Goal: Communication & Community: Answer question/provide support

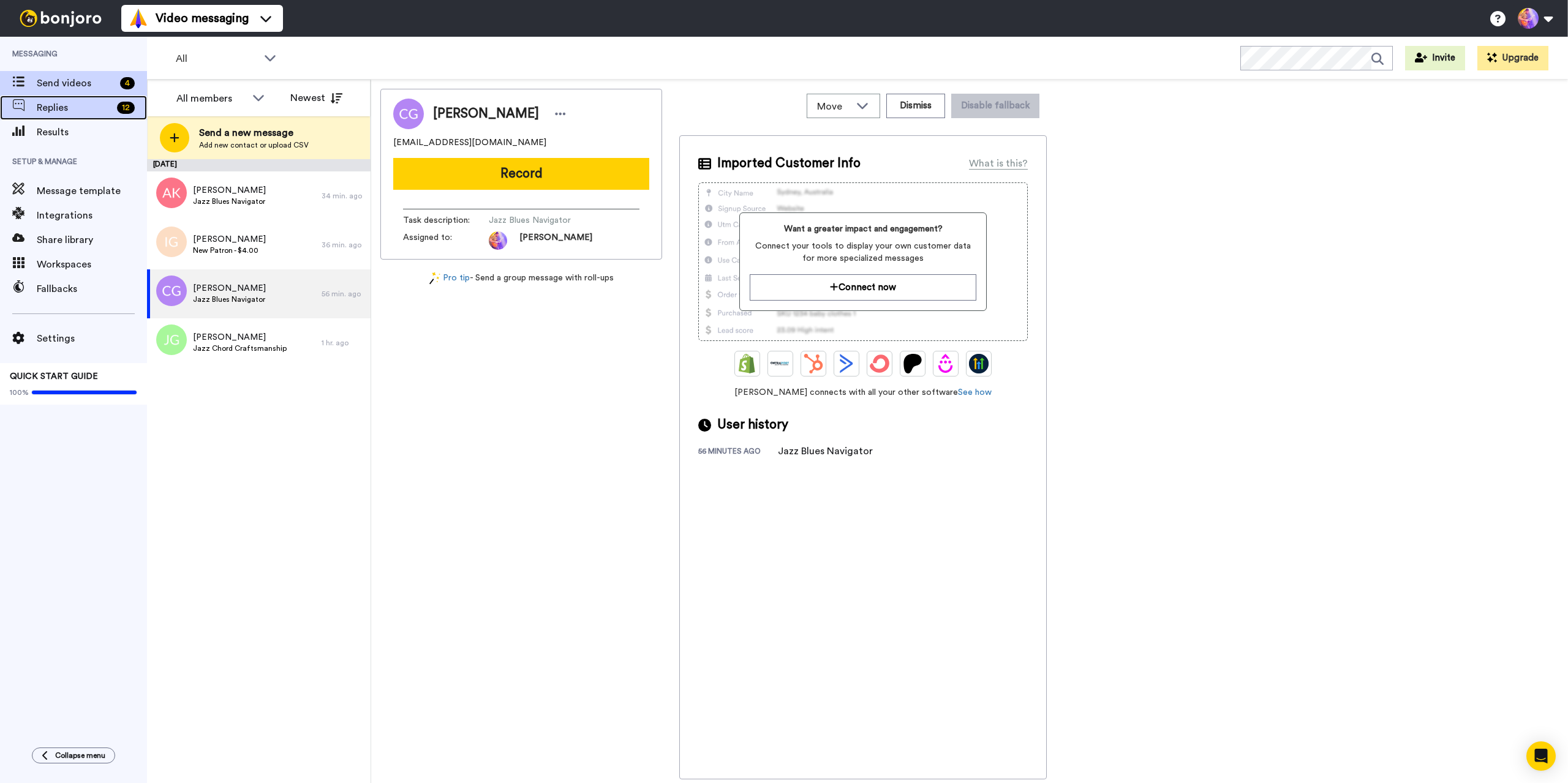
click at [69, 107] on span "Replies" at bounding box center [74, 107] width 75 height 14
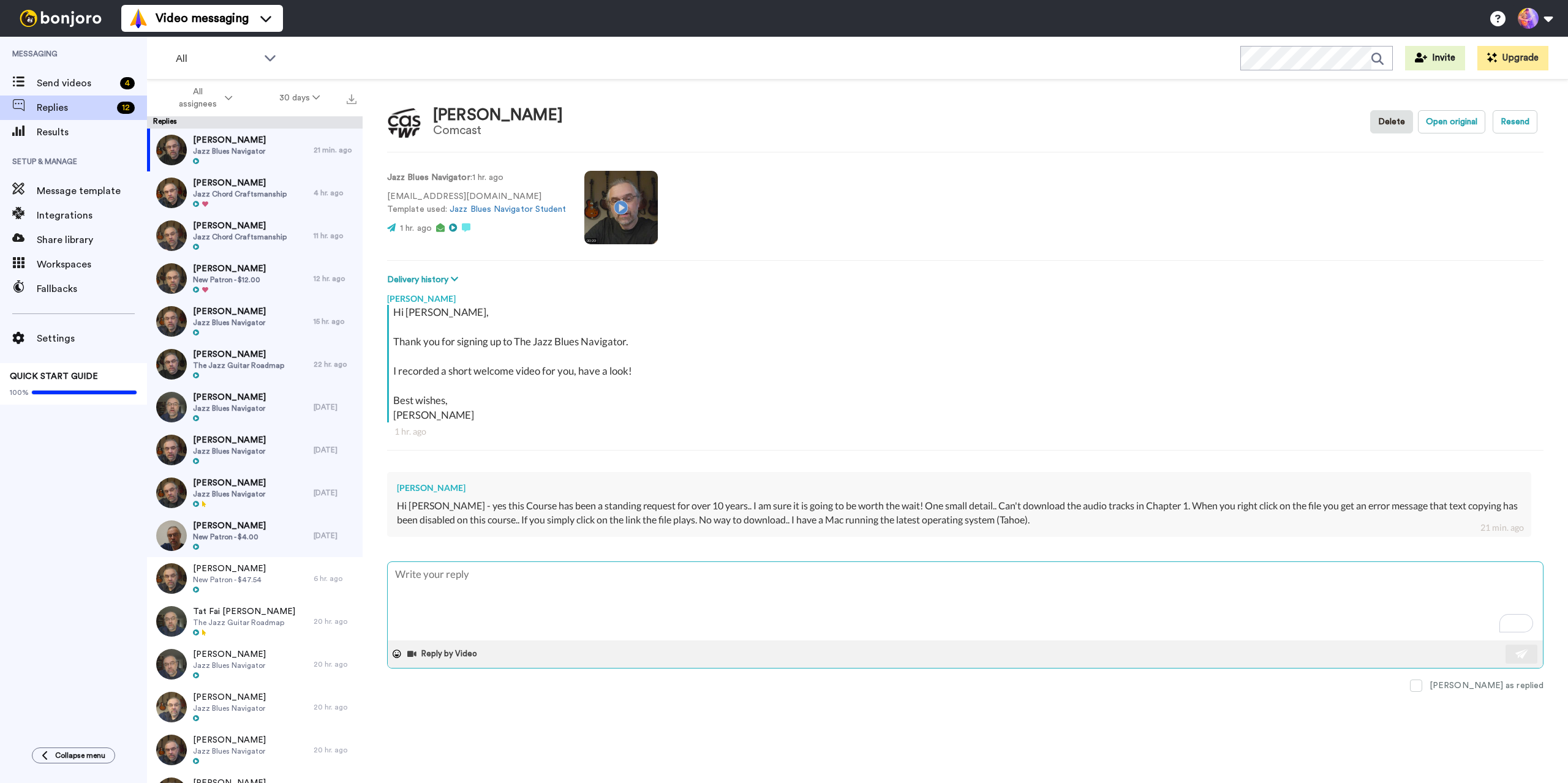
click at [452, 566] on textarea "To enrich screen reader interactions, please activate Accessibility in Grammarl…" at bounding box center [966, 602] width 1156 height 79
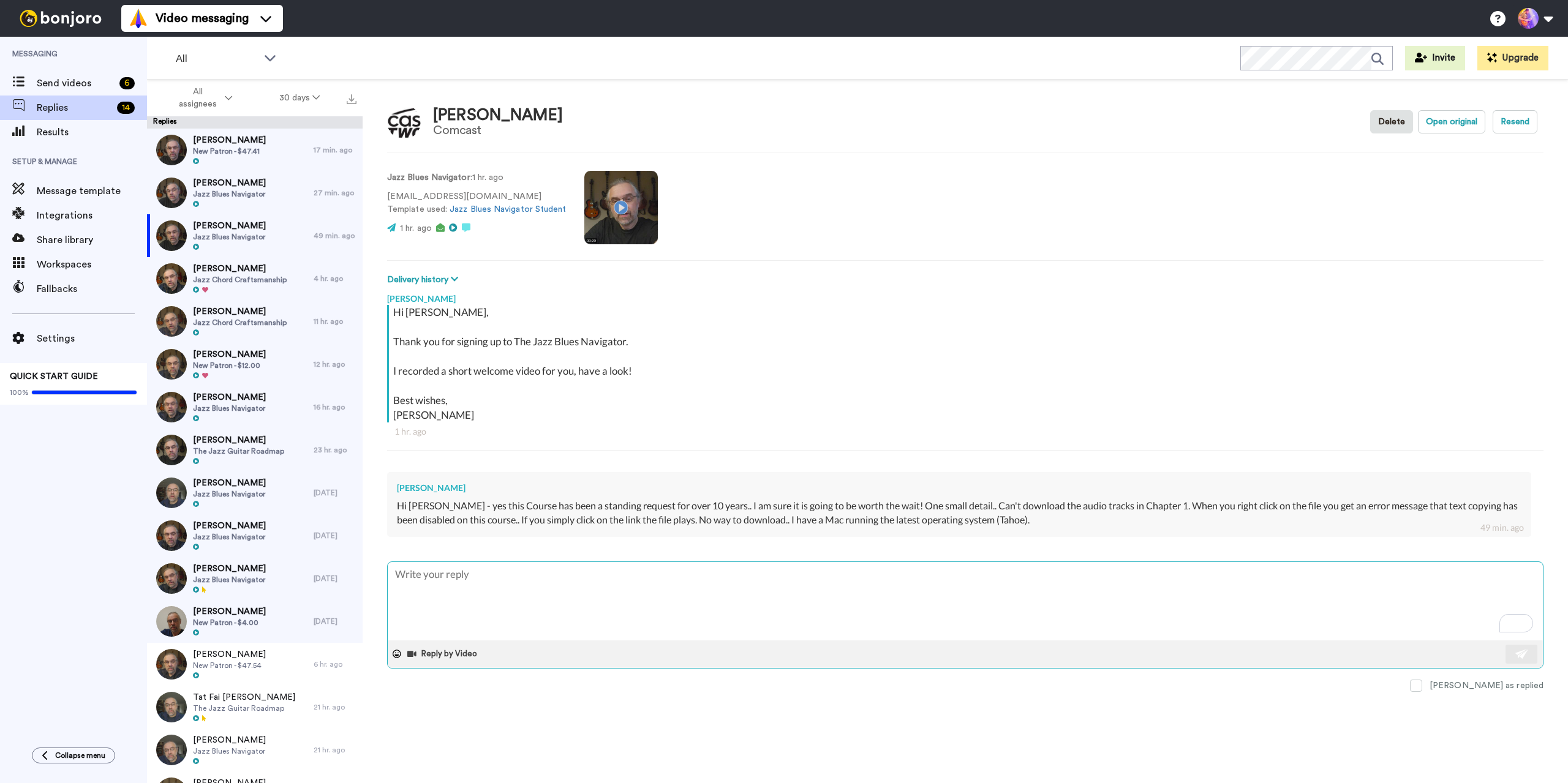
click at [603, 599] on textarea "To enrich screen reader interactions, please activate Accessibility in Grammarl…" at bounding box center [966, 602] width 1156 height 79
type textarea "x"
type textarea "H"
type textarea "x"
type textarea "Hi"
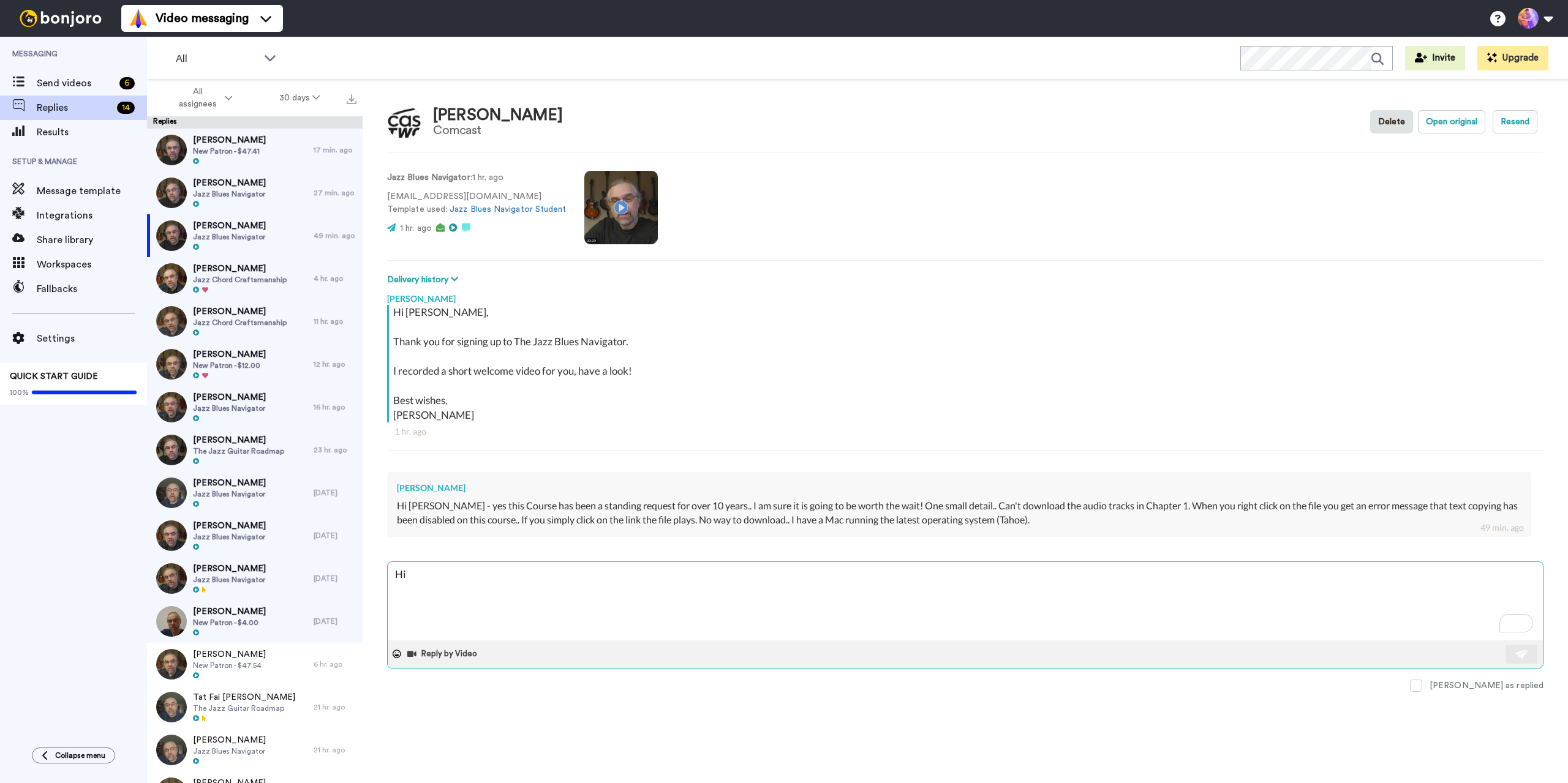
type textarea "x"
type textarea "Hi"
type textarea "x"
type textarea "Hi M"
type textarea "x"
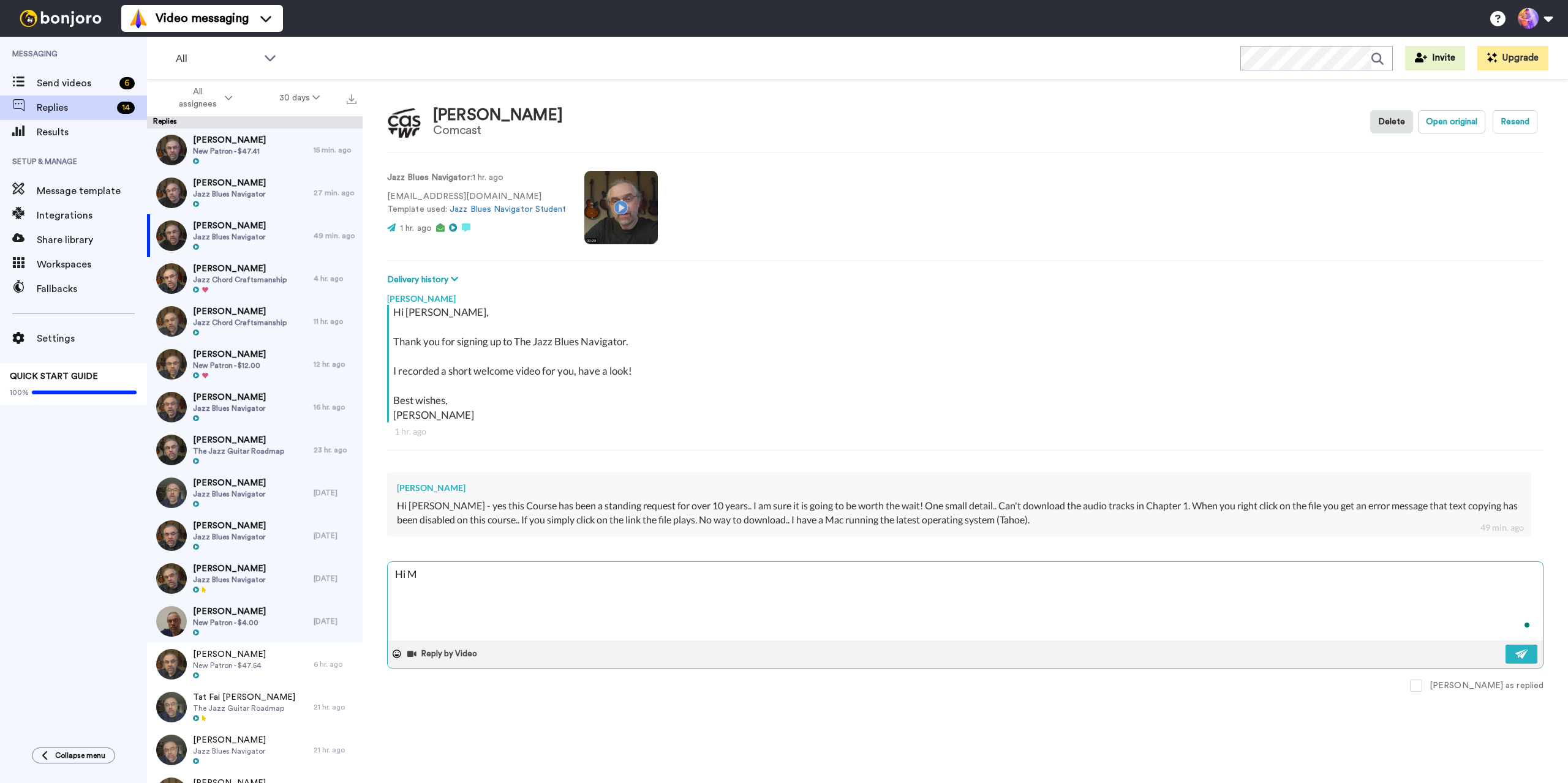
type textarea "Hi [PERSON_NAME]"
type textarea "x"
type textarea "Hi Mich"
type textarea "x"
type textarea "Hi [PERSON_NAME]"
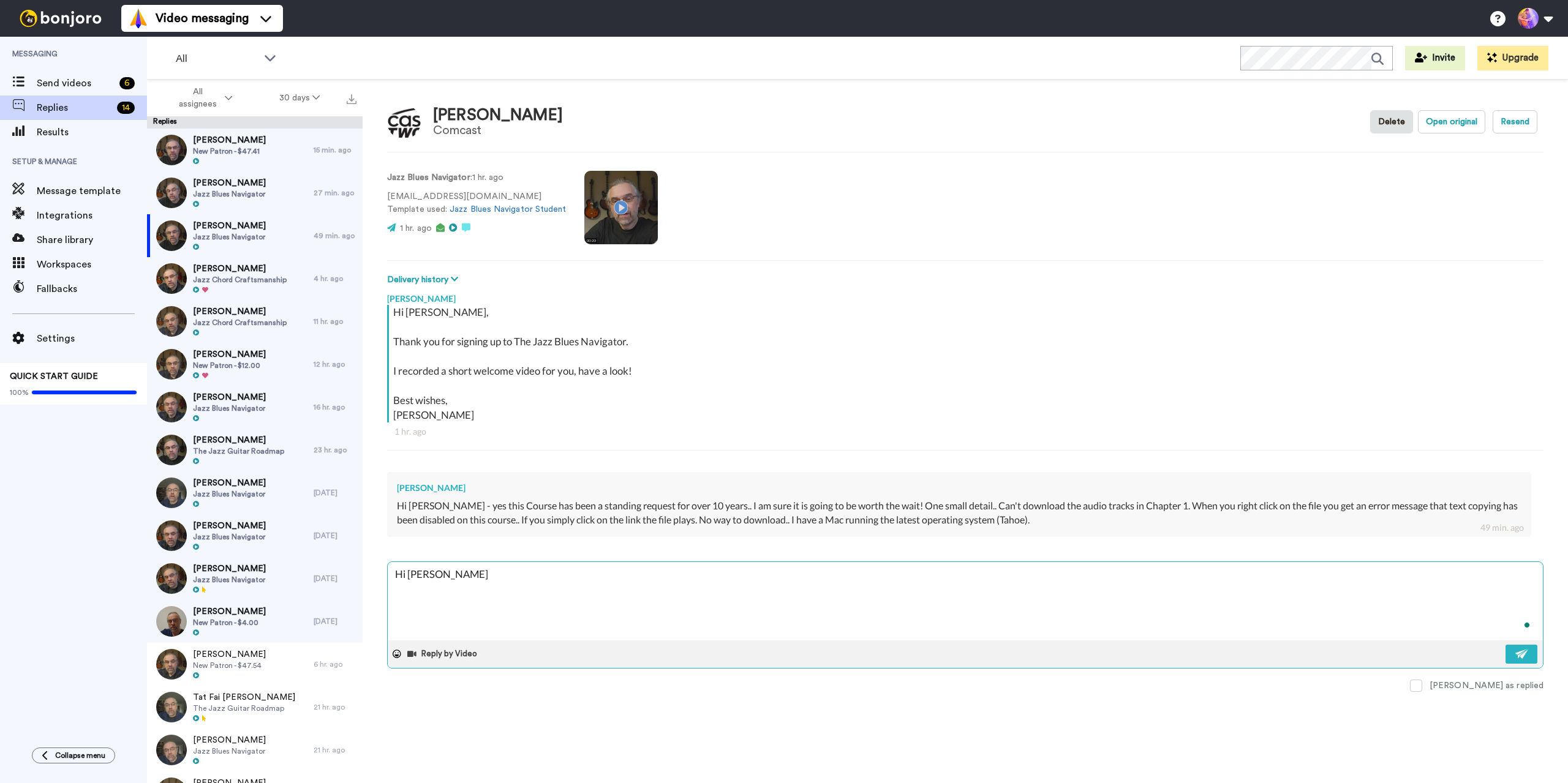
type textarea "x"
type textarea "Hi [PERSON_NAME]"
type textarea "x"
type textarea "Hi [PERSON_NAME]"
type textarea "x"
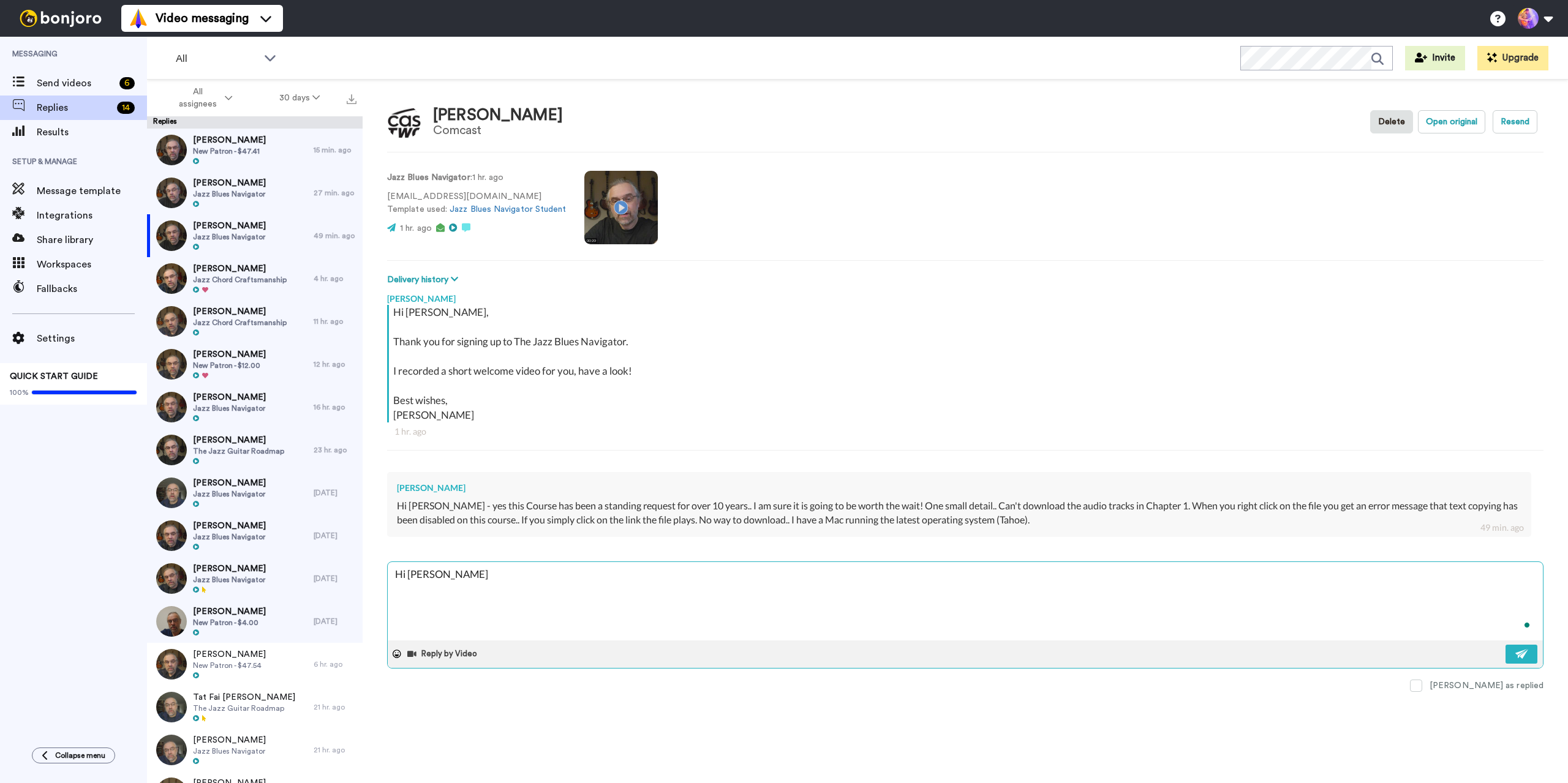
type textarea "Hi [PERSON_NAME],"
type textarea "x"
type textarea "Hi [PERSON_NAME],"
type textarea "x"
type textarea "Hi [PERSON_NAME]"
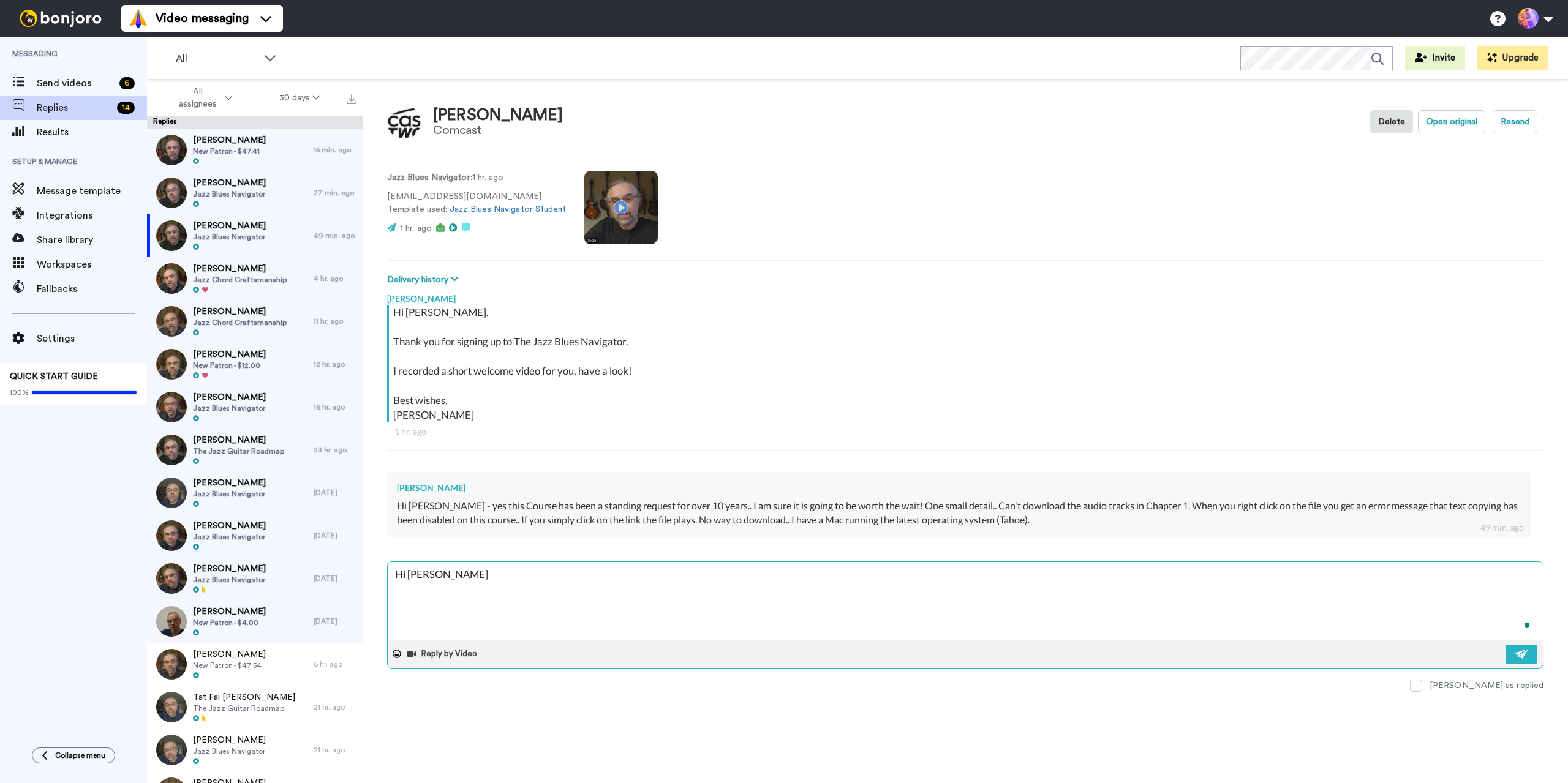
type textarea "x"
type textarea "Hi [PERSON_NAME], Th"
type textarea "x"
type textarea "Hi [PERSON_NAME], Tha"
type textarea "x"
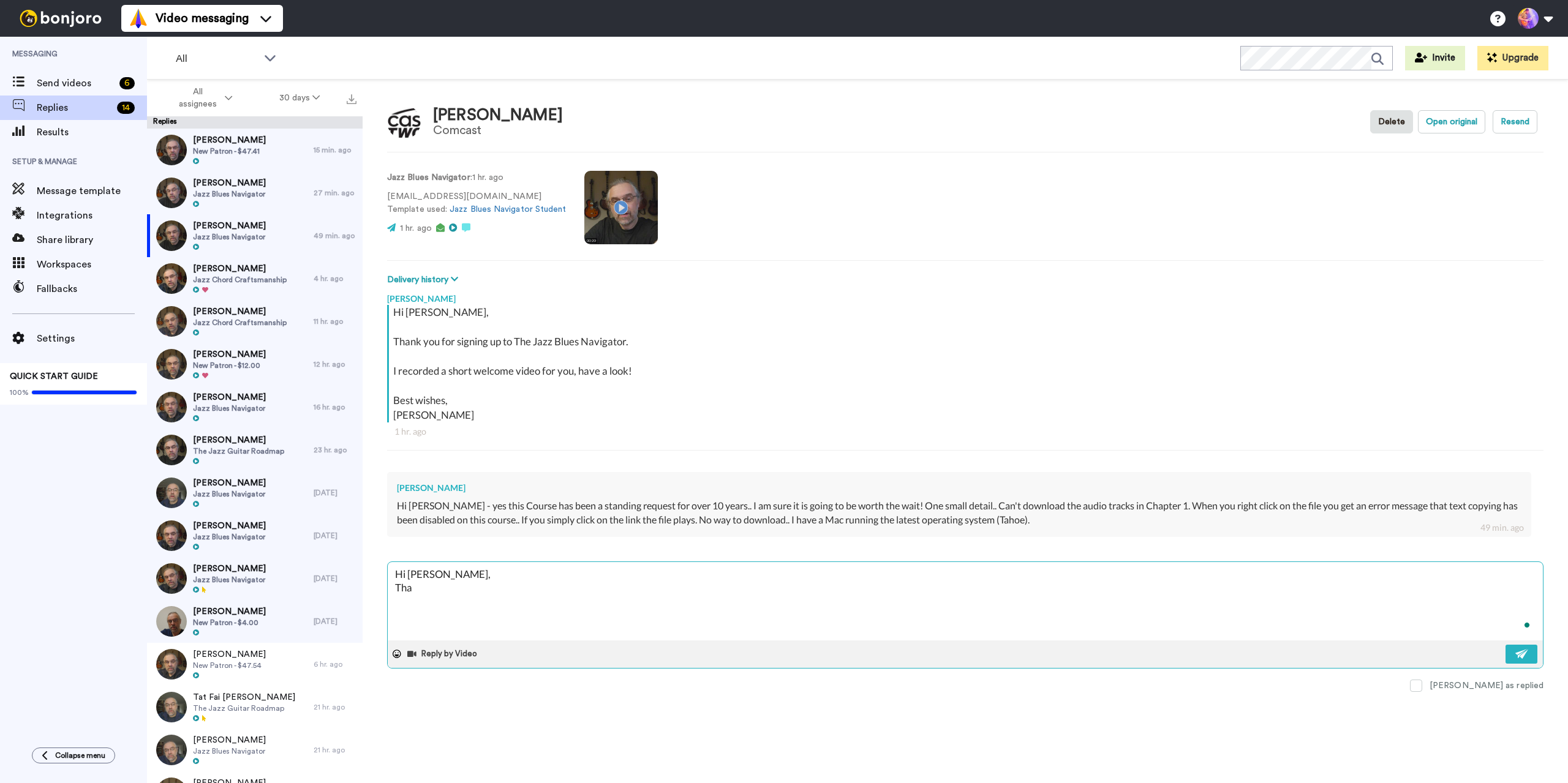
type textarea "Hi [PERSON_NAME], Than"
type textarea "x"
type textarea "Hi [PERSON_NAME], Thank"
type textarea "x"
type textarea "Hi [PERSON_NAME], Thanks"
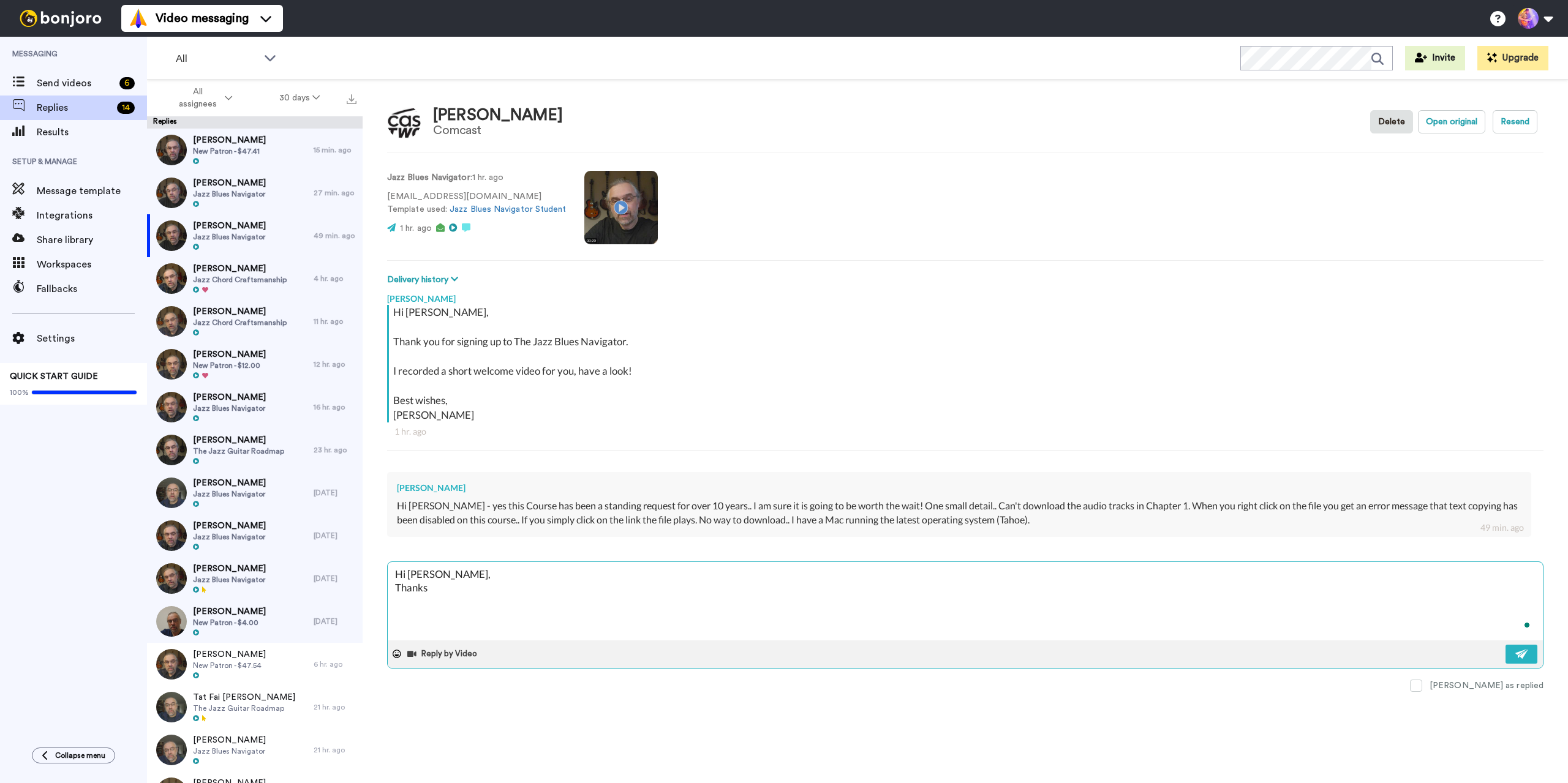
type textarea "x"
type textarea "Hi [PERSON_NAME], Thanks!"
type textarea "x"
type textarea "Hi [PERSON_NAME], Thanks!"
type textarea "x"
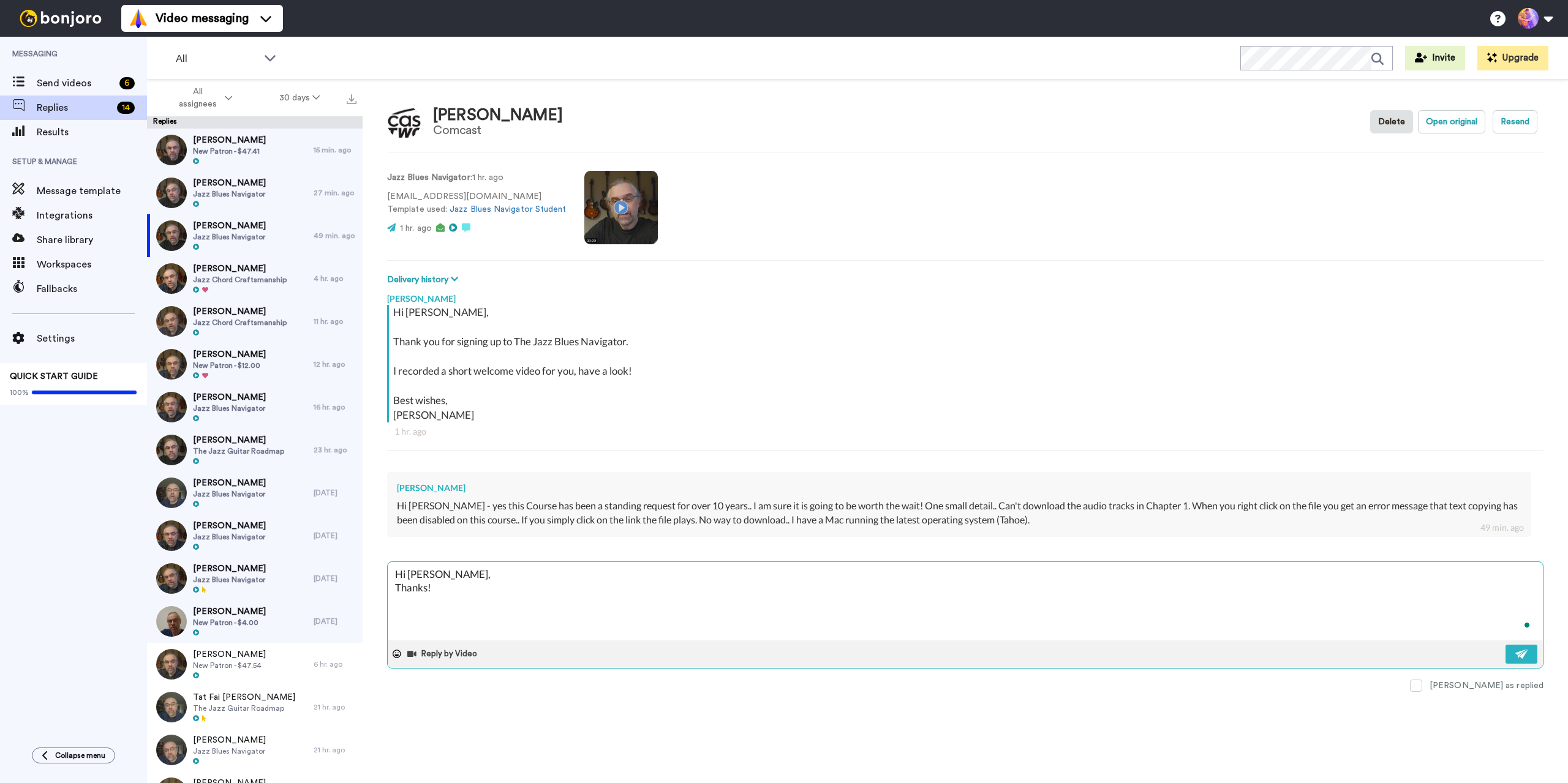
type textarea "Hi [PERSON_NAME], Thanks! I"
type textarea "x"
type textarea "Hi [PERSON_NAME], Thanks! I"
type textarea "x"
type textarea "Hi [PERSON_NAME], Thanks! I t"
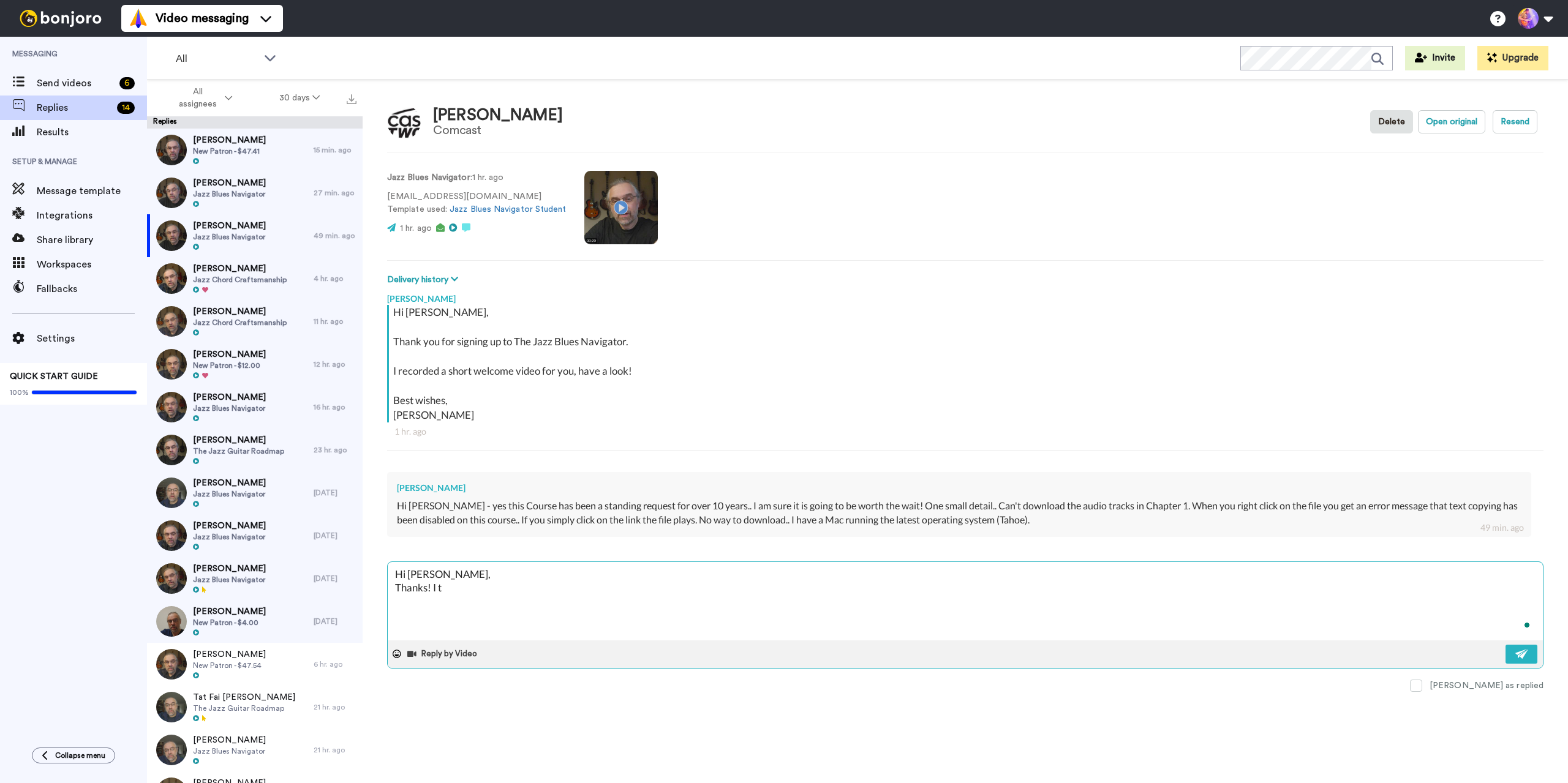
type textarea "x"
type textarea "Hi [PERSON_NAME], Thanks! I th"
type textarea "x"
type textarea "Hi [PERSON_NAME], Thanks! I thi"
type textarea "x"
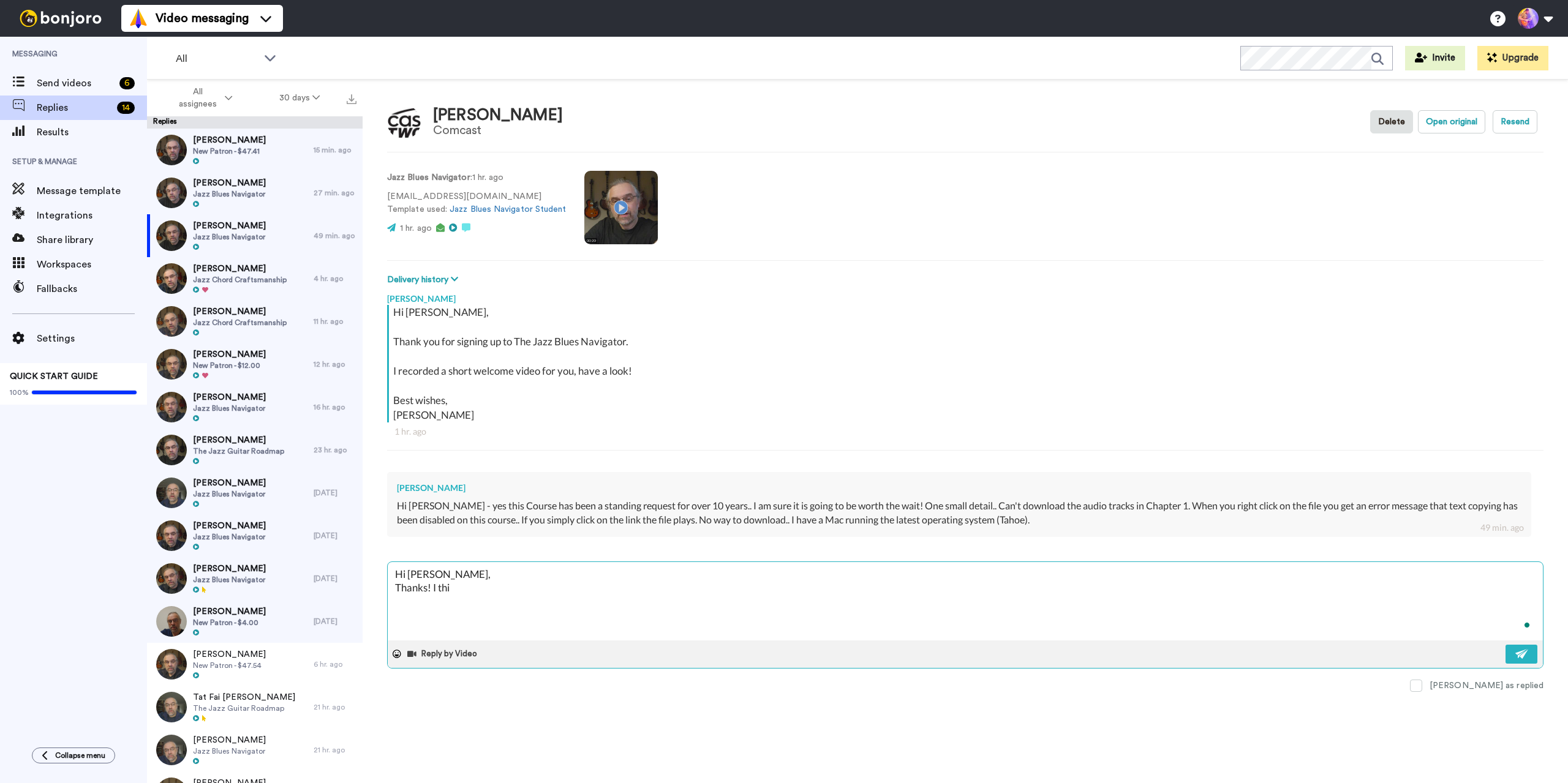
type textarea "Hi [PERSON_NAME], Thanks! I thin"
type textarea "x"
type textarea "Hi [PERSON_NAME], Thanks! I think"
type textarea "x"
type textarea "Hi [PERSON_NAME], Thanks! I think"
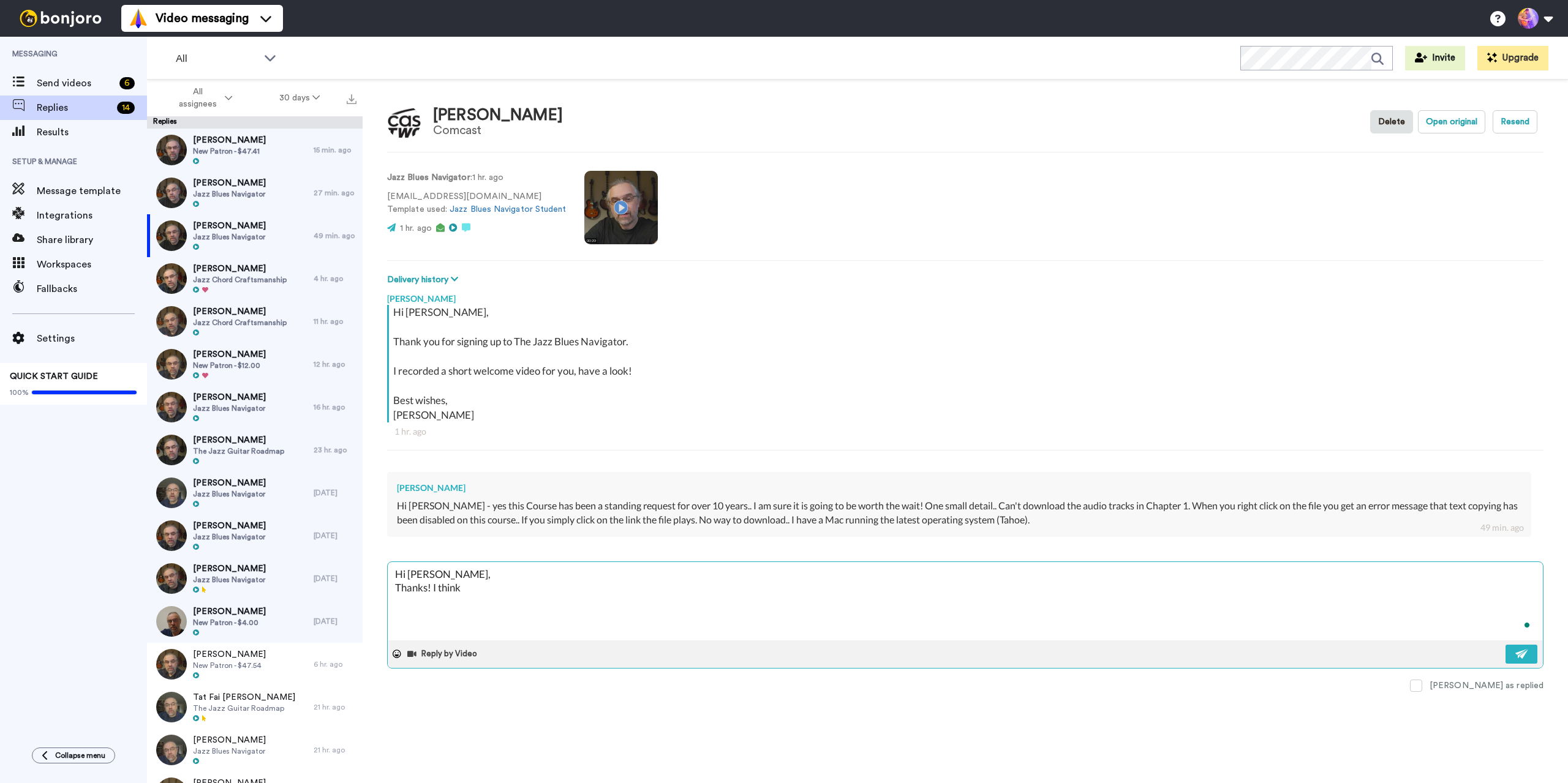
type textarea "x"
type textarea "Hi [PERSON_NAME], Thanks! I think i"
type textarea "x"
type textarea "Hi [PERSON_NAME], Thanks! I think"
type textarea "x"
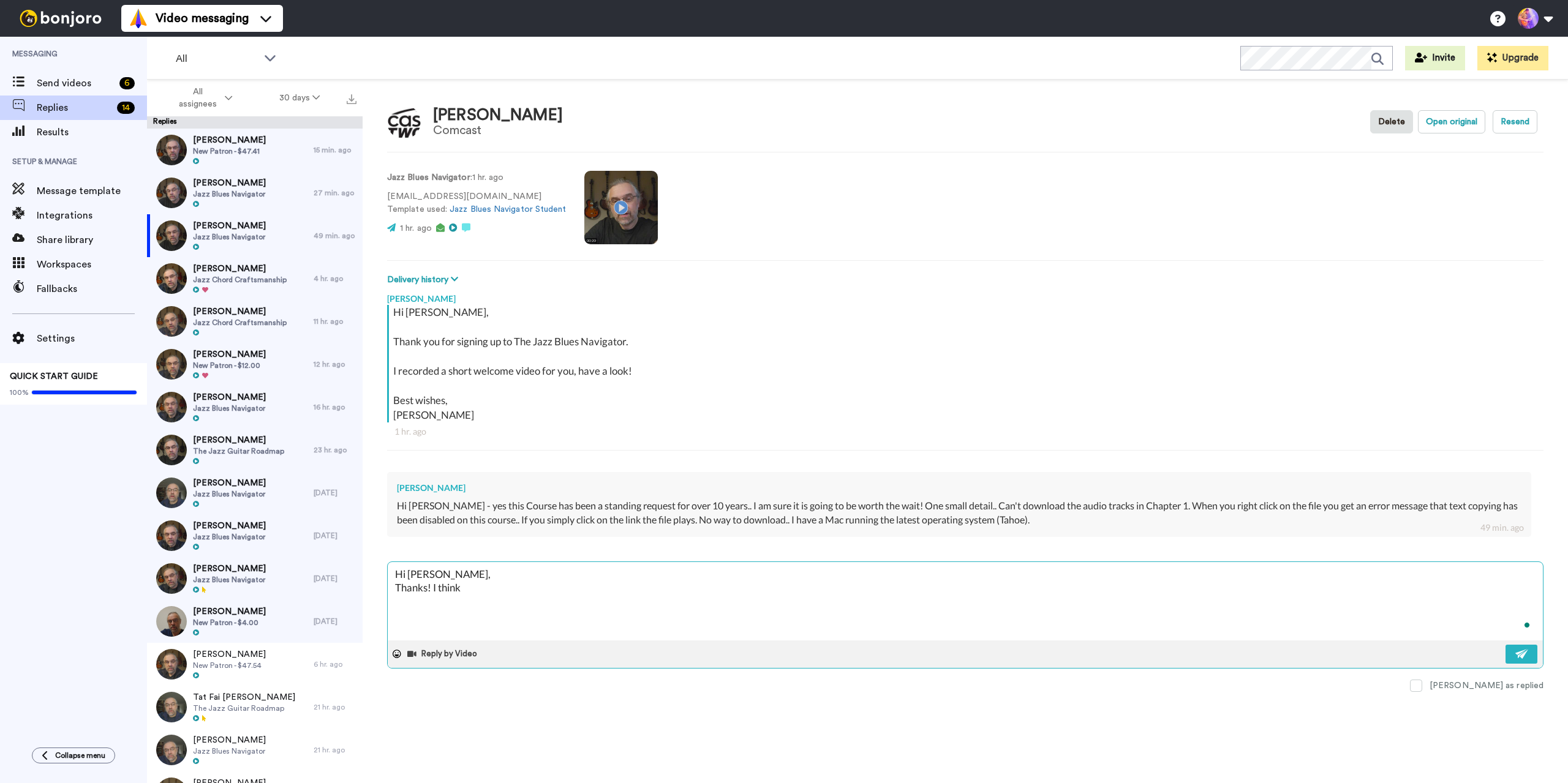
type textarea "Hi [PERSON_NAME], Thanks! I think I"
type textarea "x"
type textarea "Hi [PERSON_NAME], Thanks! I think I"
type textarea "x"
type textarea "Hi [PERSON_NAME], Thanks! I think I f"
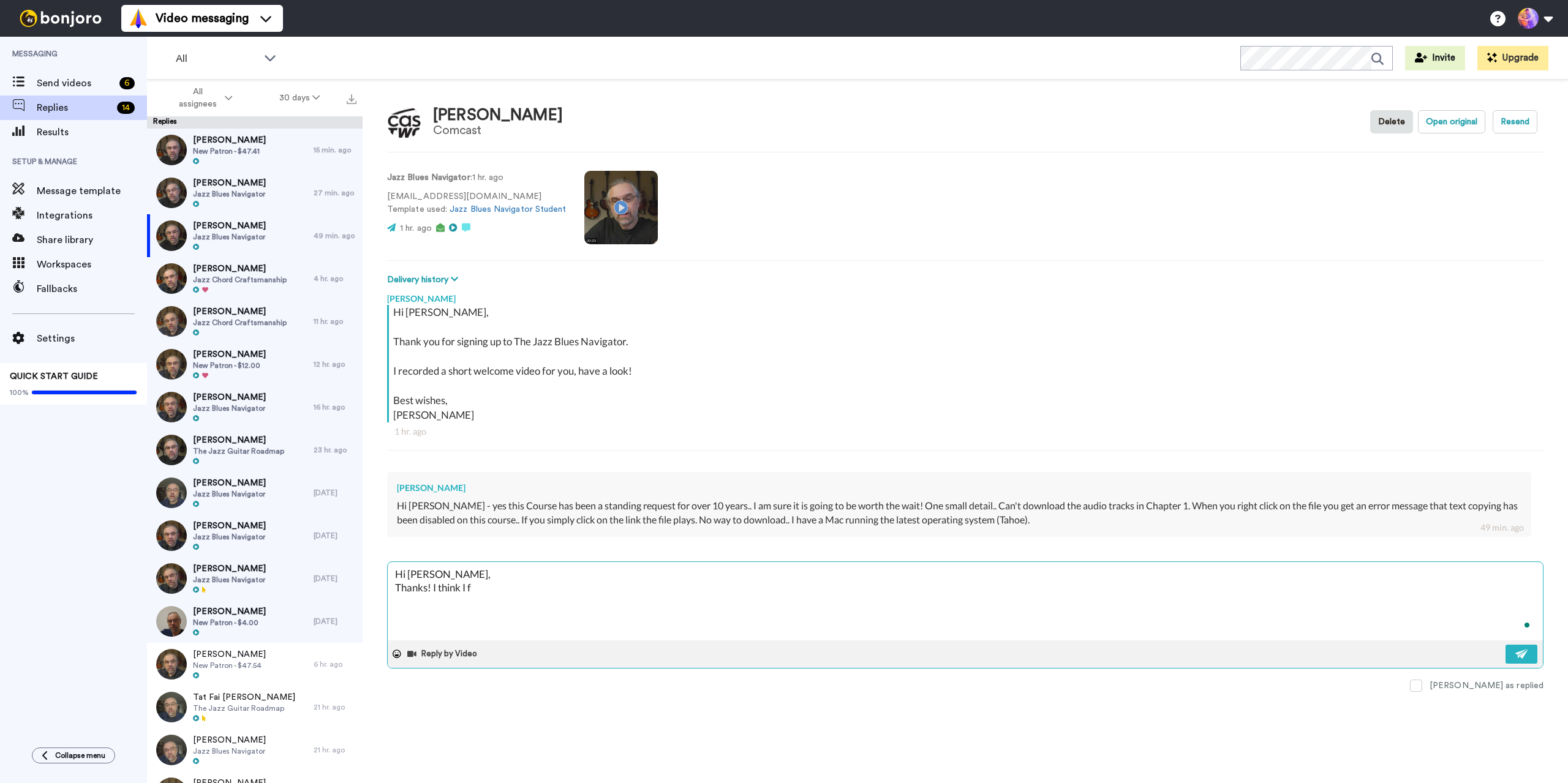
type textarea "x"
type textarea "Hi [PERSON_NAME], Thanks! I think I fi"
type textarea "x"
type textarea "Hi [PERSON_NAME], Thanks! I think I fix"
type textarea "x"
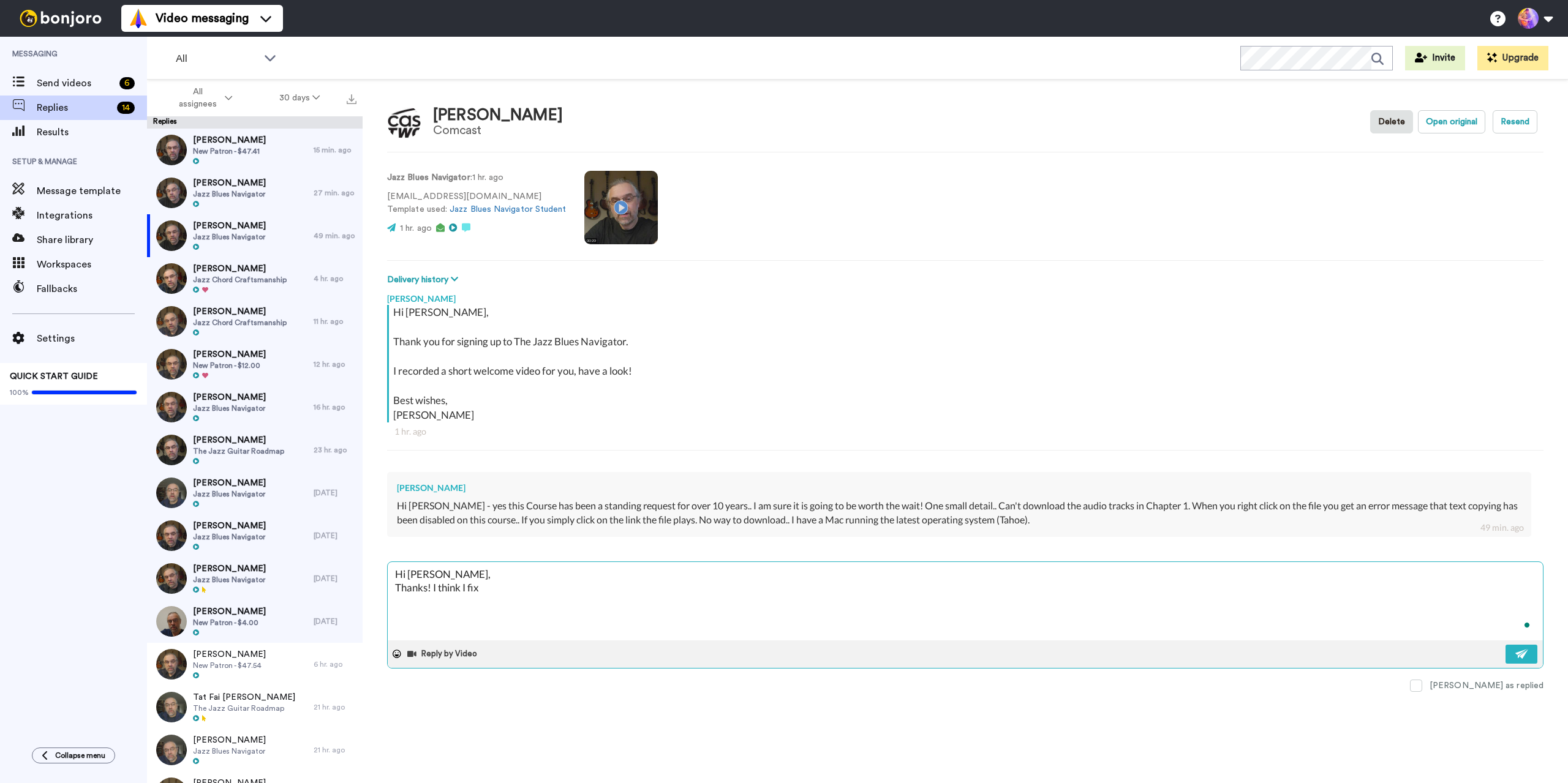
type textarea "Hi [PERSON_NAME], Thanks! I think I fixe"
type textarea "x"
type textarea "Hi [PERSON_NAME], Thanks! I think I fixed"
type textarea "x"
type textarea "Hi [PERSON_NAME], Thanks! I think I fixed"
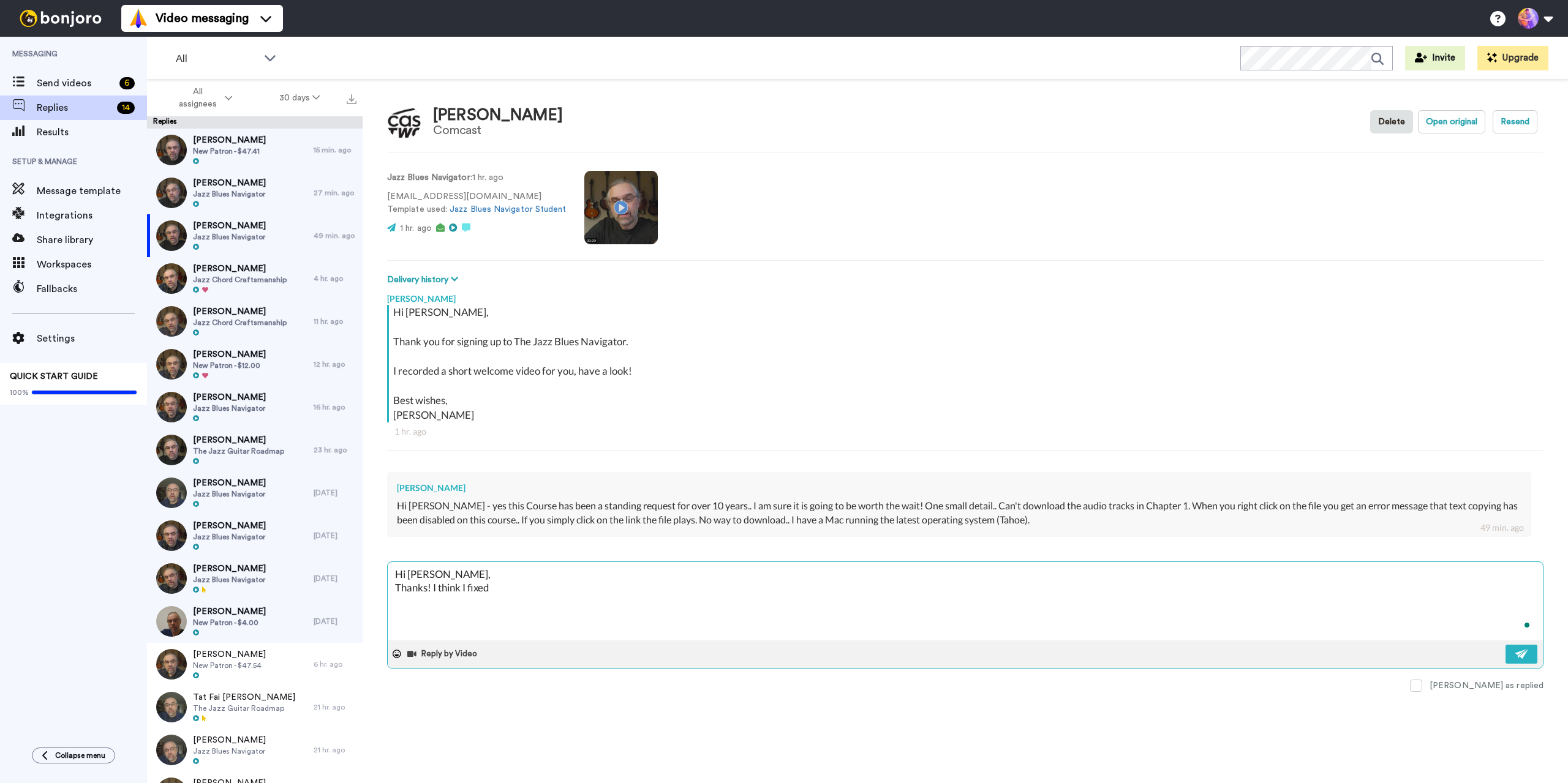
type textarea "x"
type textarea "Hi [PERSON_NAME], Thanks! I think I fixed i"
type textarea "x"
type textarea "Hi [PERSON_NAME], Thanks! I think I fixed it"
type textarea "x"
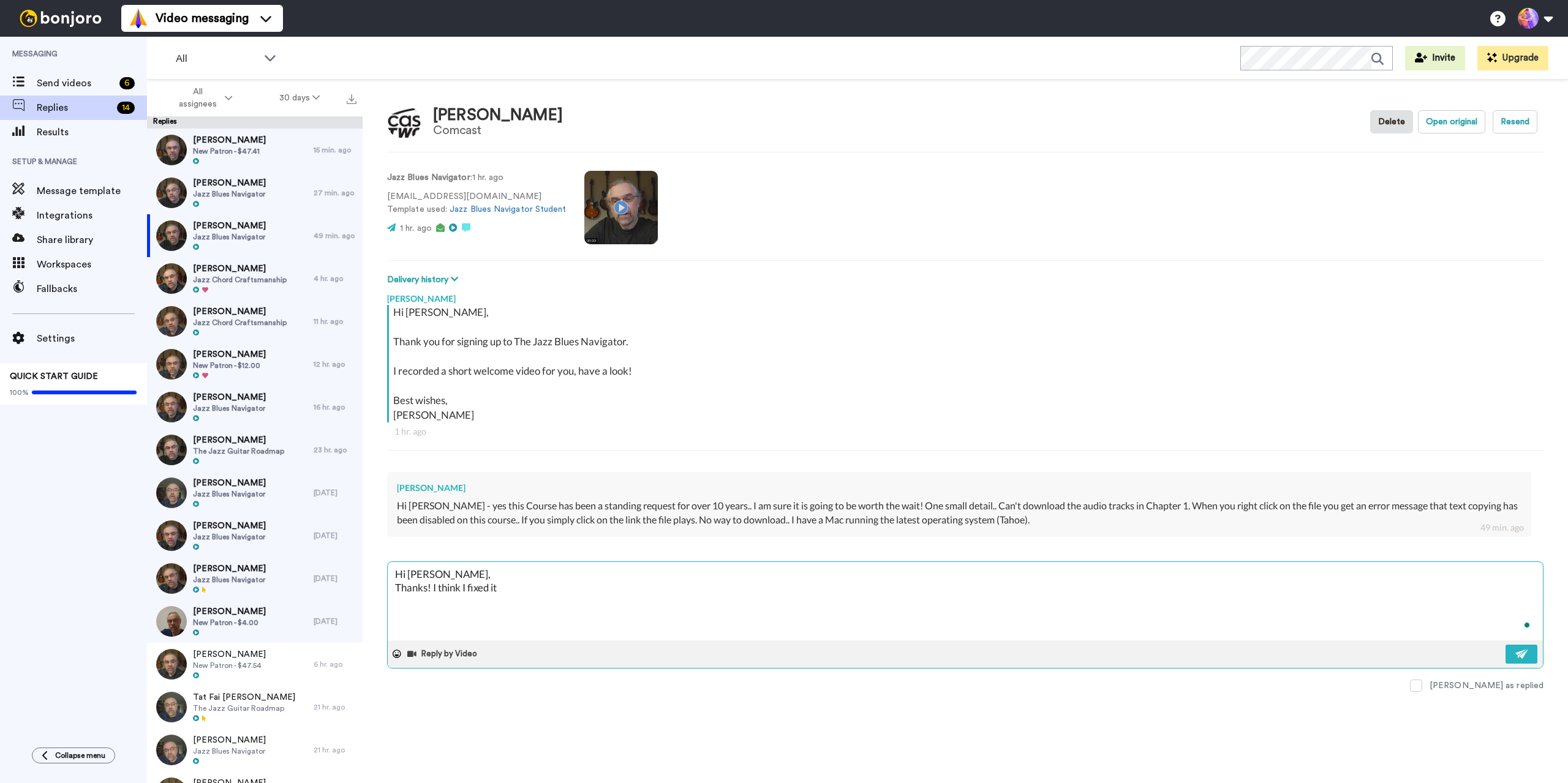
type textarea "Hi [PERSON_NAME], Thanks! I think I fixed it"
type textarea "x"
type textarea "Hi [PERSON_NAME], Thanks! I think I fixed it c"
type textarea "x"
type textarea "Hi [PERSON_NAME], Thanks! I think I fixed it ca"
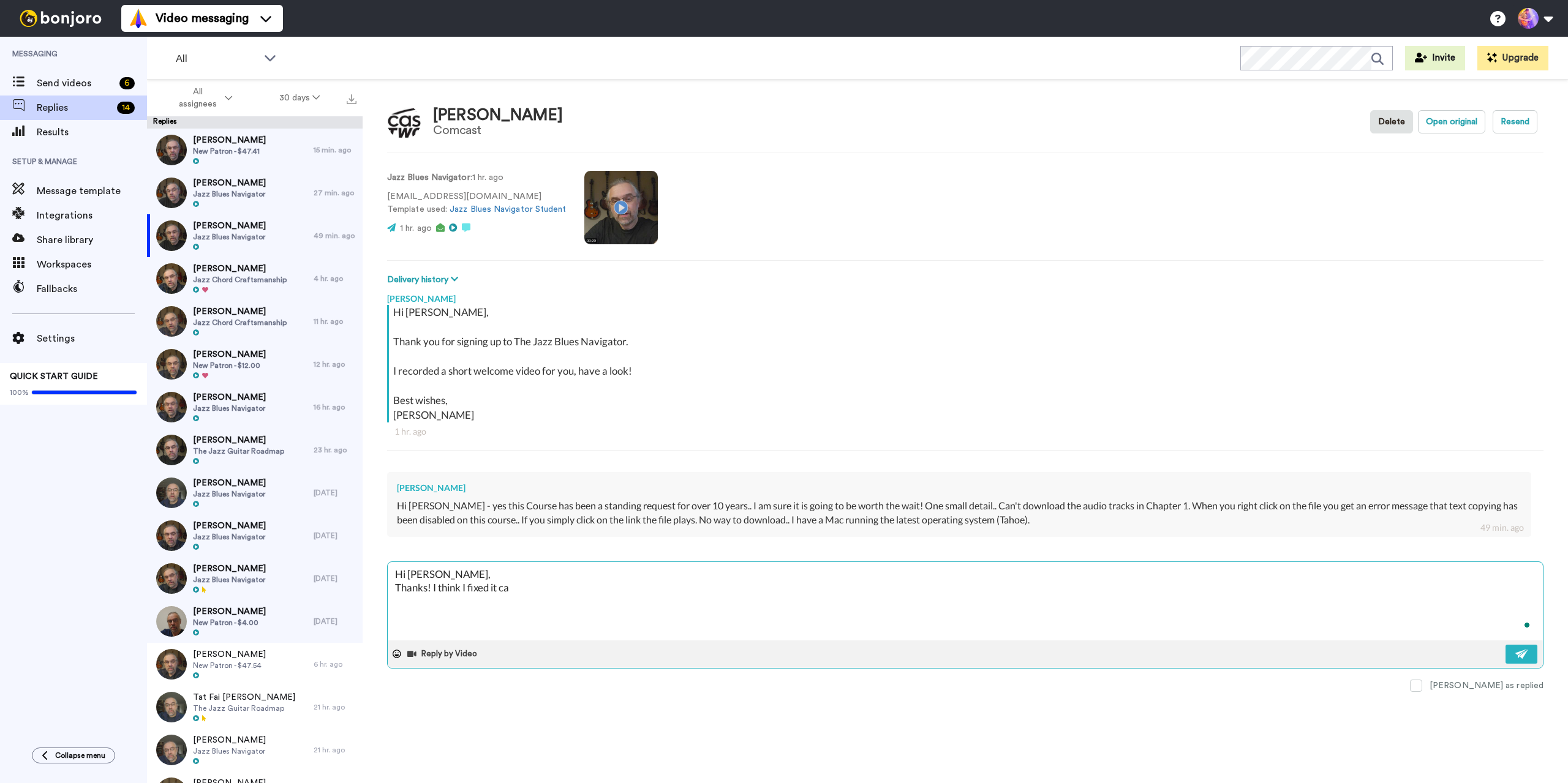
type textarea "x"
type textarea "Hi [PERSON_NAME], Thanks! I think I fixed it can"
type textarea "x"
type textarea "Hi [PERSON_NAME], Thanks! I think I fixed it can"
type textarea "x"
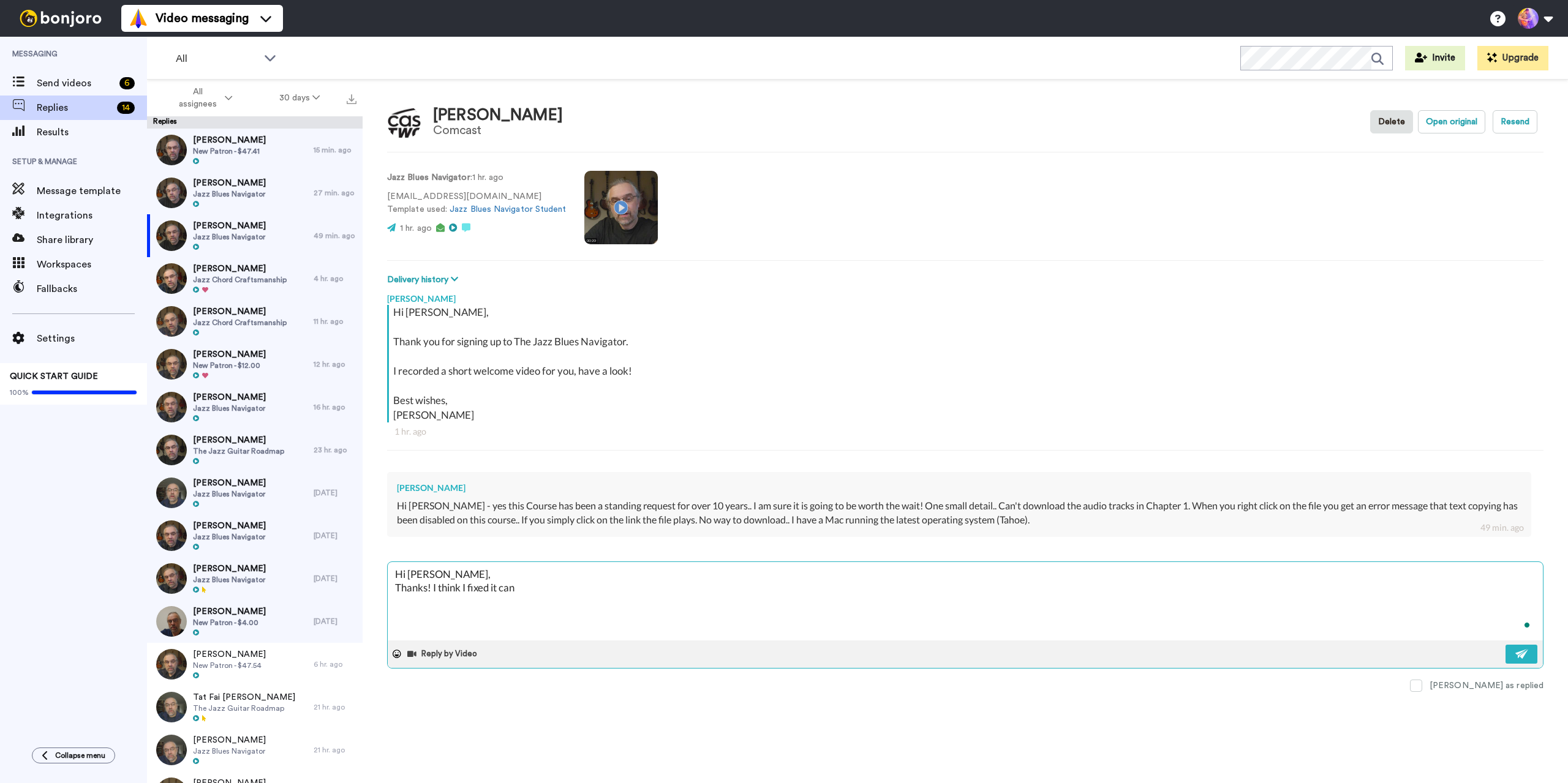
type textarea "Hi [PERSON_NAME], Thanks! I think I fixed it can y"
type textarea "x"
type textarea "Hi [PERSON_NAME], Thanks! I think I fixed it can yo"
type textarea "x"
type textarea "Hi [PERSON_NAME], Thanks! I think I fixed it can you"
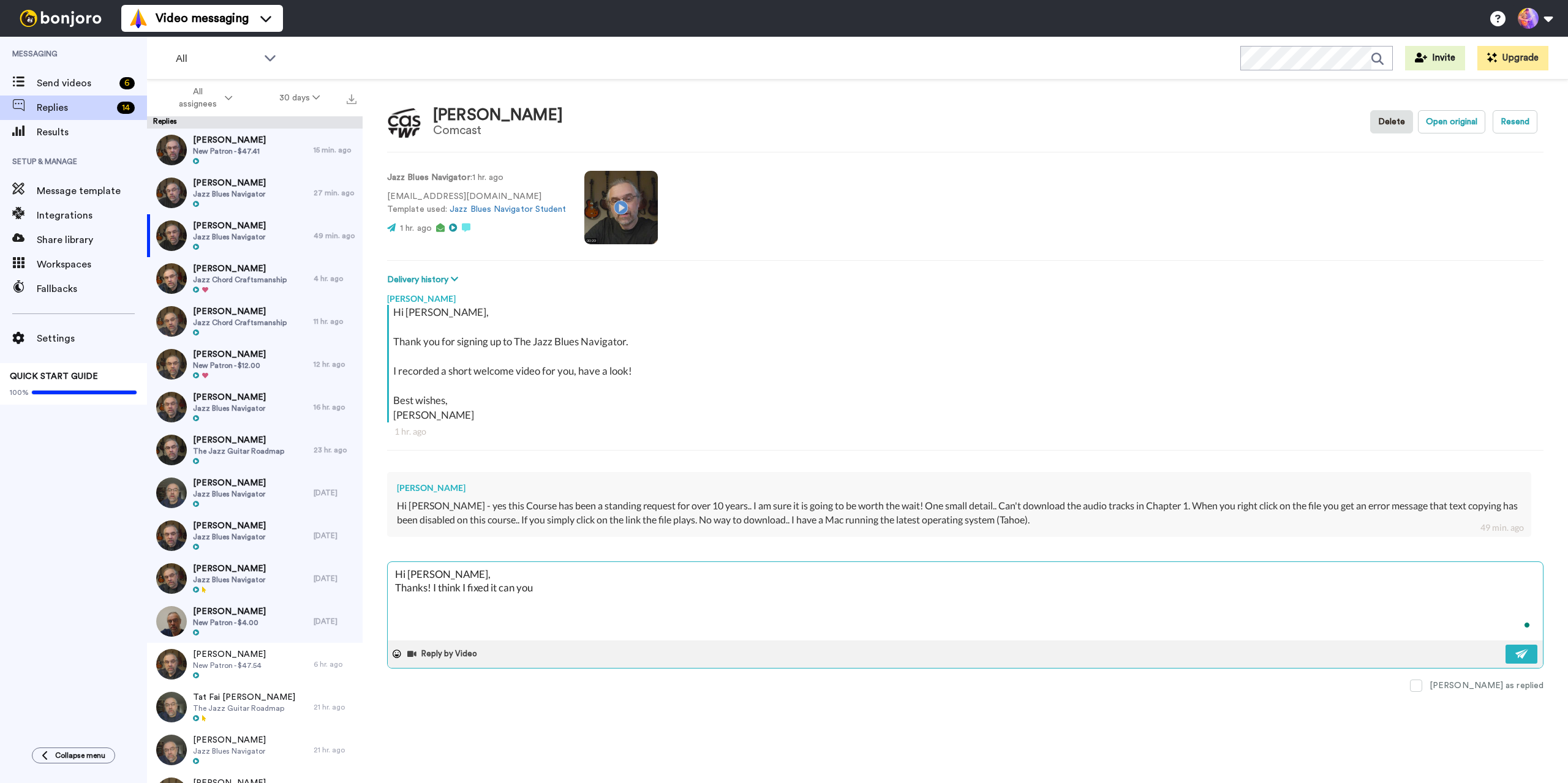
type textarea "x"
type textarea "Hi [PERSON_NAME], Thanks! I think I fixed it can you"
type textarea "x"
type textarea "Hi [PERSON_NAME], Thanks! I think I fixed it can you c"
type textarea "x"
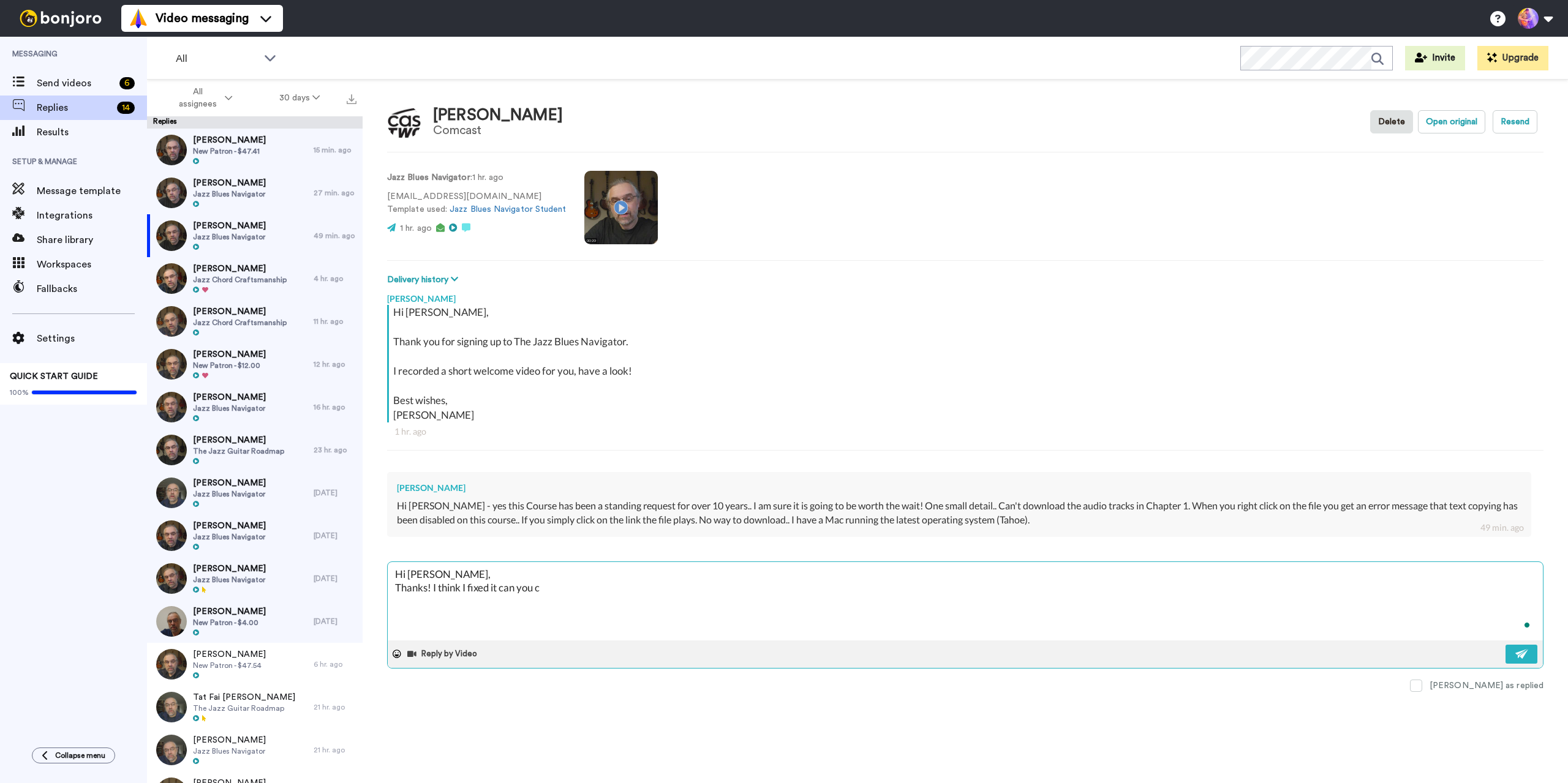
type textarea "Hi [PERSON_NAME], Thanks! I think I fixed it can you ch"
type textarea "x"
type textarea "Hi [PERSON_NAME], Thanks! I think I fixed it can you che"
type textarea "x"
type textarea "Hi [PERSON_NAME], Thanks! I think I fixed it can you chec"
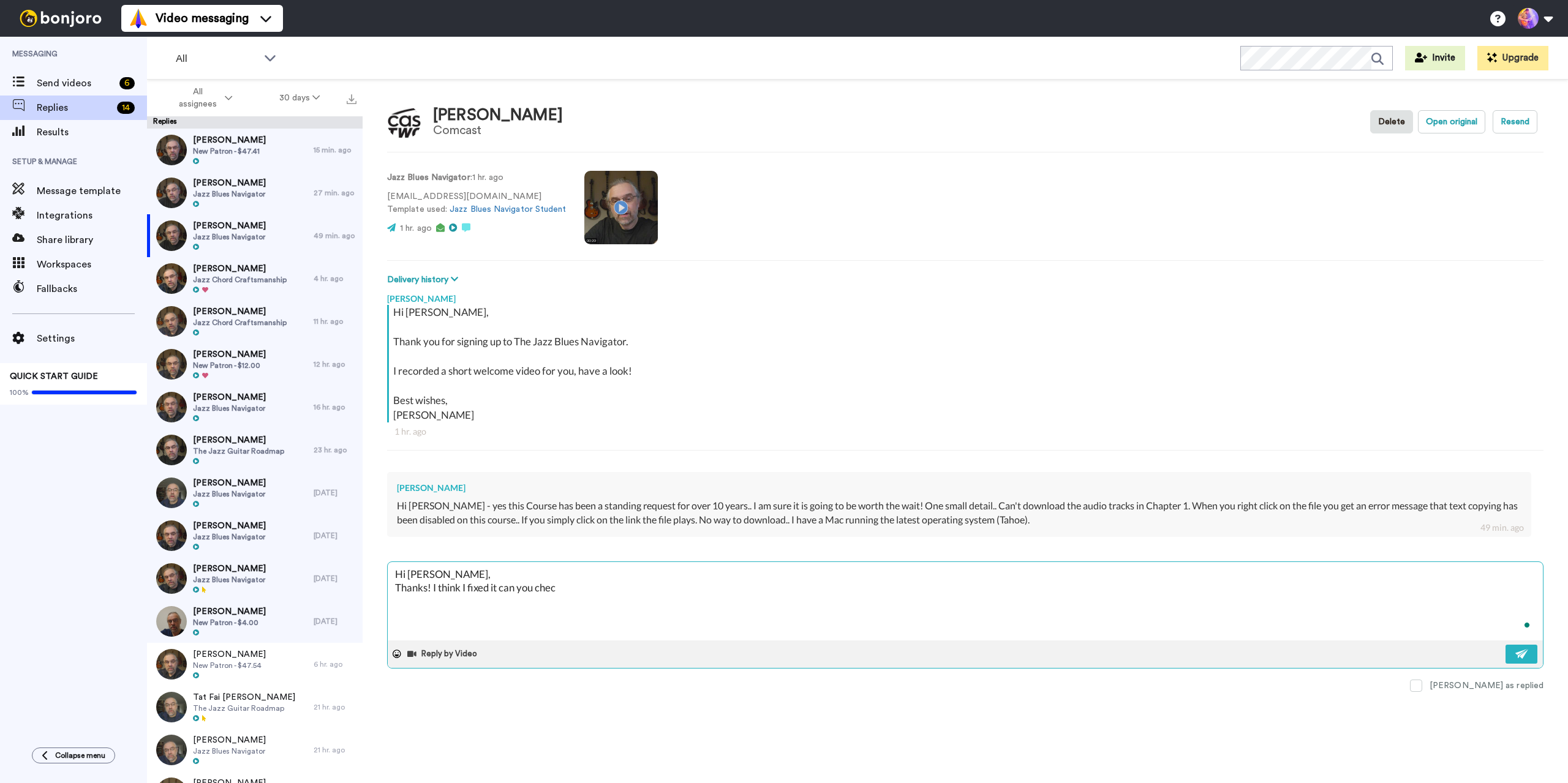
type textarea "x"
type textarea "Hi [PERSON_NAME], Thanks! I think I fixed it can you check"
type textarea "x"
type textarea "Hi [PERSON_NAME], Thanks! I think I fixed it can you check"
type textarea "x"
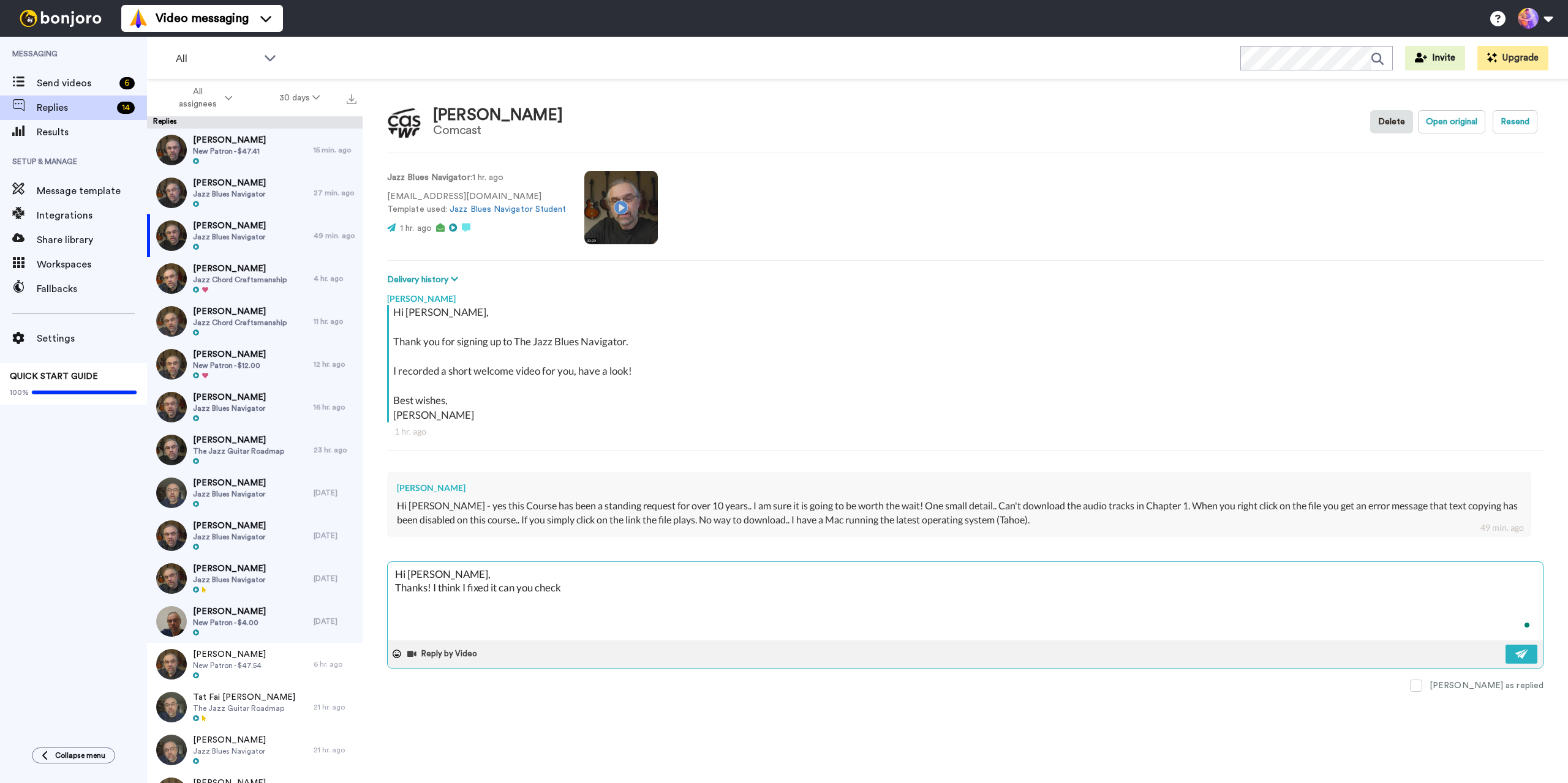
type textarea "Hi [PERSON_NAME], Thanks! I think I fixed it can you check n"
type textarea "x"
type textarea "Hi [PERSON_NAME], Thanks! I think I fixed it can you check no"
type textarea "x"
type textarea "Hi [PERSON_NAME], Thanks! I think I fixed it can you check now"
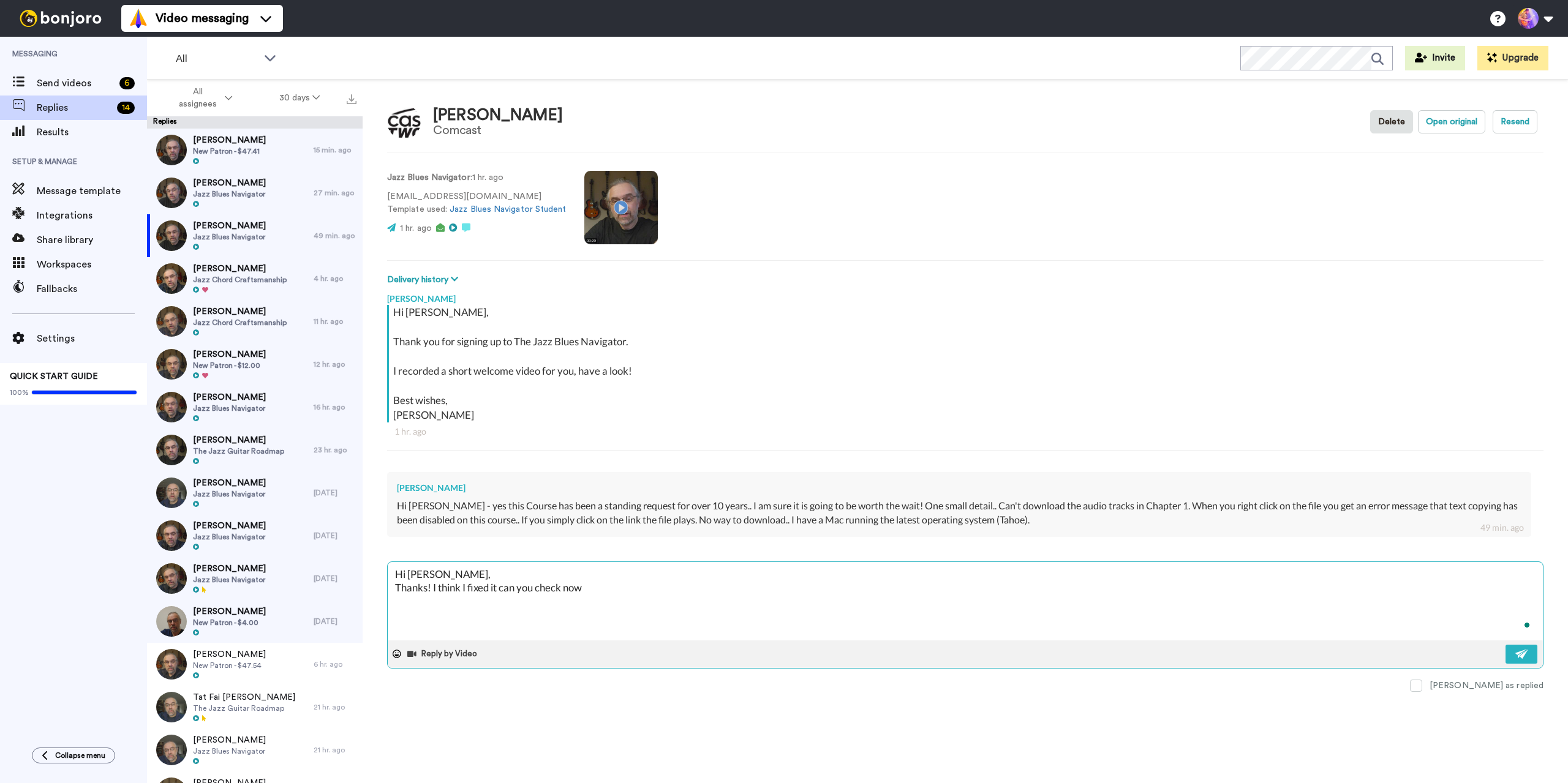
type textarea "x"
type textarea "Hi [PERSON_NAME], Thanks! I think I fixed it can you check now?"
type textarea "x"
type textarea "Hi [PERSON_NAME], Thanks! I think I fixed it can you check now?"
type textarea "x"
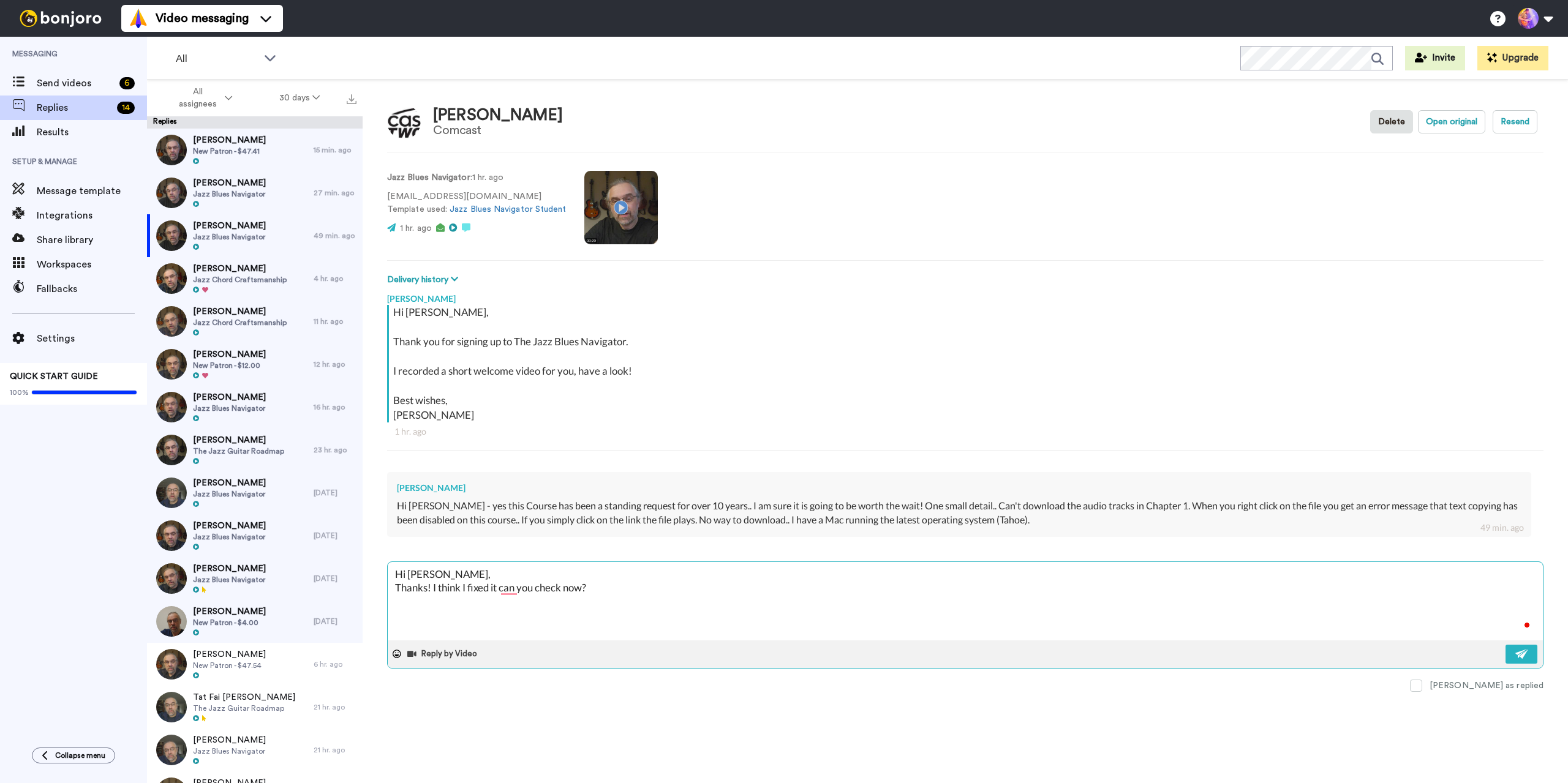
type textarea "Hi [PERSON_NAME], Thanks! I think I fixed it can you check now? j"
type textarea "x"
type textarea "Hi [PERSON_NAME], Thanks! I think I fixed it can you check now? je"
type textarea "x"
type textarea "Hi [PERSON_NAME], Thanks! I think I fixed it can you check now? jen"
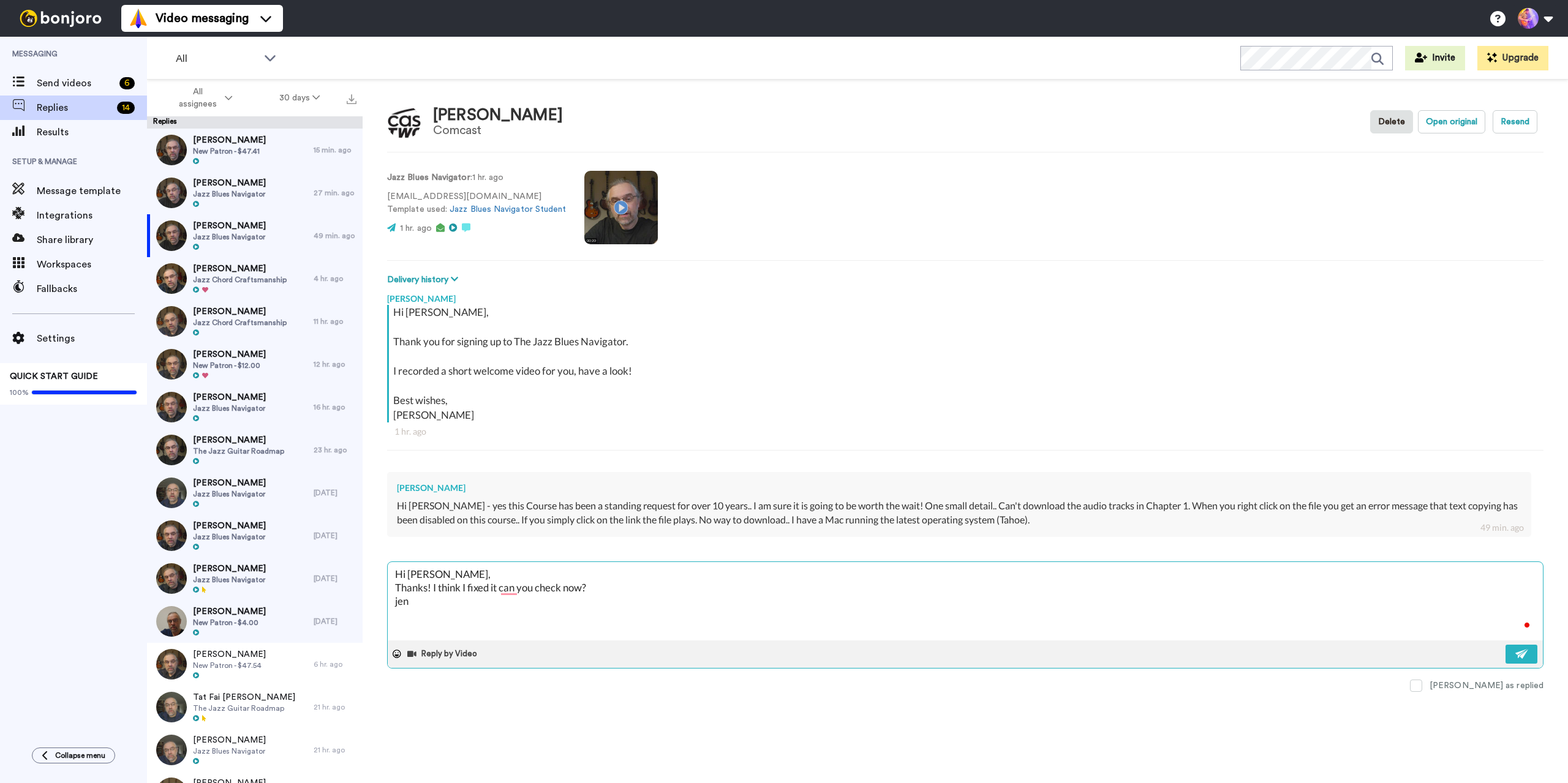
type textarea "x"
type textarea "Hi [PERSON_NAME], Thanks! I think I fixed it can you check now? [PERSON_NAME]"
type textarea "x"
type textarea "Hi [PERSON_NAME], Thanks! I think I fixed it can you check now? ens"
type textarea "x"
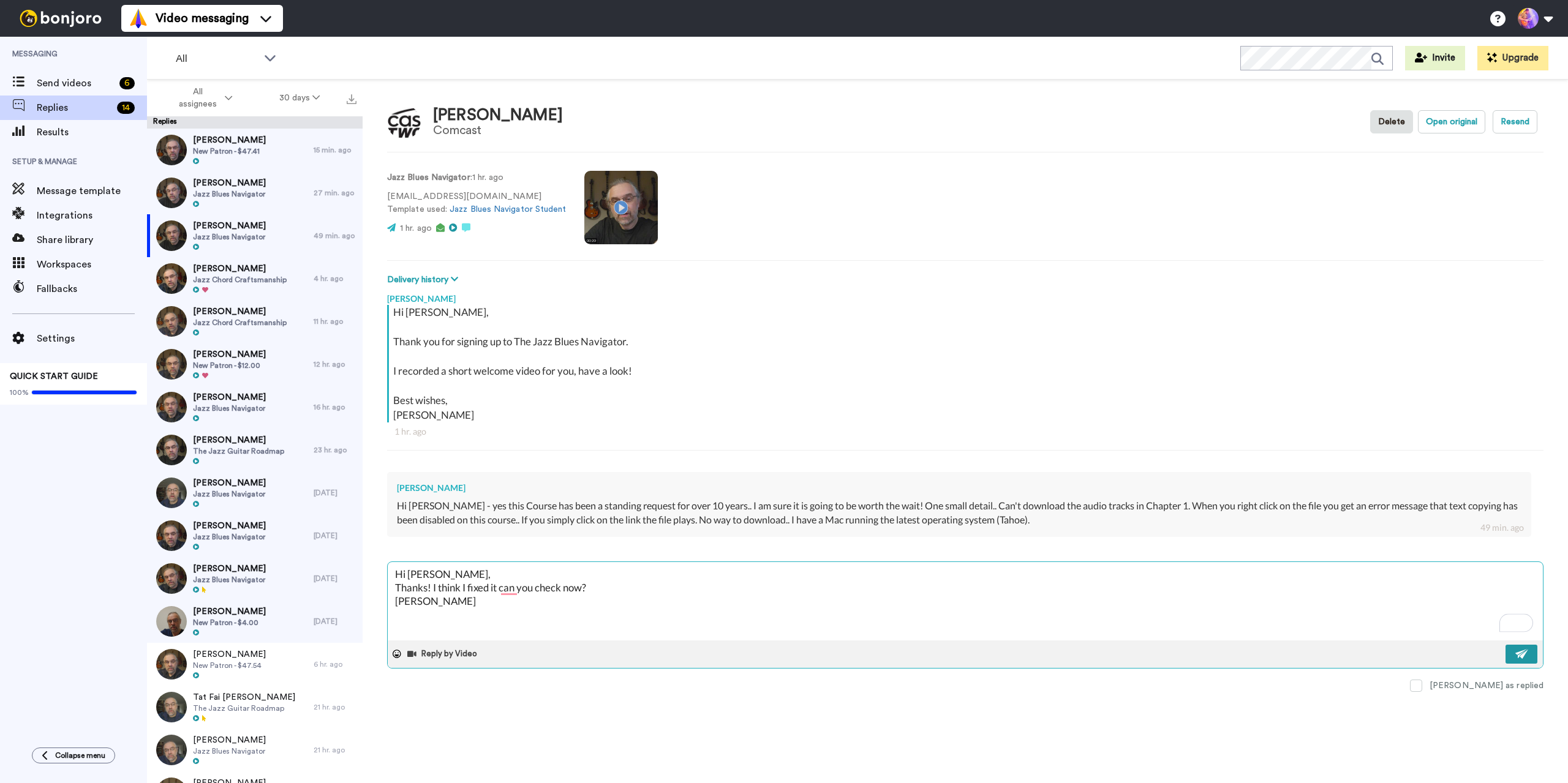
type textarea "Hi [PERSON_NAME], Thanks! I think I fixed it can you check now? [PERSON_NAME]"
click at [1521, 652] on img at bounding box center [1522, 654] width 13 height 10
type textarea "x"
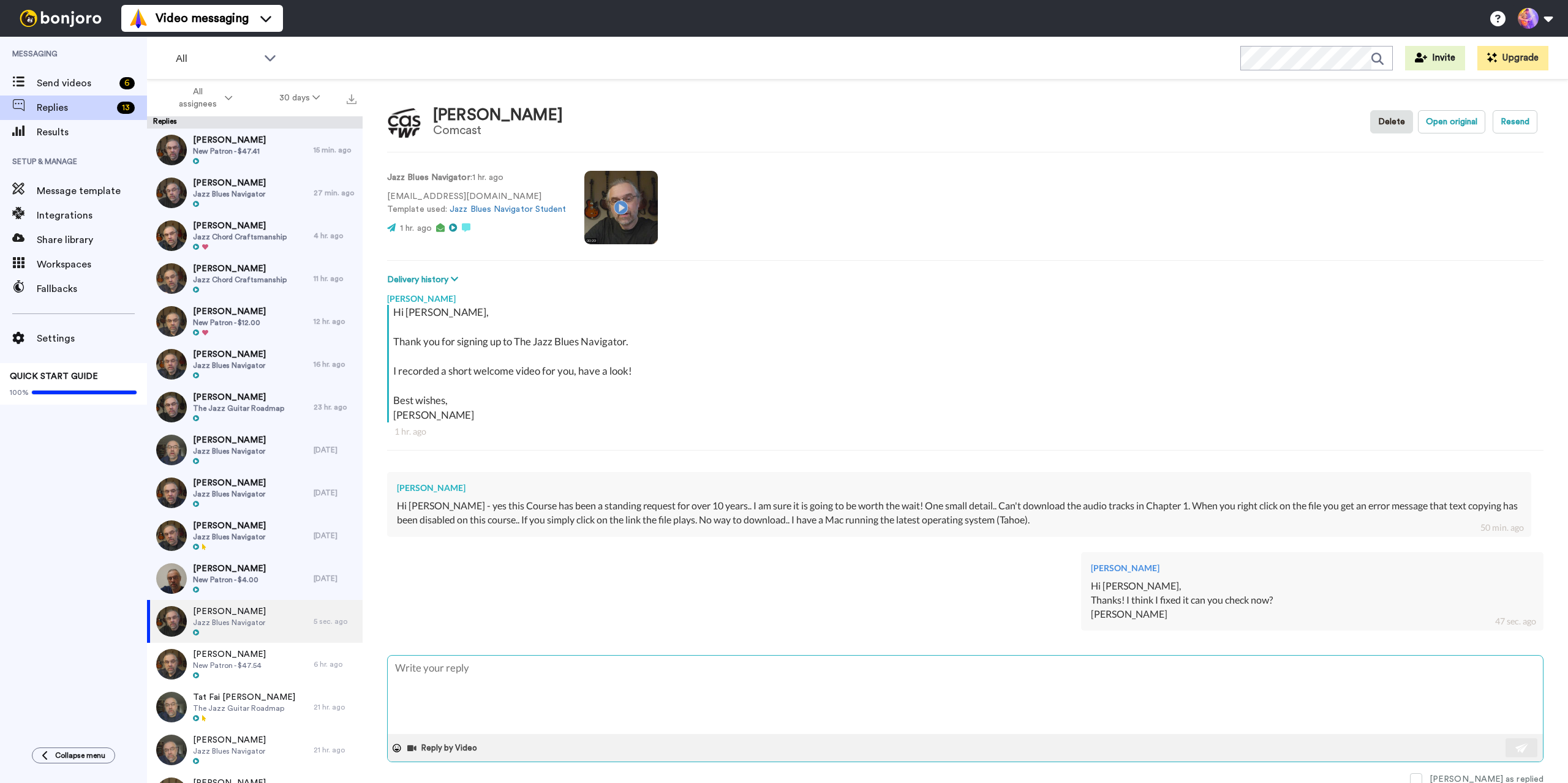
click at [862, 728] on textarea "To enrich screen reader interactions, please activate Accessibility in Grammarl…" at bounding box center [966, 695] width 1156 height 79
type textarea "x"
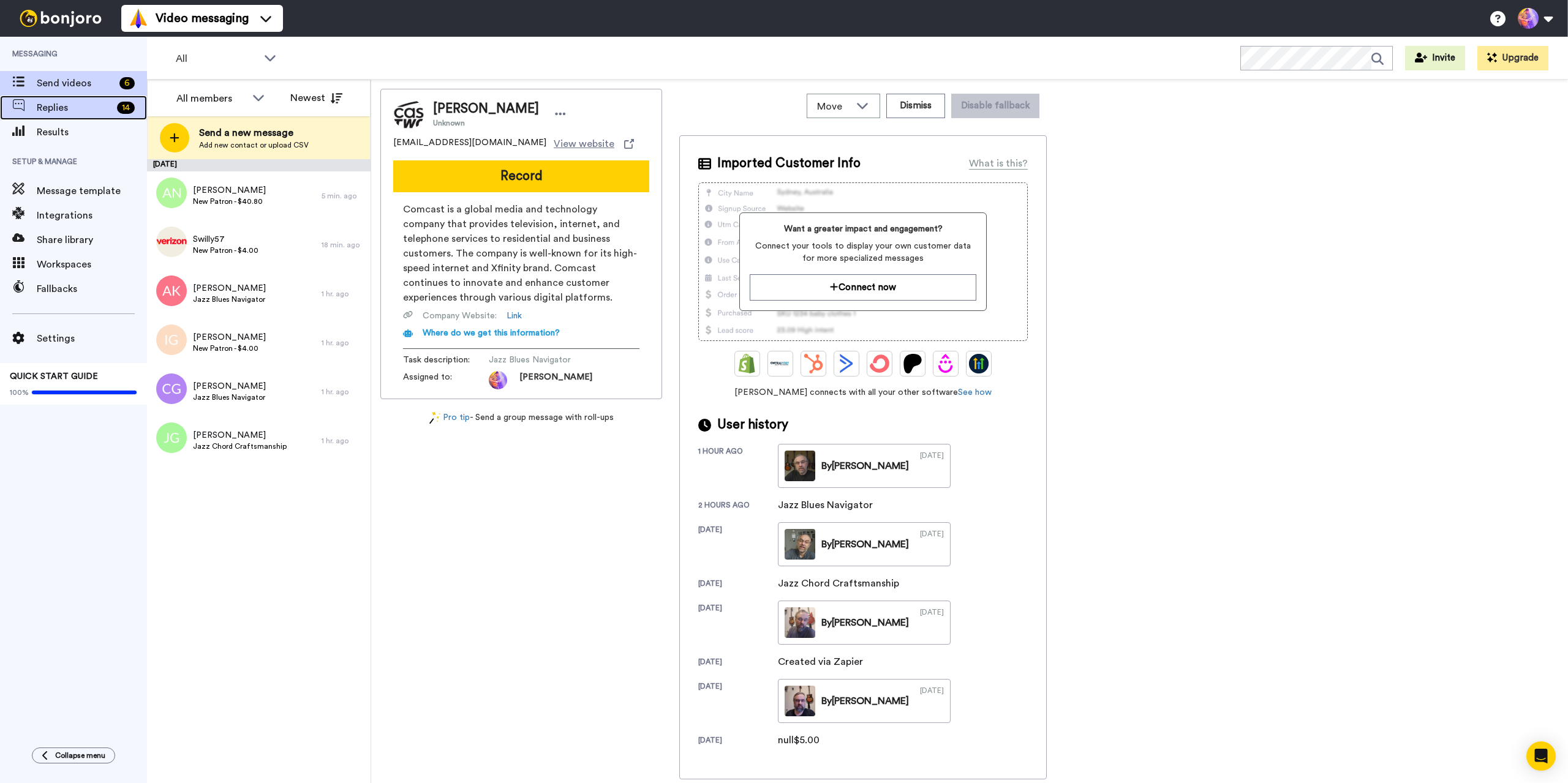
click at [68, 108] on span "Replies" at bounding box center [74, 107] width 75 height 14
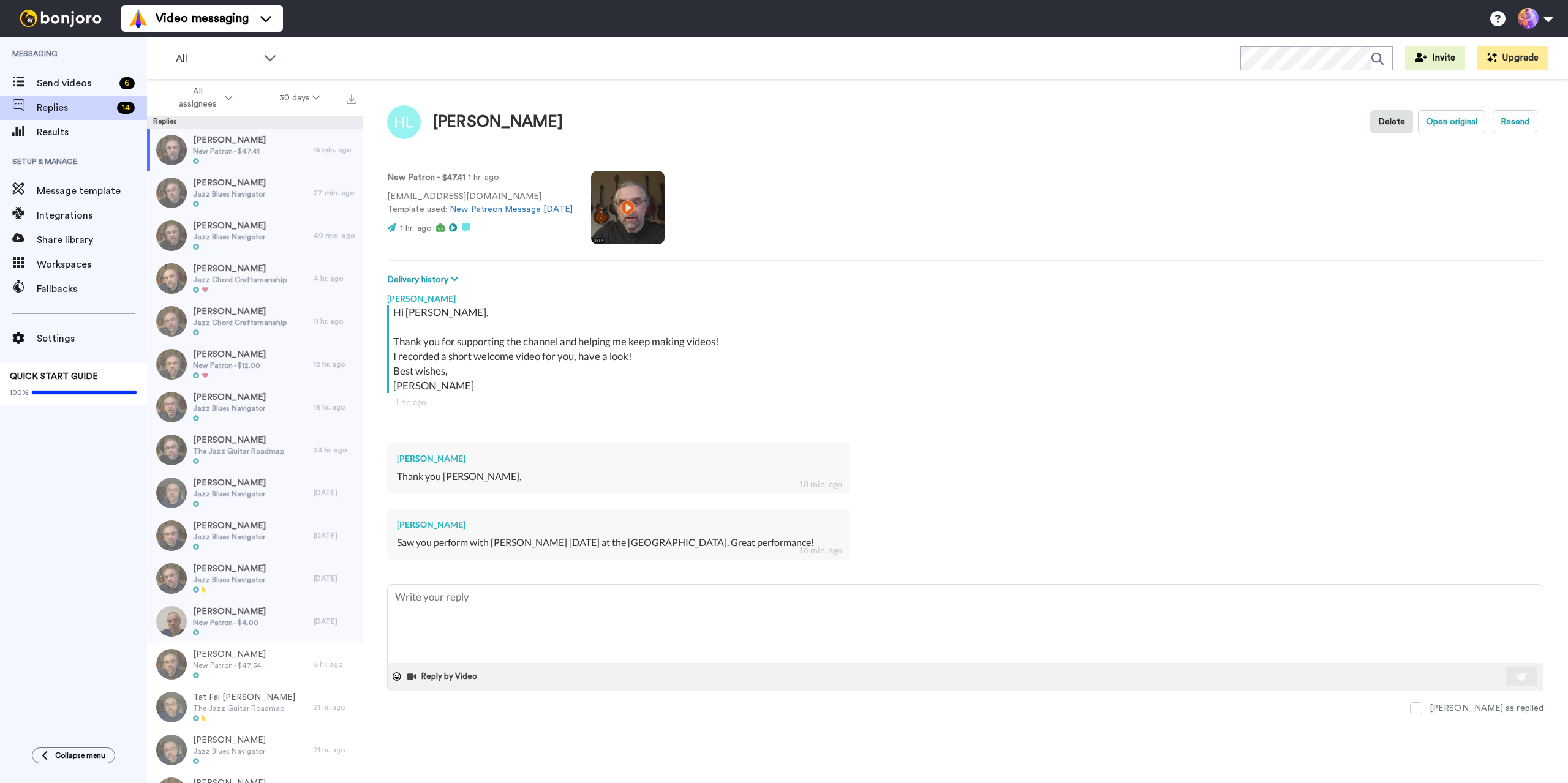
type textarea "x"
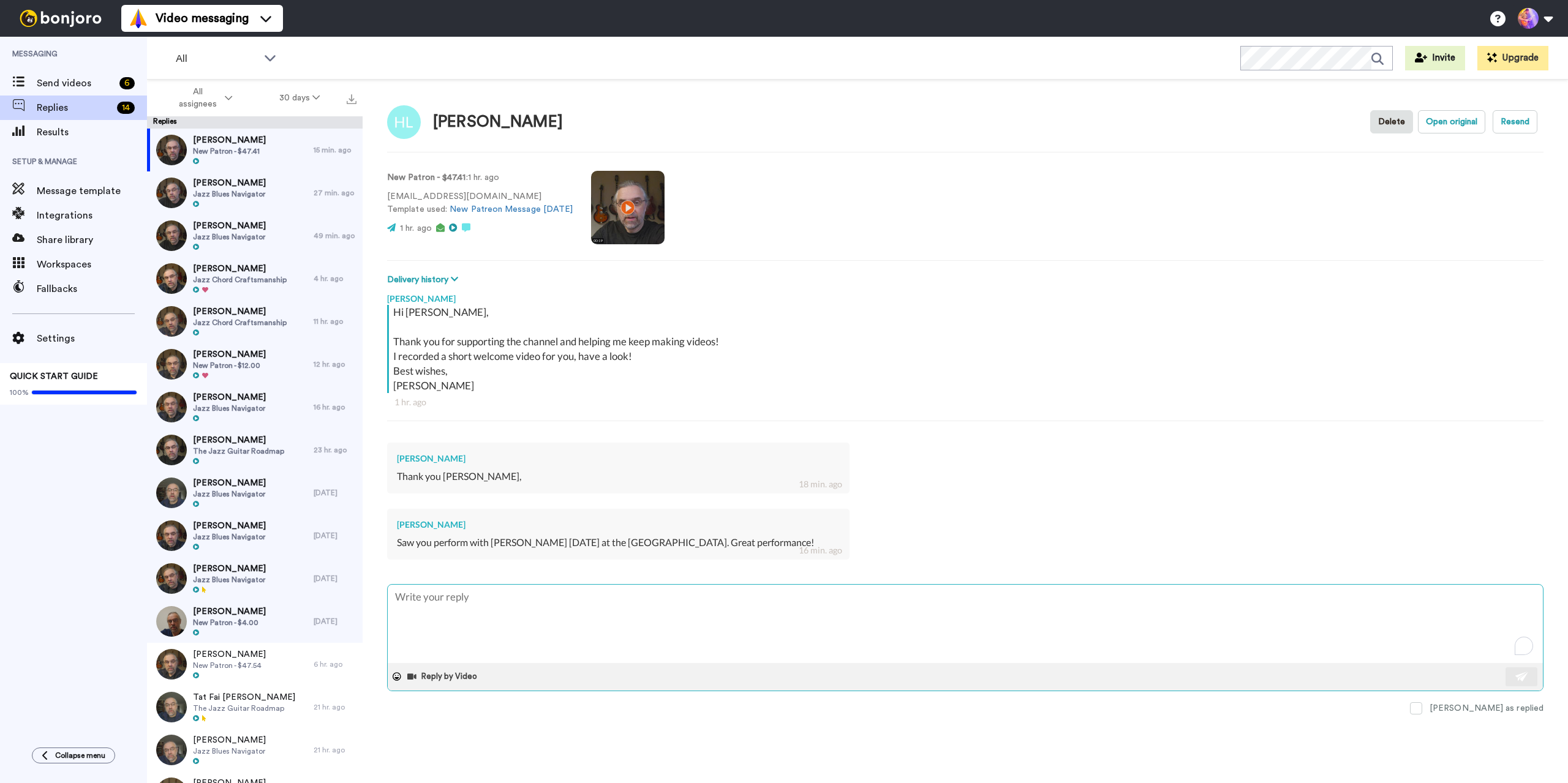
click at [542, 618] on textarea "To enrich screen reader interactions, please activate Accessibility in Grammarl…" at bounding box center [966, 624] width 1156 height 79
click at [551, 598] on textarea "To enrich screen reader interactions, please activate Accessibility in Grammarl…" at bounding box center [966, 624] width 1156 height 79
click at [551, 600] on textarea "To enrich screen reader interactions, please activate Accessibility in Grammarl…" at bounding box center [966, 624] width 1156 height 79
type textarea "N"
type textarea "x"
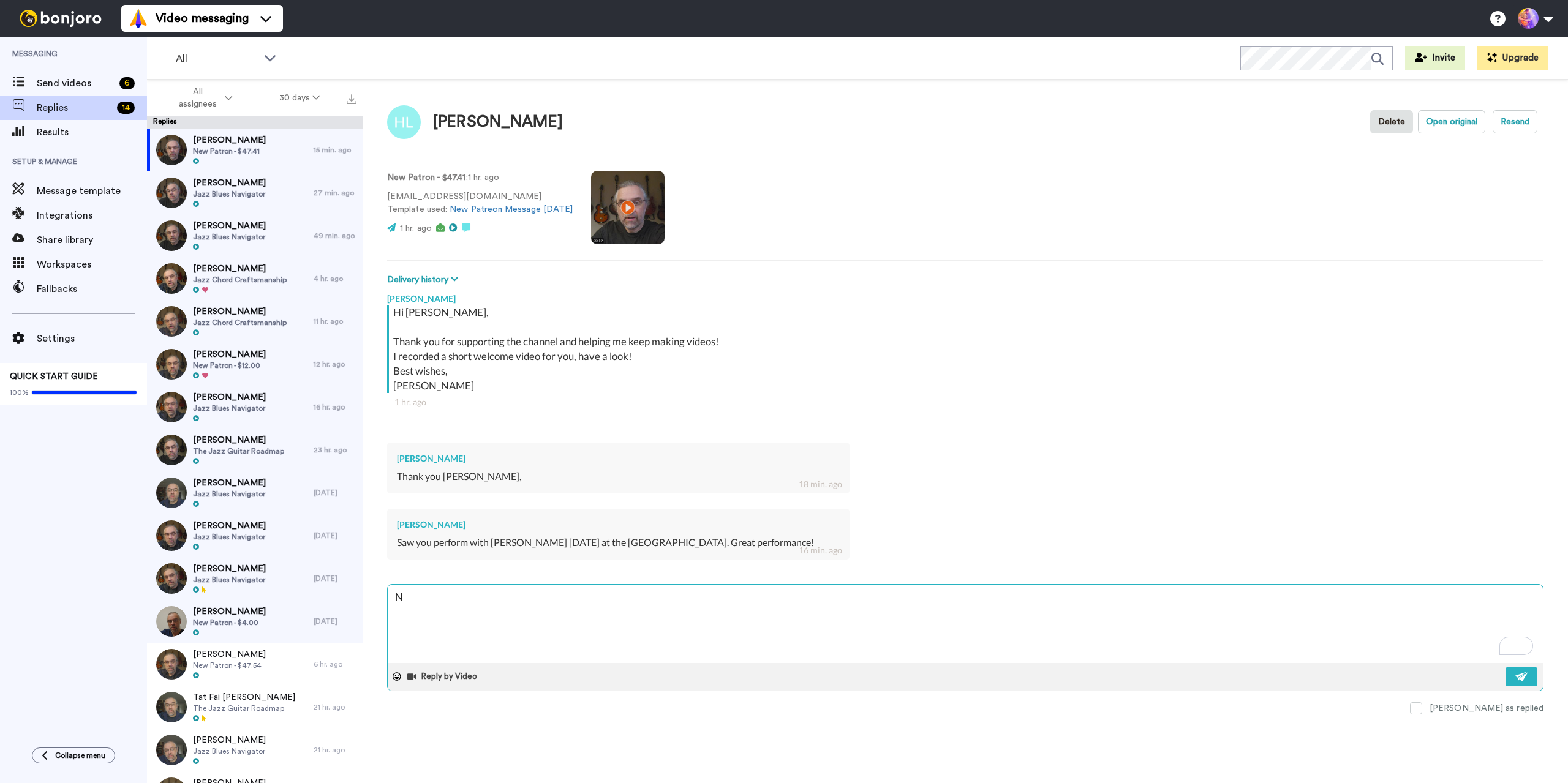
type textarea "Ni"
type textarea "x"
type textarea "Nic"
type textarea "x"
type textarea "Nice"
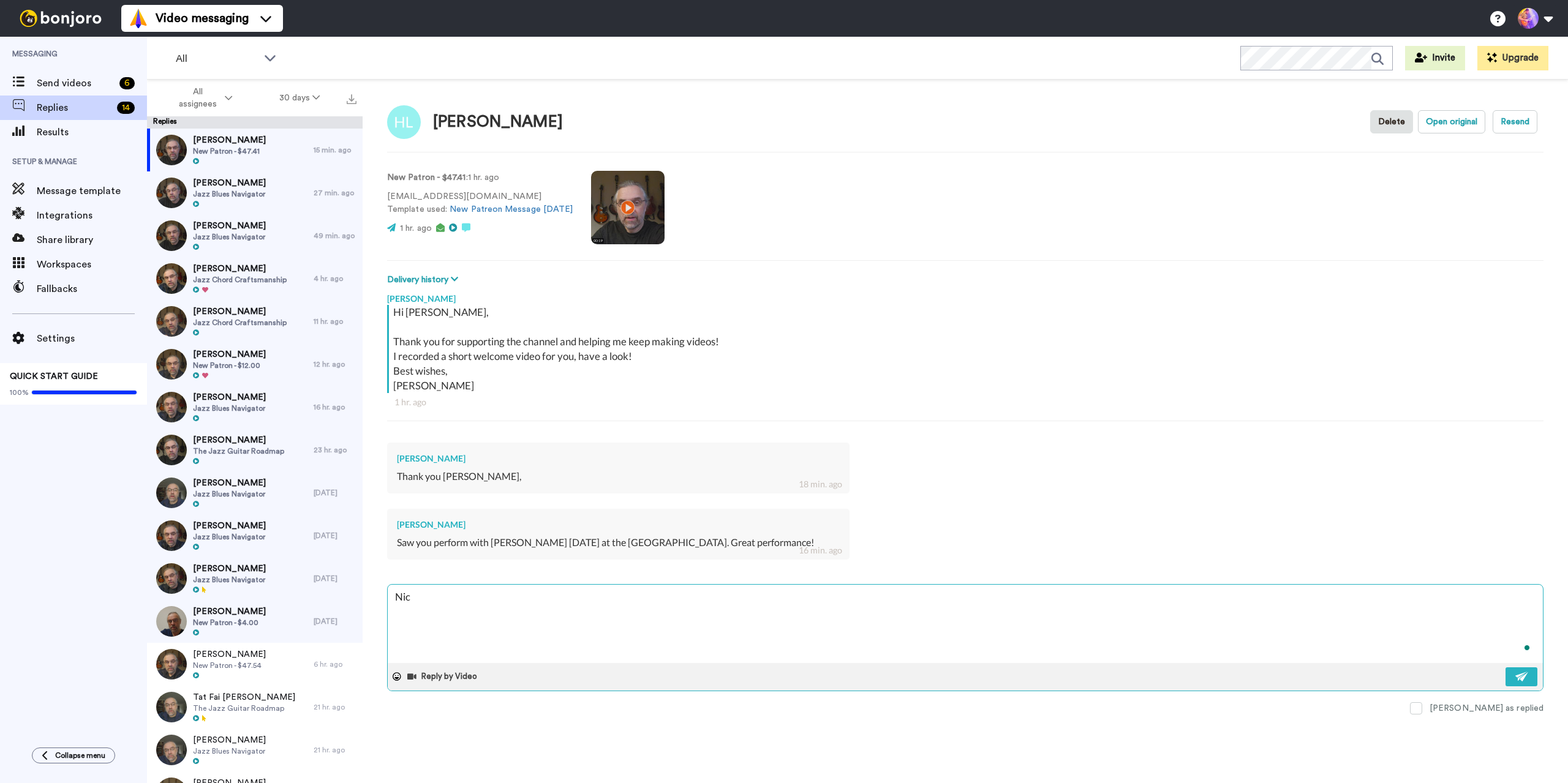
type textarea "x"
type textarea "Nice!"
type textarea "x"
type textarea "Nice!"
type textarea "x"
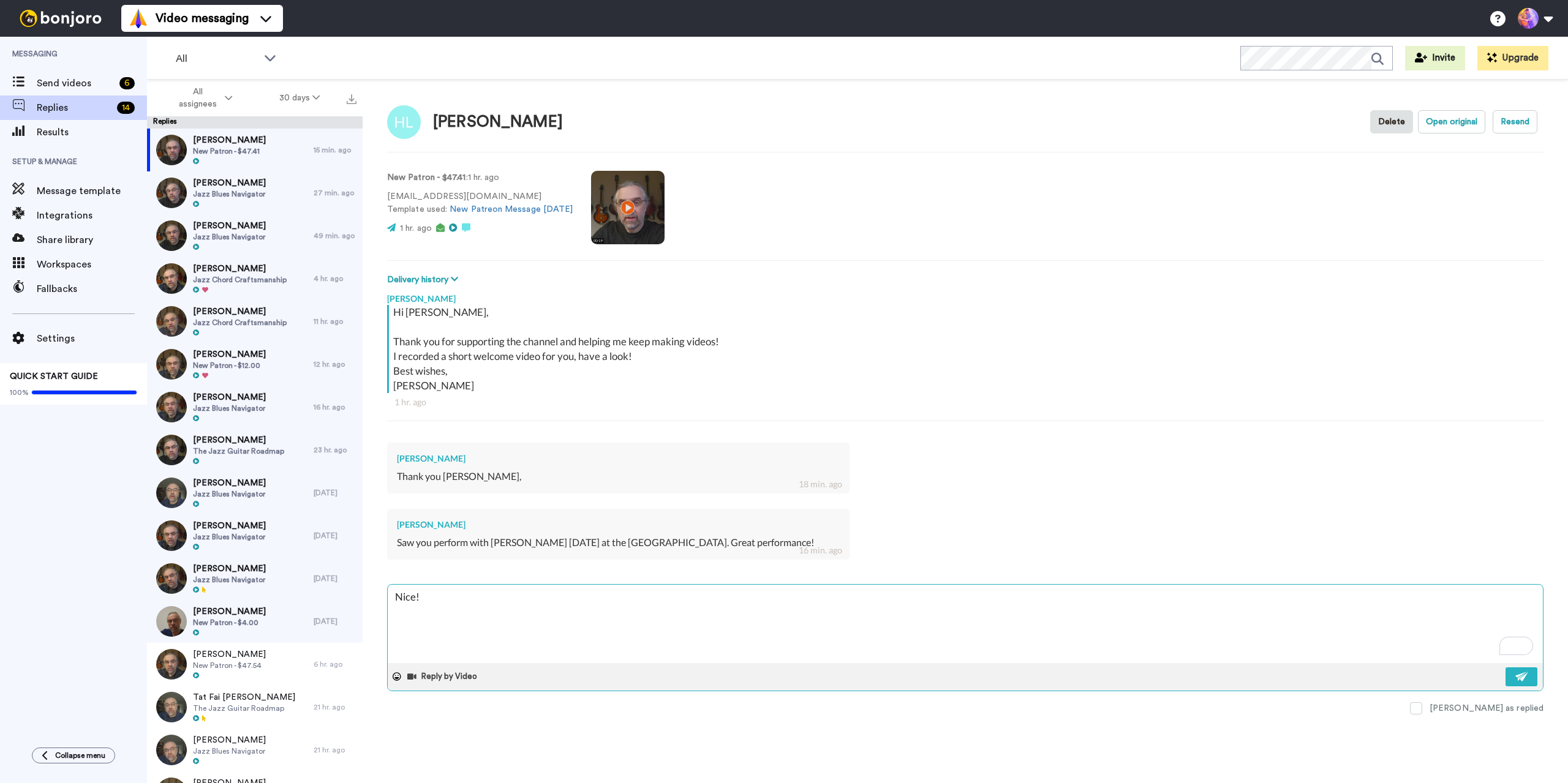
type textarea "Nice! T"
type textarea "x"
type textarea "Nice! Th"
type textarea "x"
type textarea "Nice! Tha"
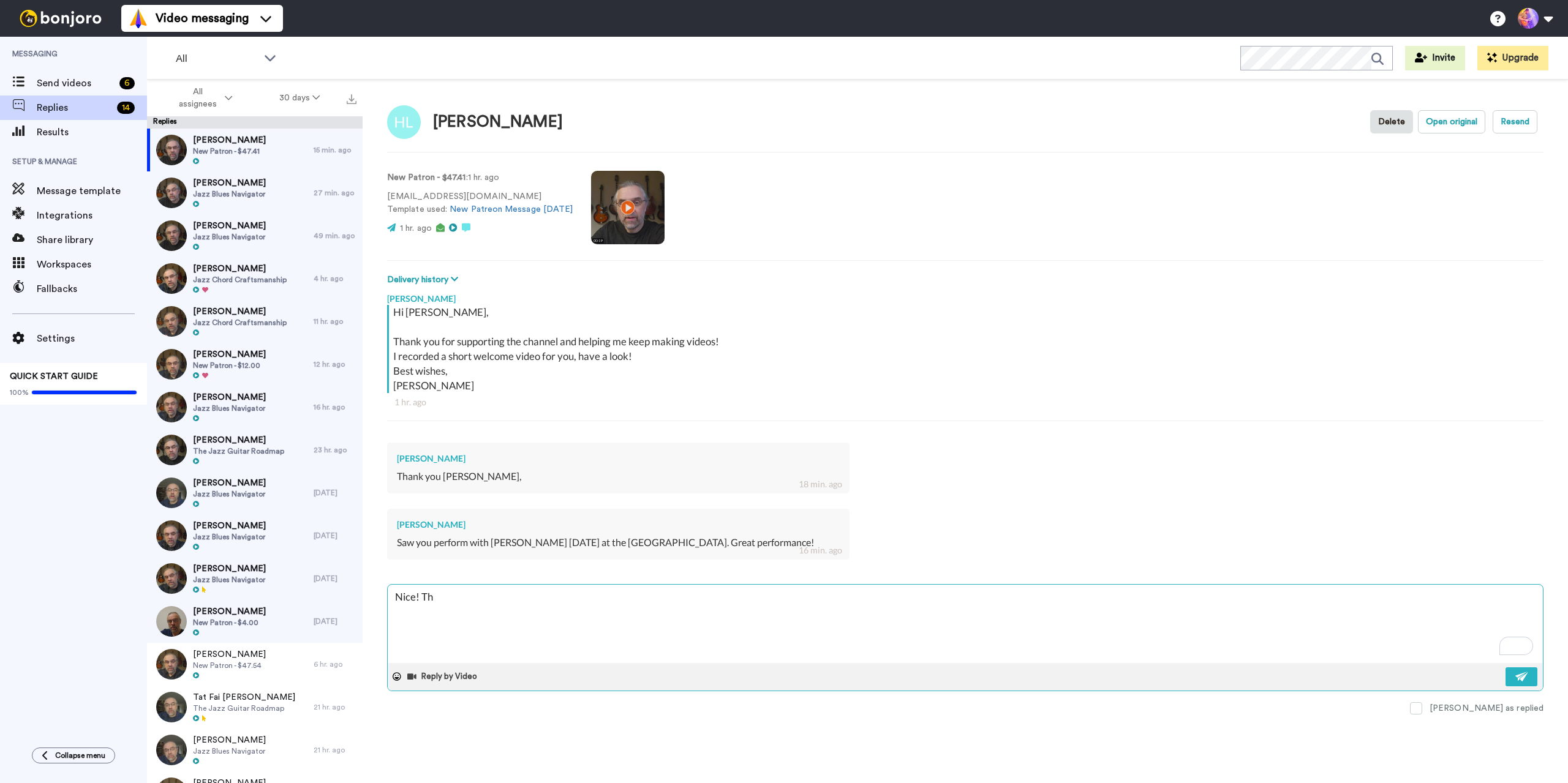
type textarea "x"
type textarea "Nice! Than"
type textarea "x"
type textarea "Nice! Thank"
type textarea "x"
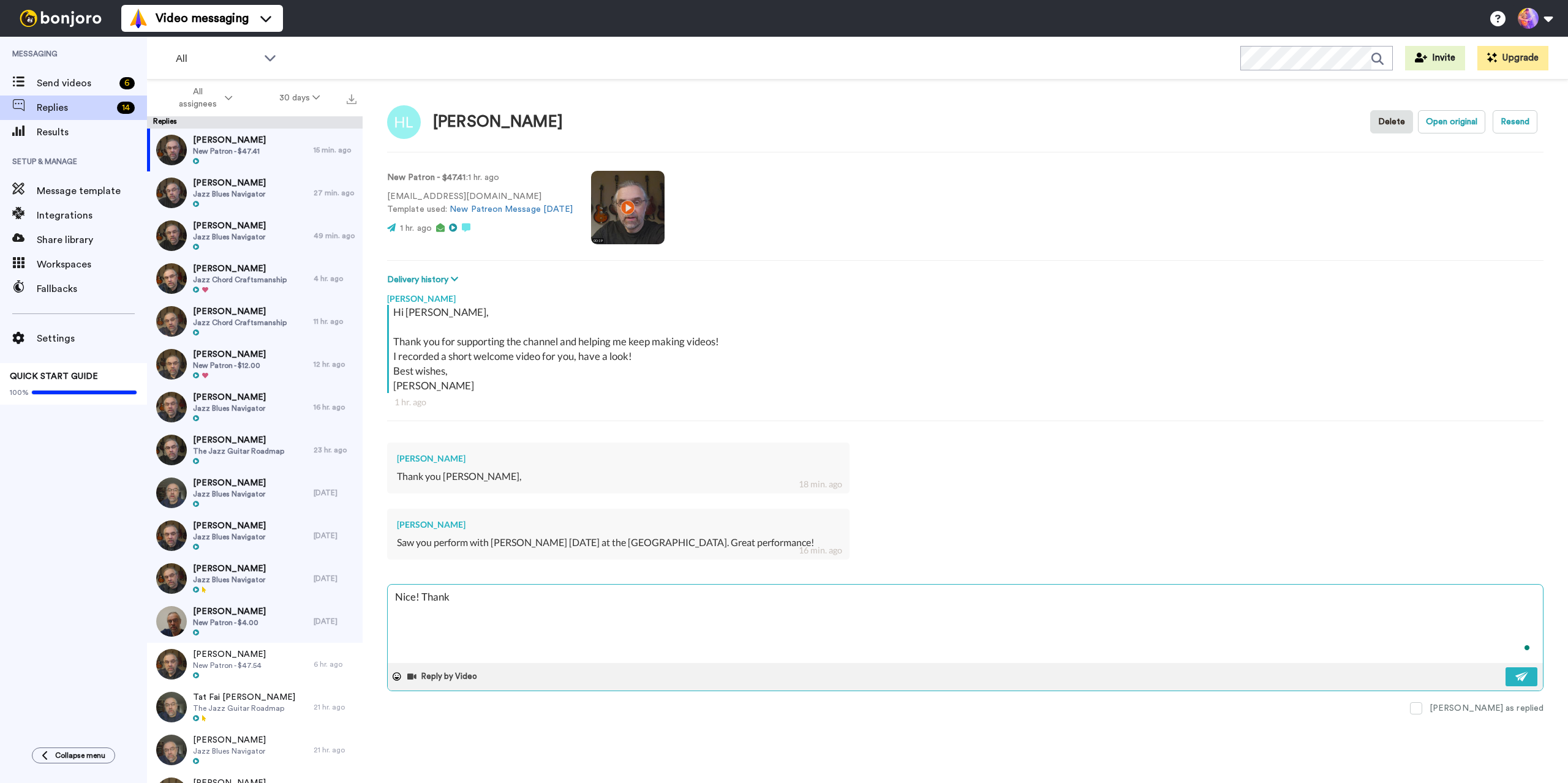
type textarea "Nice! Thank"
type textarea "x"
type textarea "Nice! Thank y"
type textarea "x"
type textarea "Nice! Thank yo"
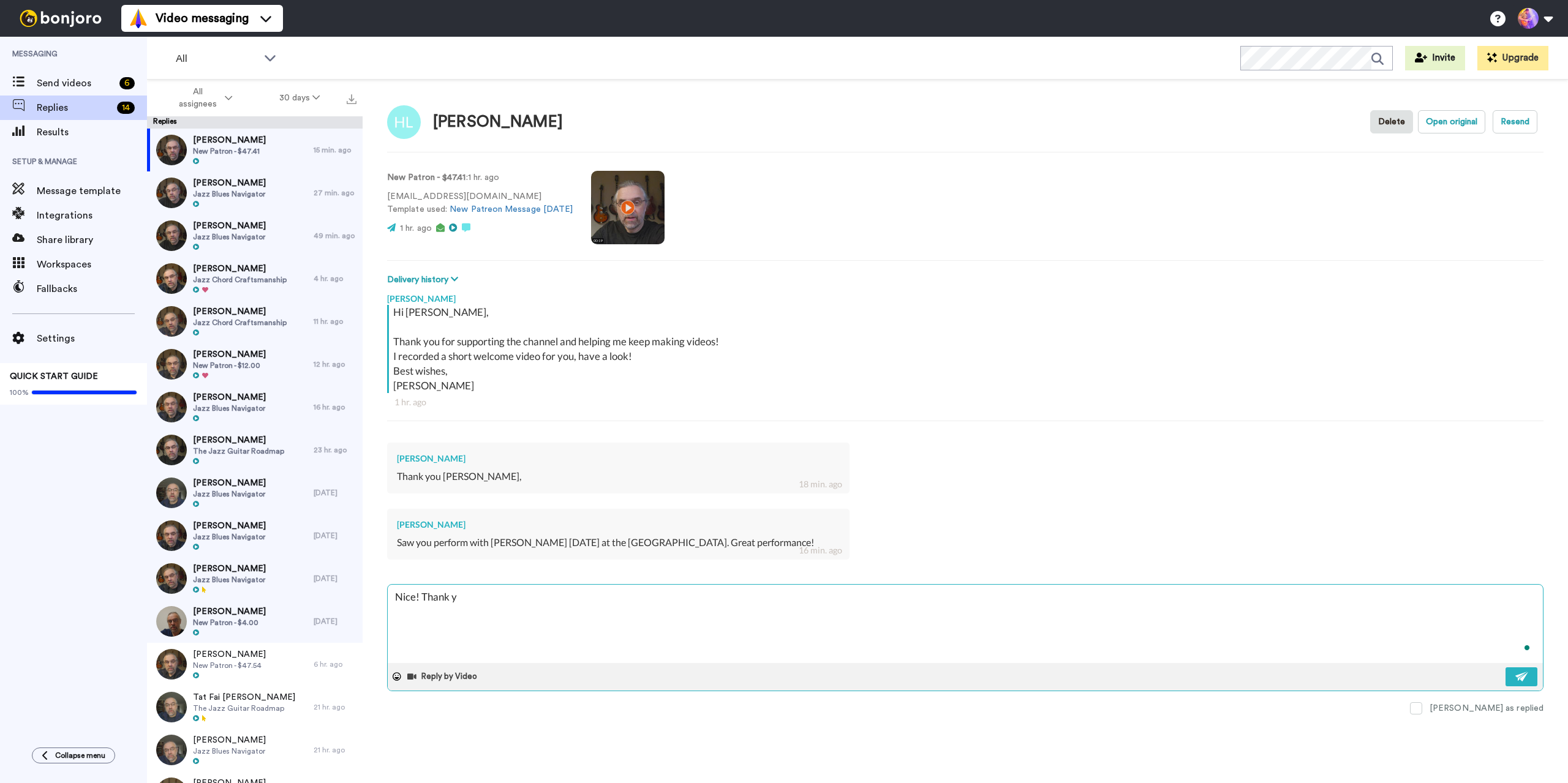
type textarea "x"
type textarea "Nice! Thank you"
type textarea "x"
type textarea "Nice! Thank you!"
type textarea "x"
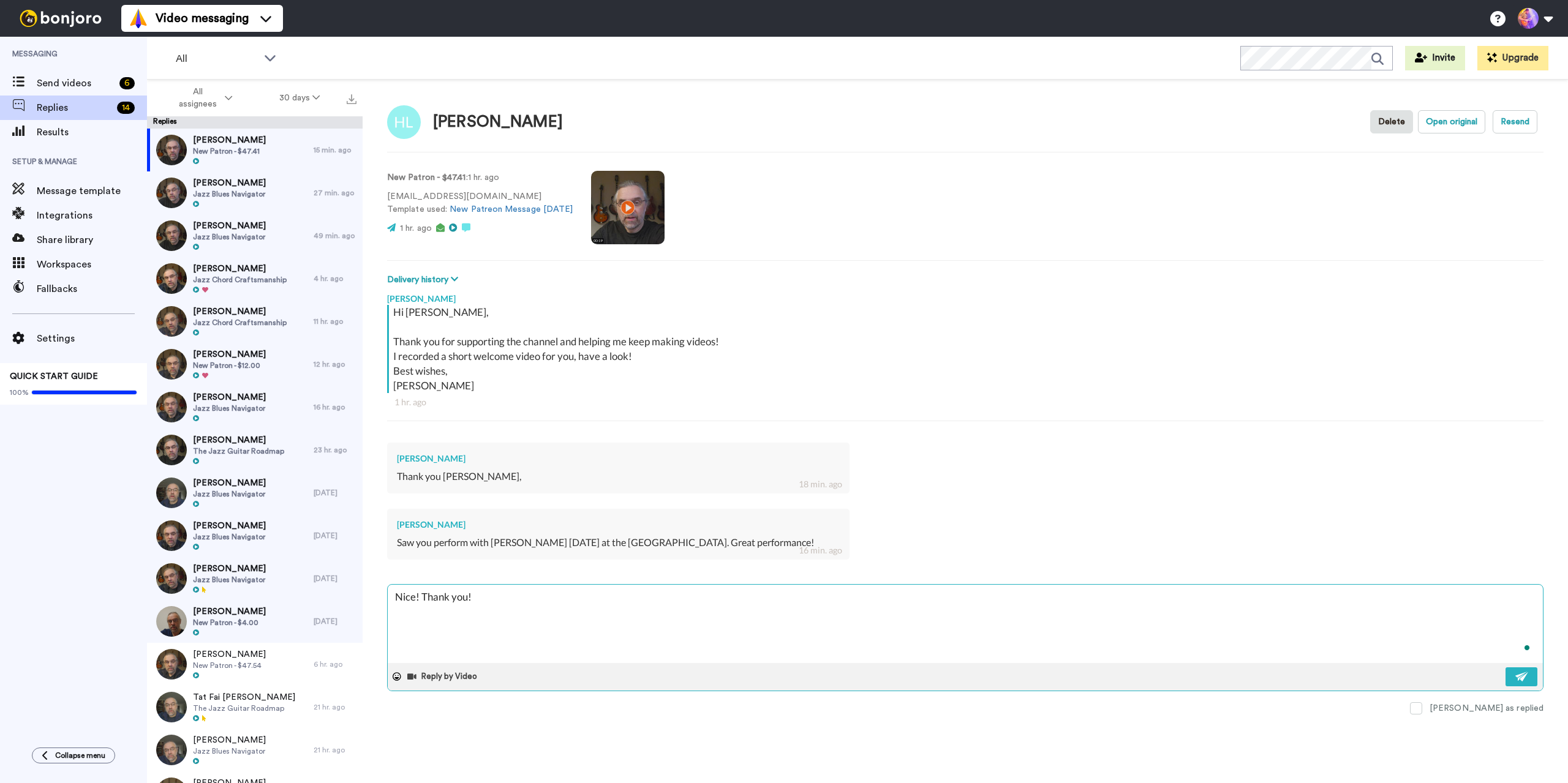
type textarea "Nice! Thank you"
type textarea "x"
type textarea "Nice! Thank you!"
type textarea "x"
type textarea "Nice! Thank you!"
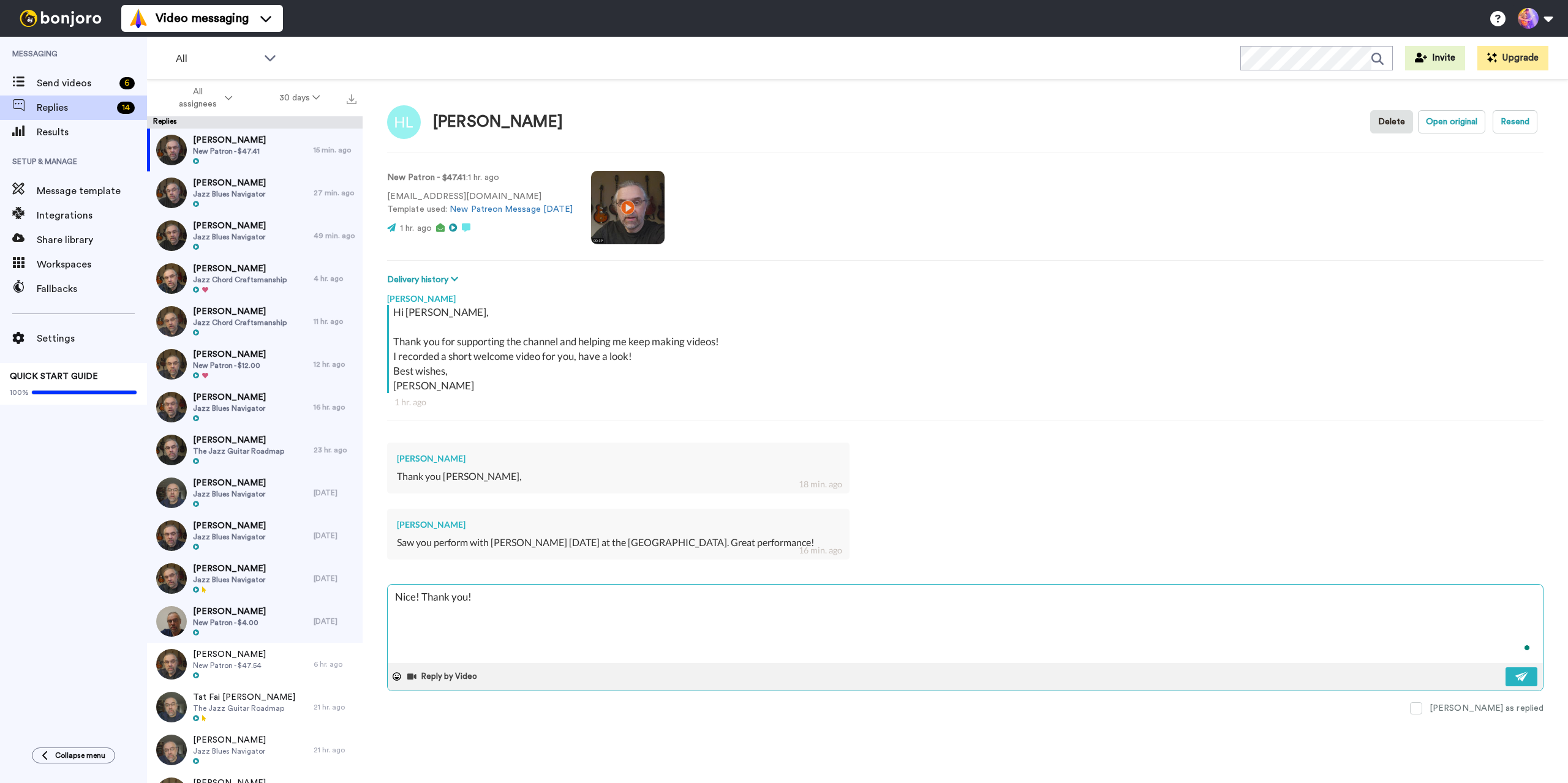
type textarea "x"
type textarea "Nice! Thank you! I"
type textarea "x"
type textarea "Nice! Thank you! It"
type textarea "x"
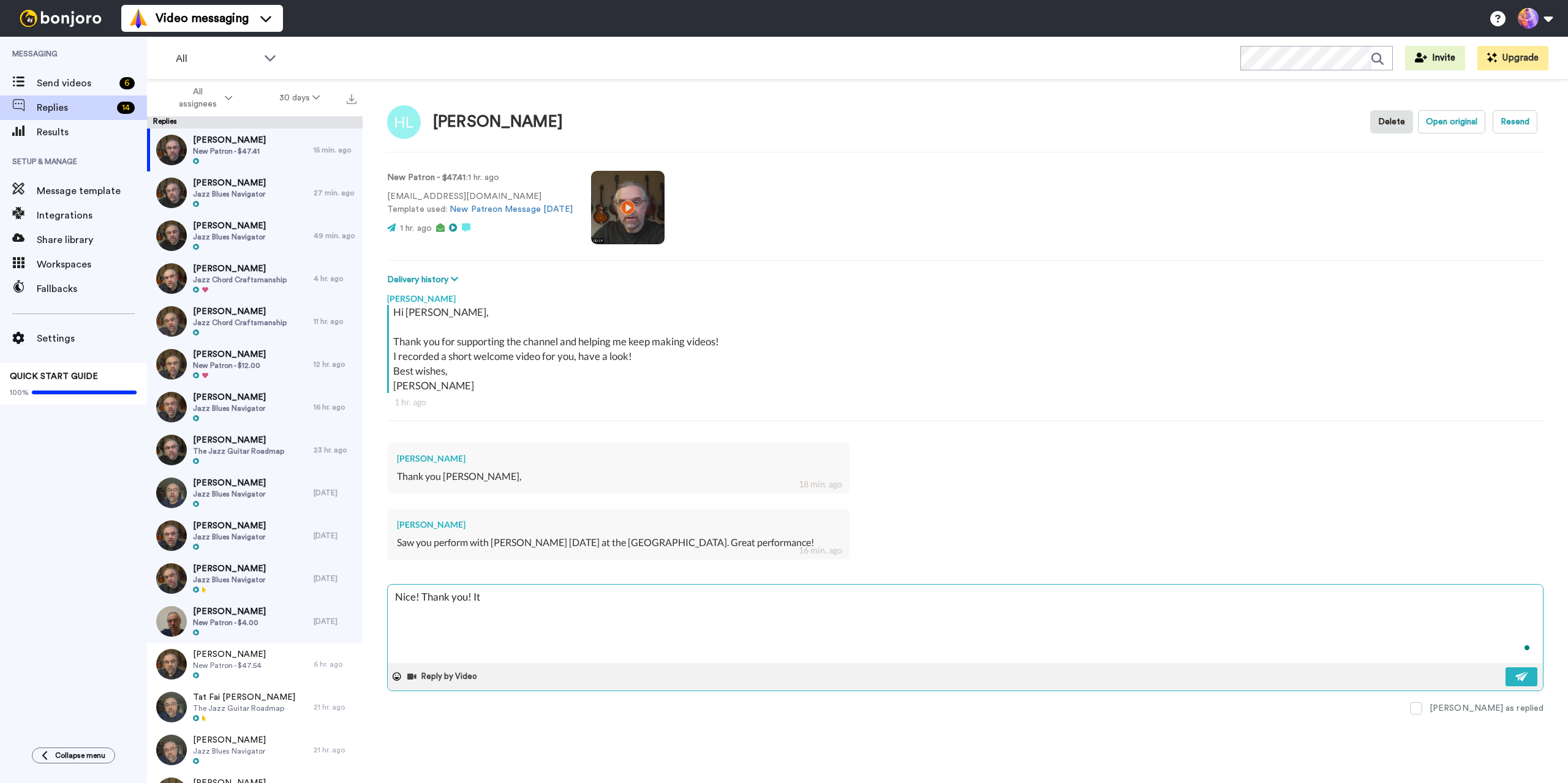
type textarea "Nice! Thank you! It"
type textarea "x"
type textarea "Nice! Thank you! It w"
type textarea "x"
type textarea "Nice! Thank you! It wa"
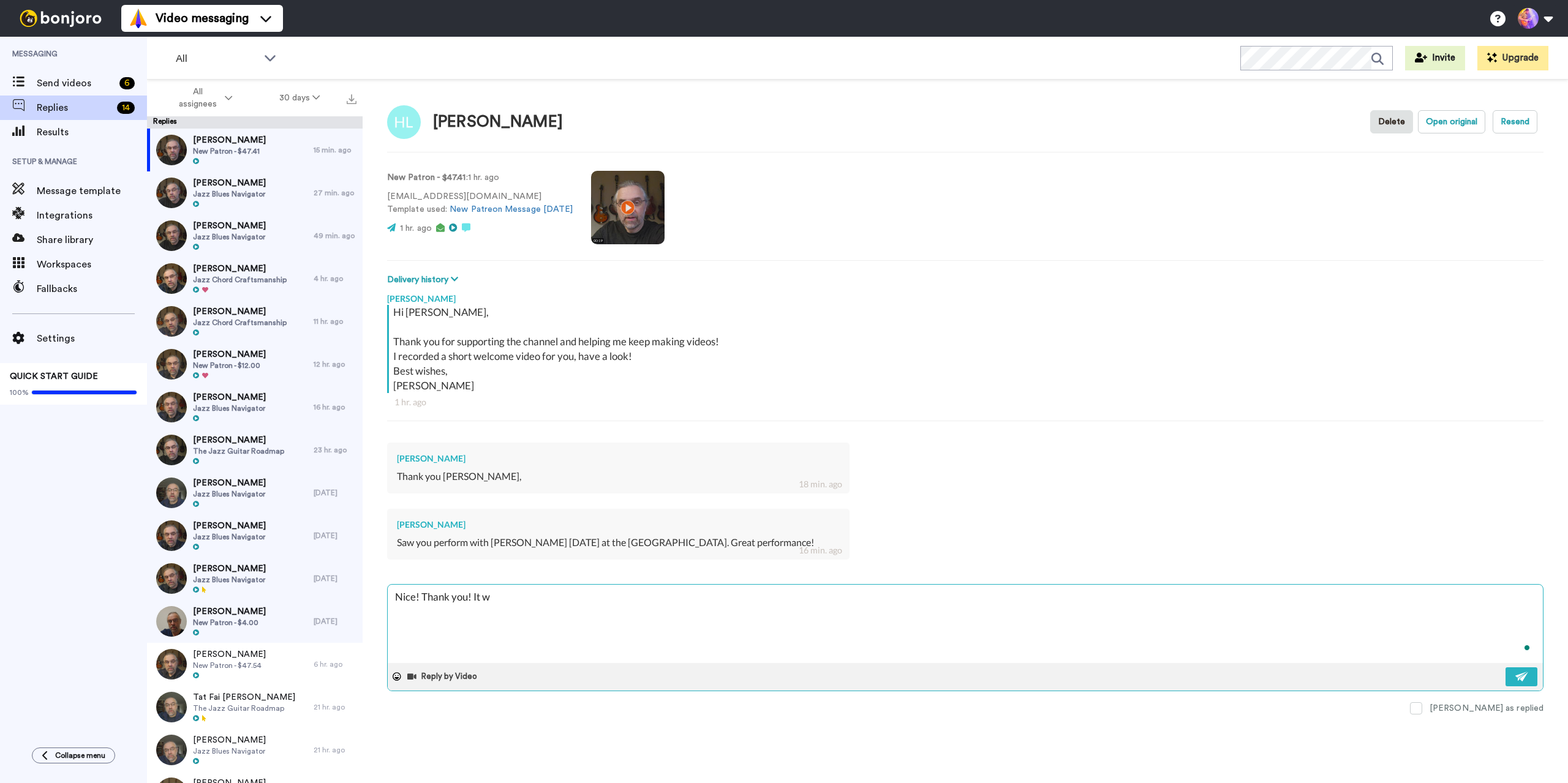
type textarea "x"
type textarea "Nice! Thank you! It was"
type textarea "x"
type textarea "Nice! Thank you! It was"
type textarea "x"
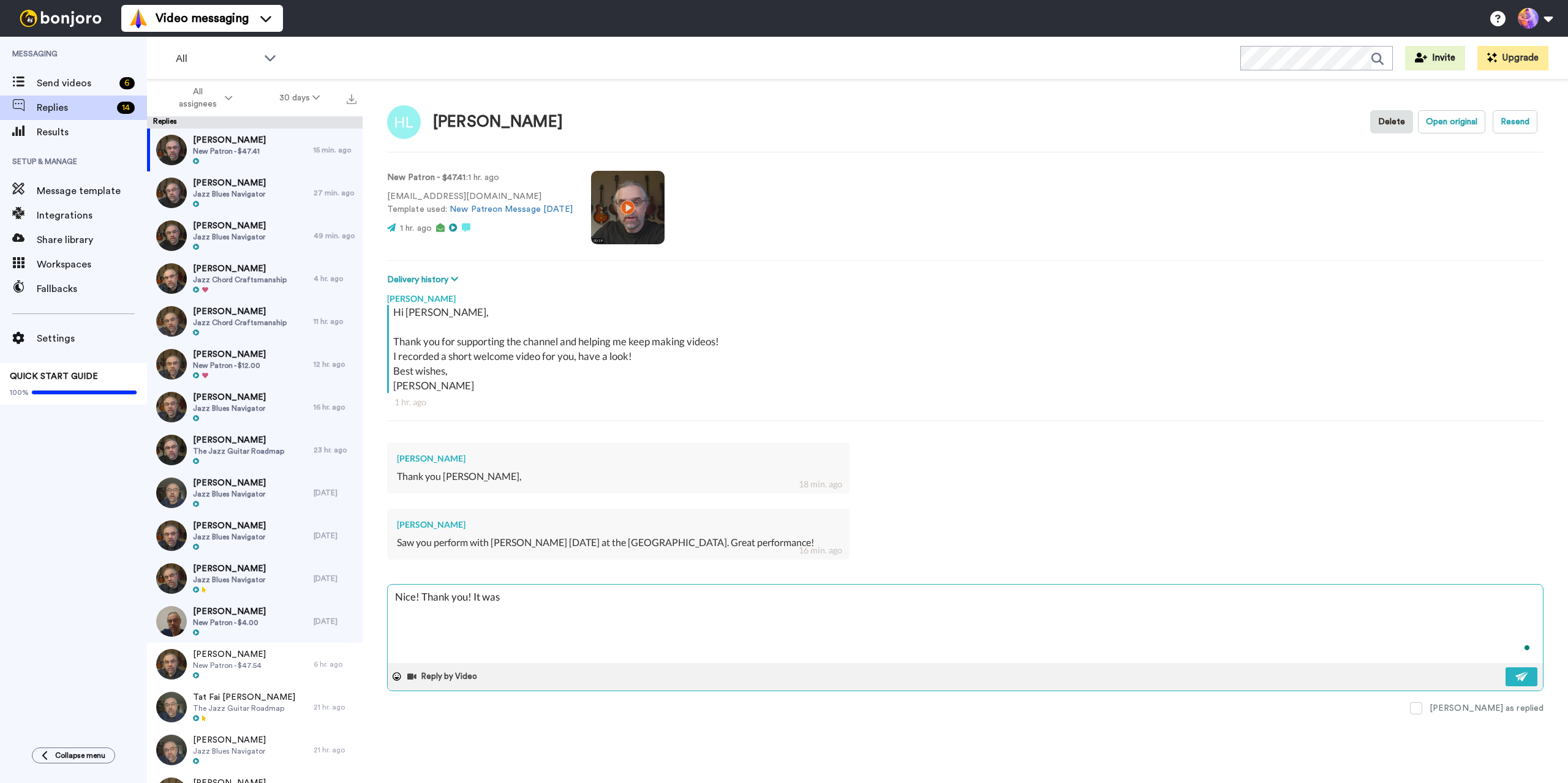
type textarea "Nice! Thank you! It was t"
type textarea "x"
type textarea "Nice! Thank you! It was"
type textarea "x"
type textarea "Nice! Thank you! It was f"
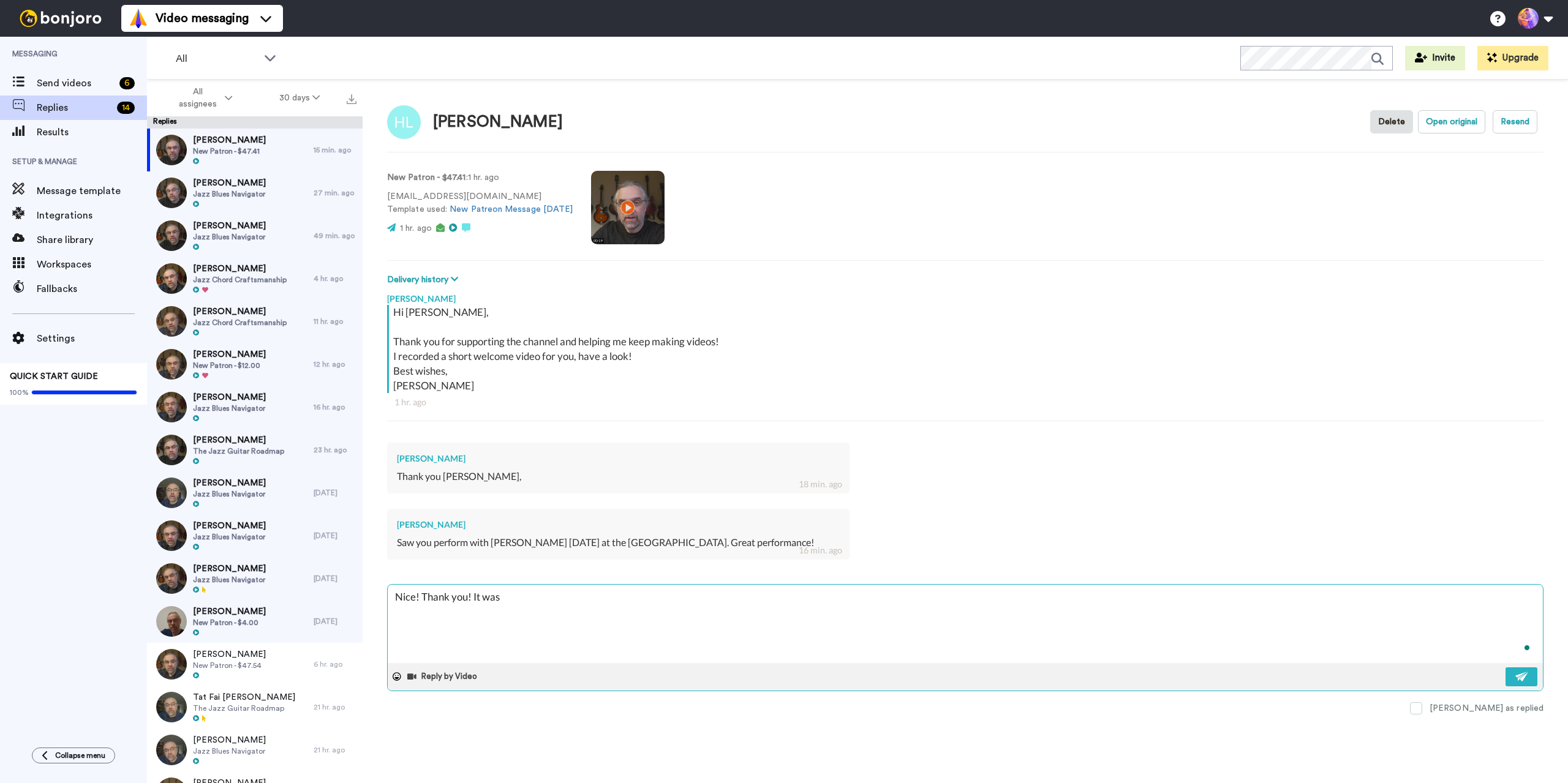
type textarea "x"
type textarea "Nice! Thank you! It was fu"
type textarea "x"
type textarea "Nice! Thank you! It was fun"
type textarea "x"
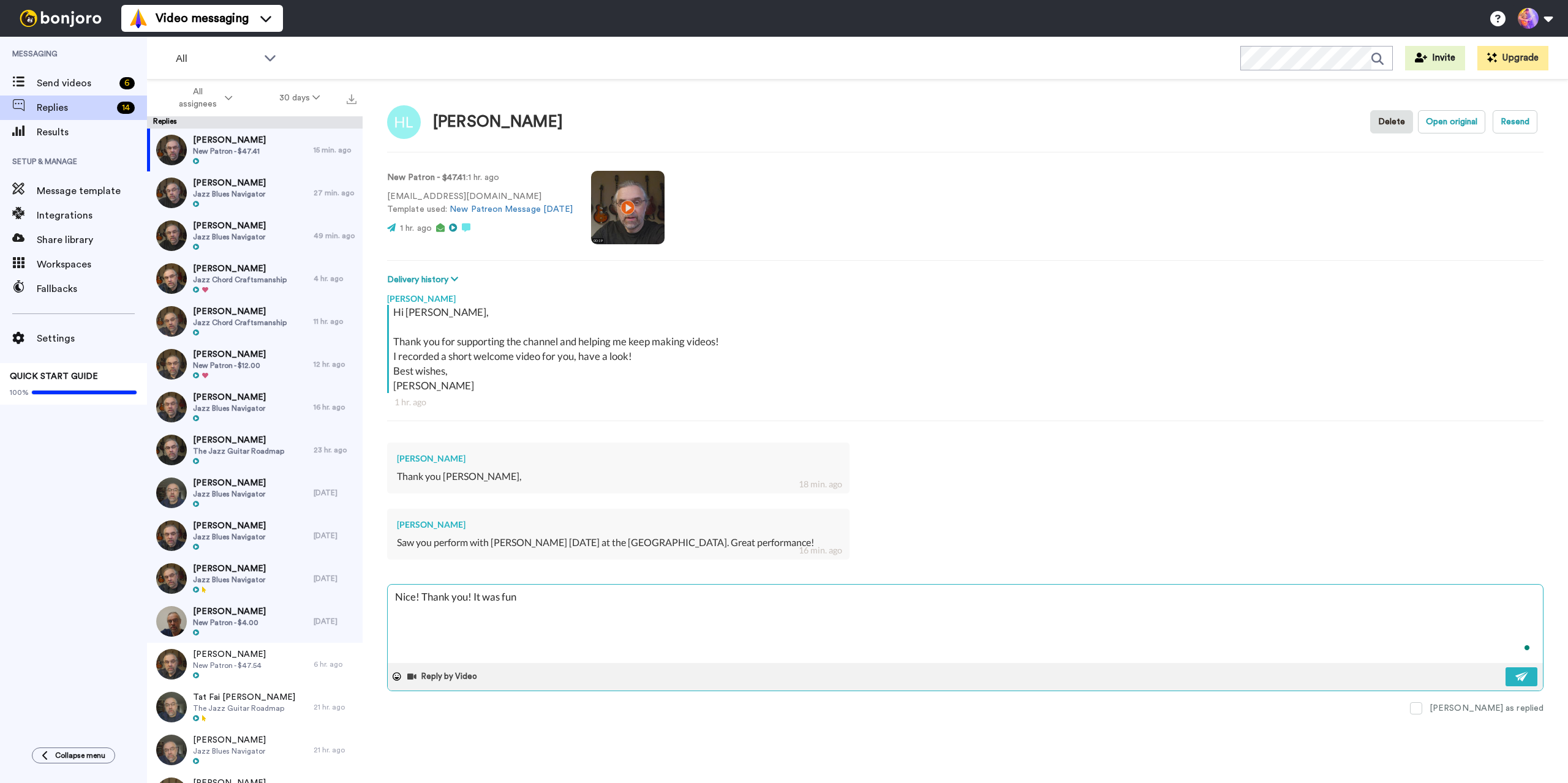
type textarea "Nice! Thank you! It was fun"
type textarea "x"
type textarea "Nice! Thank you! It was fun t"
type textarea "x"
type textarea "Nice! Thank you! It was fun to"
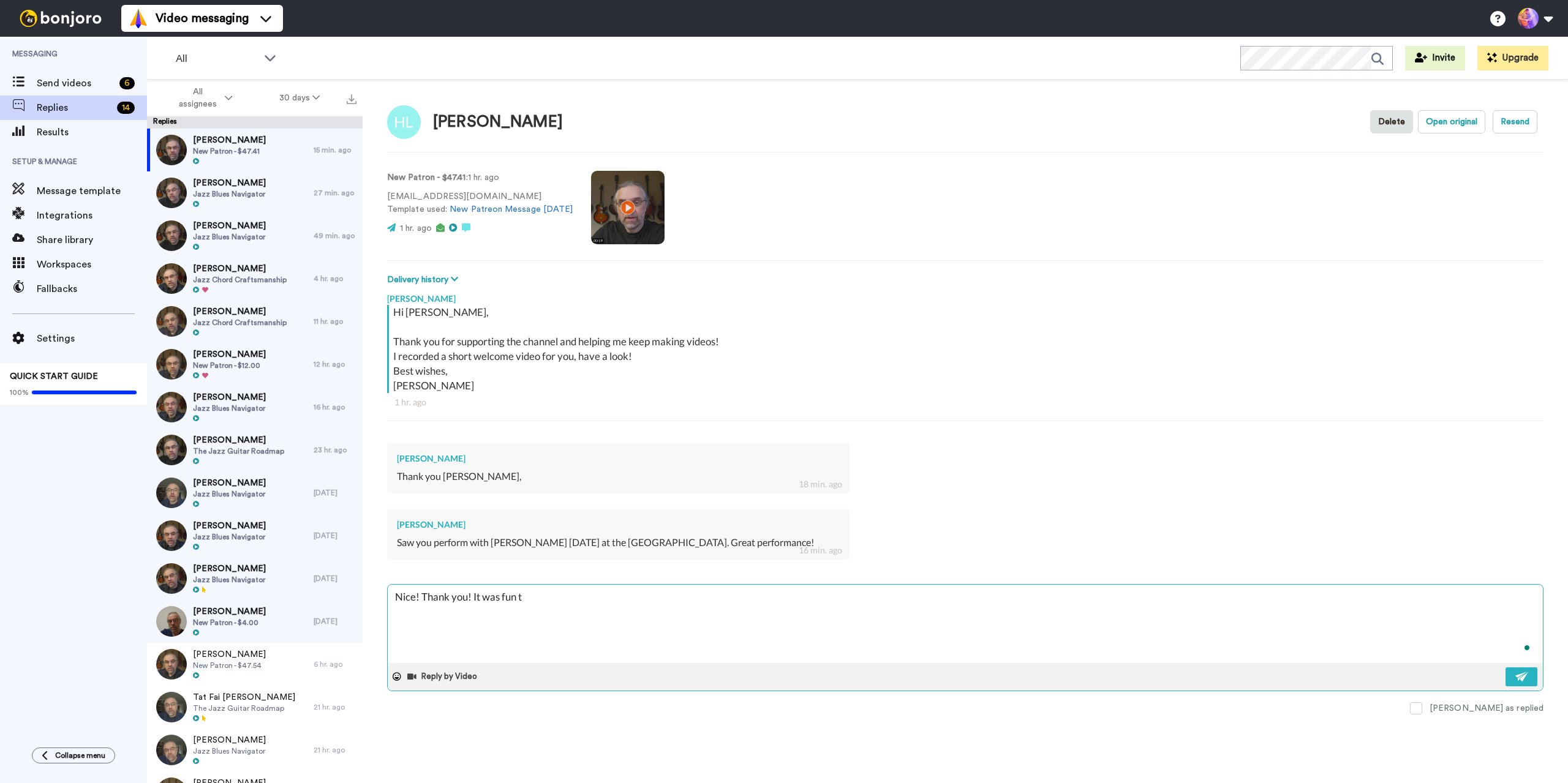
type textarea "x"
type textarea "Nice! Thank you! It was fun to"
type textarea "x"
type textarea "Nice! Thank you! It was fun to p"
type textarea "x"
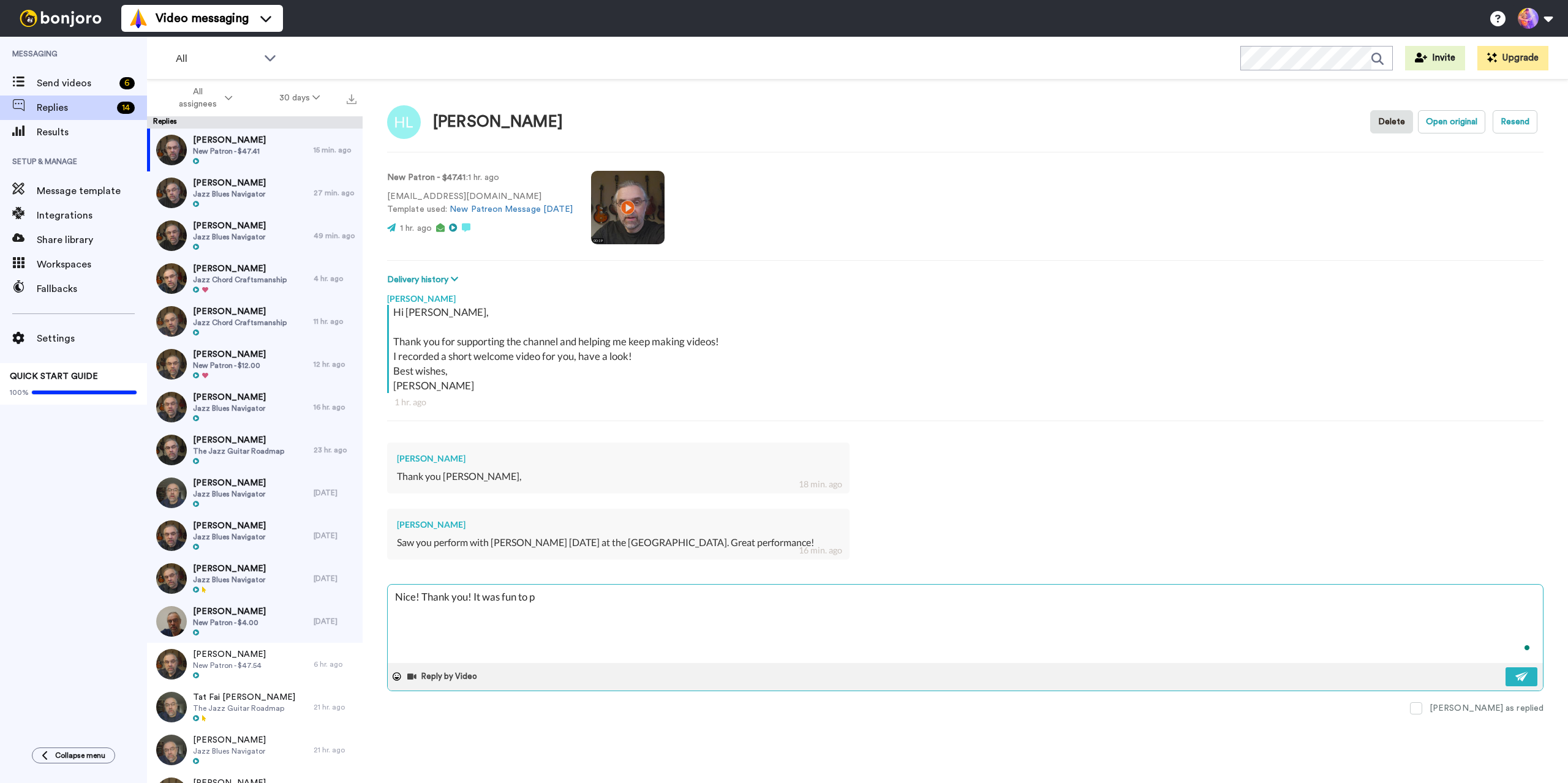
type textarea "Nice! Thank you! It was fun to pl"
type textarea "x"
type textarea "Nice! Thank you! It was fun to pla"
type textarea "x"
type textarea "Nice! Thank you! It was fun to play"
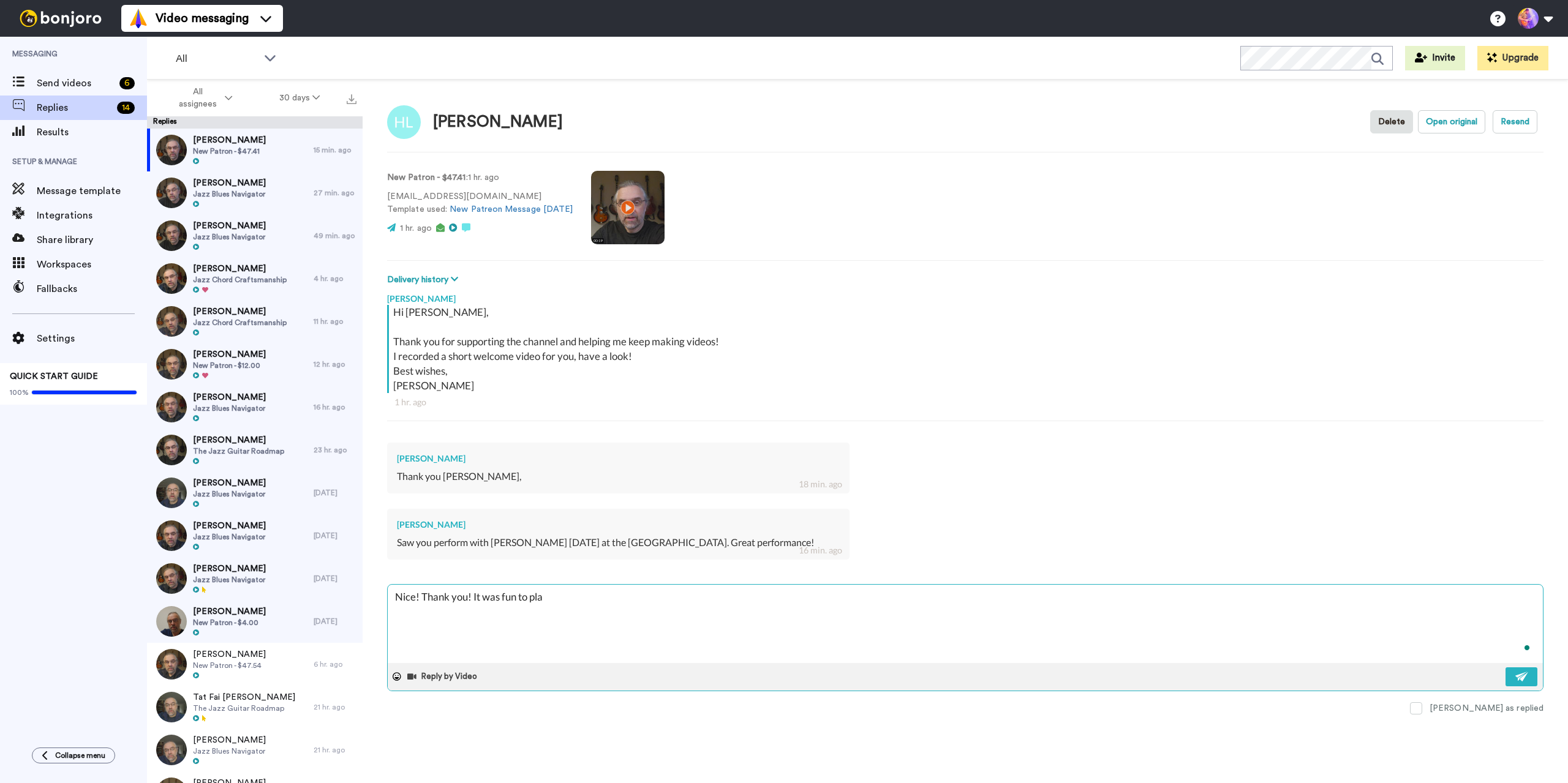
type textarea "x"
type textarea "Nice! Thank you! It was fun to play"
type textarea "x"
type textarea "Nice! Thank you! It was fun to play t"
type textarea "x"
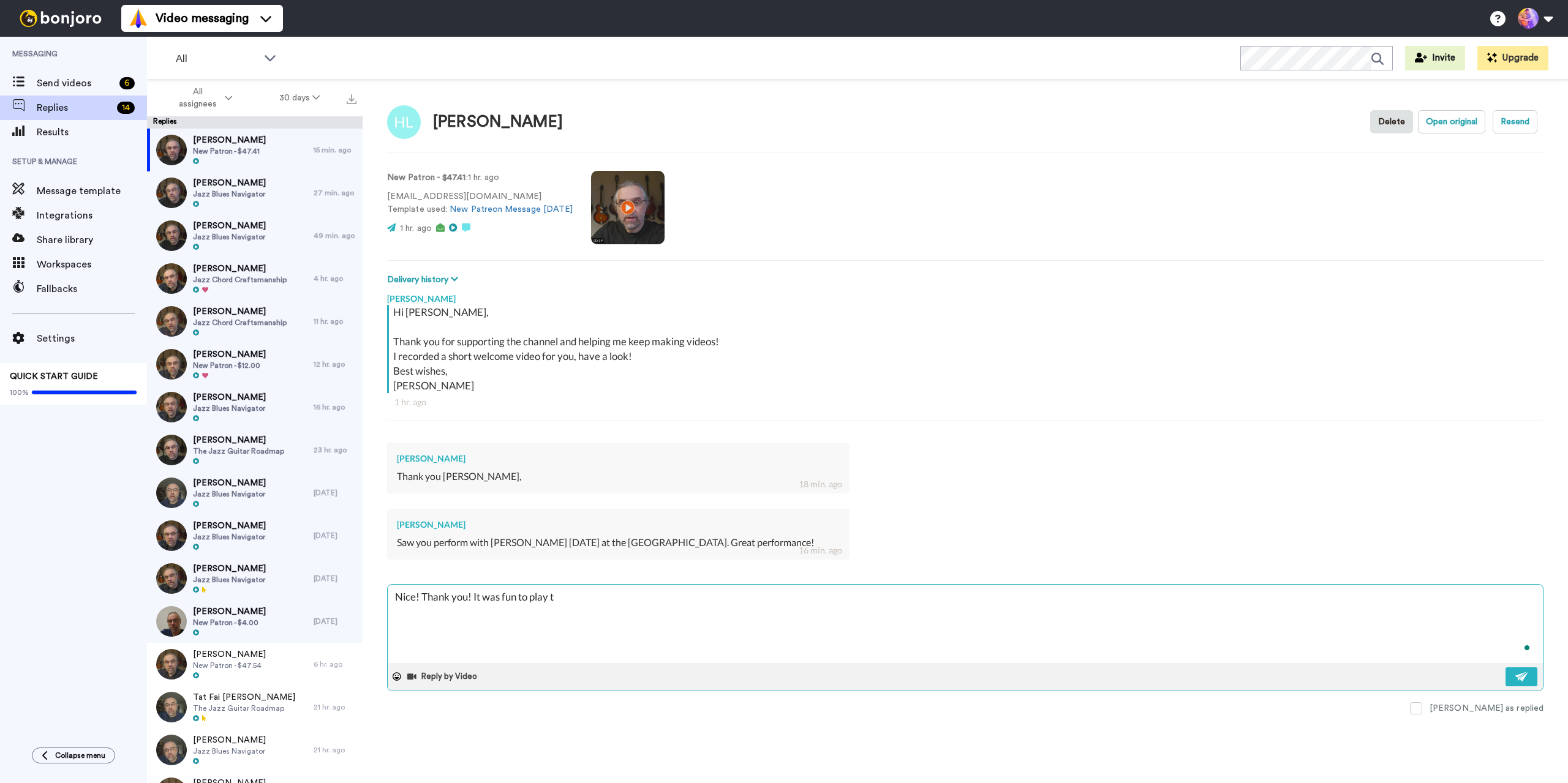
type textarea "Nice! Thank you! It was fun to play th"
type textarea "x"
type textarea "Nice! Thank you! It was fun to play the"
type textarea "x"
type textarea "Nice! Thank you! It was fun to play ther"
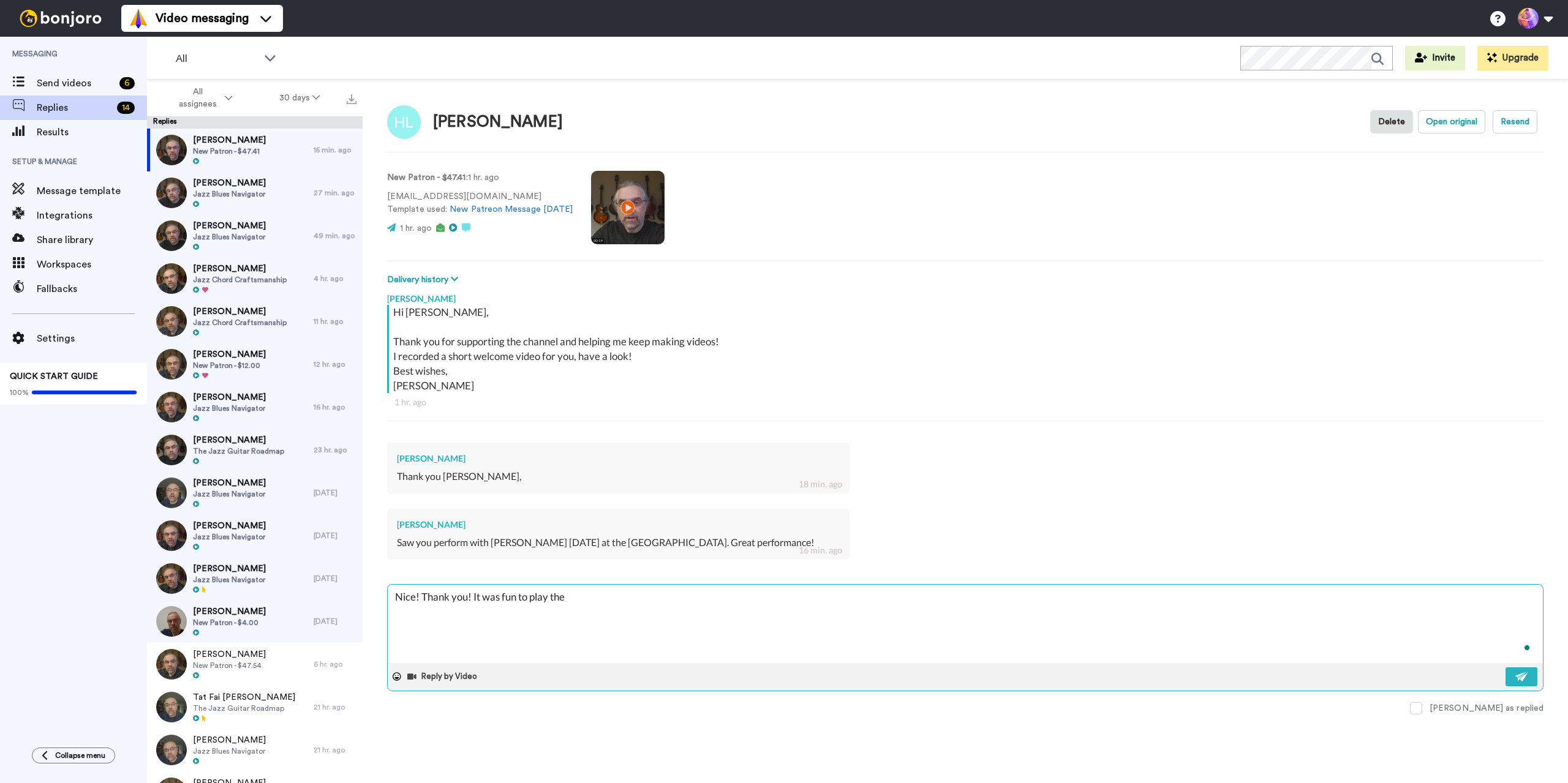
type textarea "x"
type textarea "Nice! Thank you! It was fun to play there"
type textarea "x"
type textarea "Nice! Thank you! It was fun to play there,"
type textarea "x"
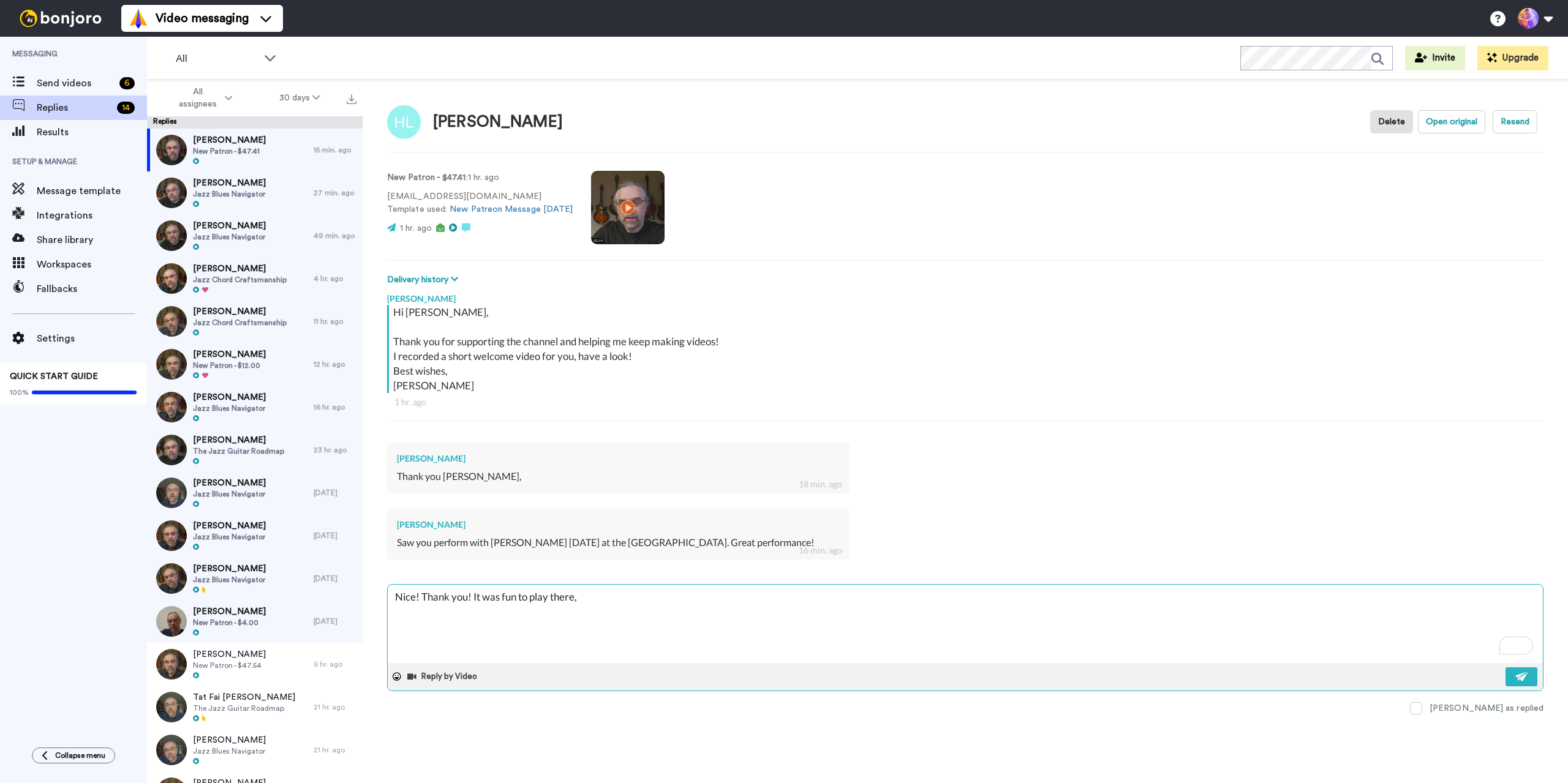
type textarea "Nice! Thank you! It was fun to play there,"
type textarea "x"
type textarea "Nice! Thank you! It was fun to play there, e"
type textarea "x"
type textarea "Nice! Thank you! It was fun to play there, ev"
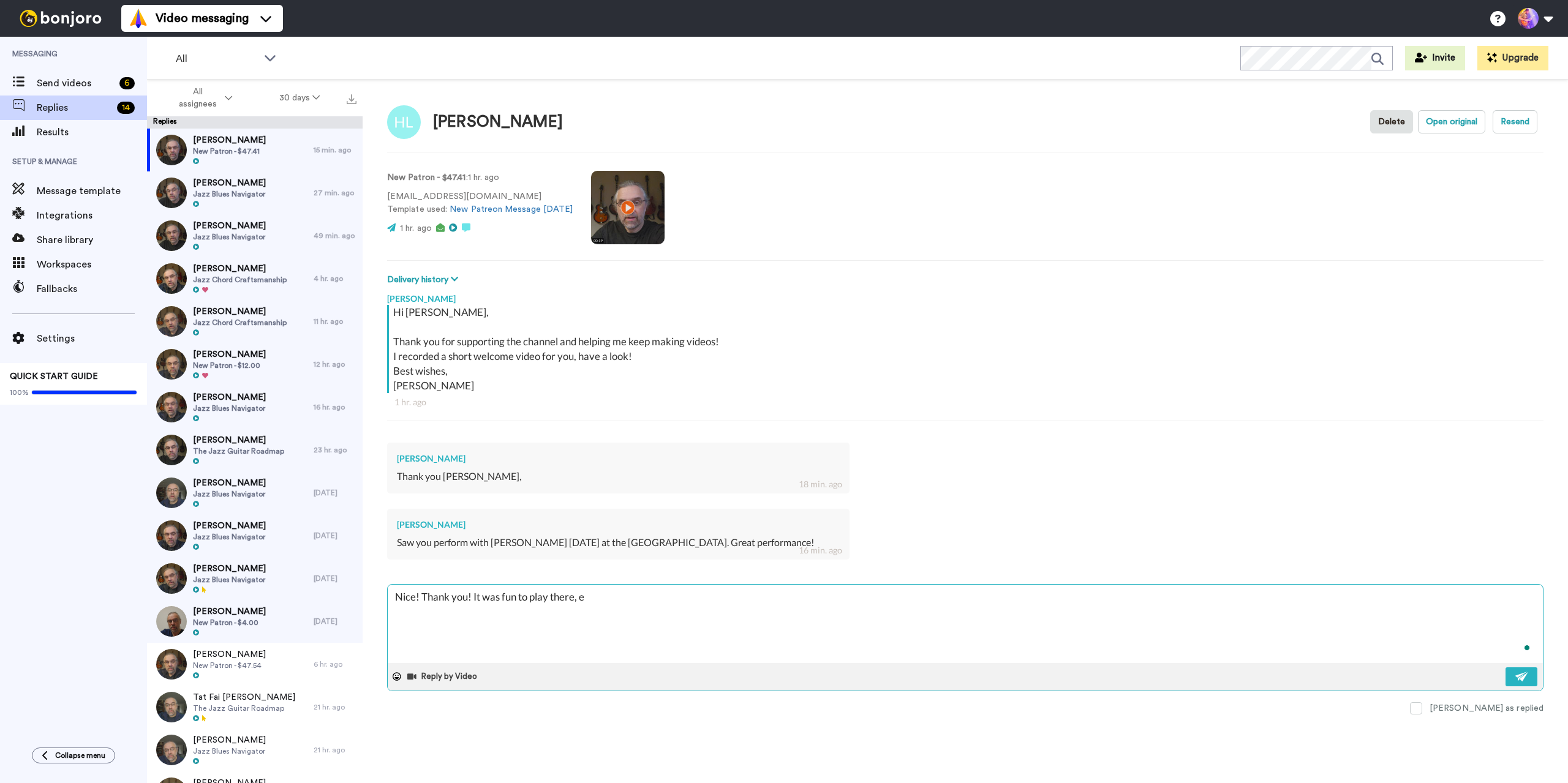
type textarea "x"
type textarea "Nice! Thank you! It was fun to play there, eve"
type textarea "x"
type textarea "Nice! Thank you! It was fun to play there, even"
type textarea "x"
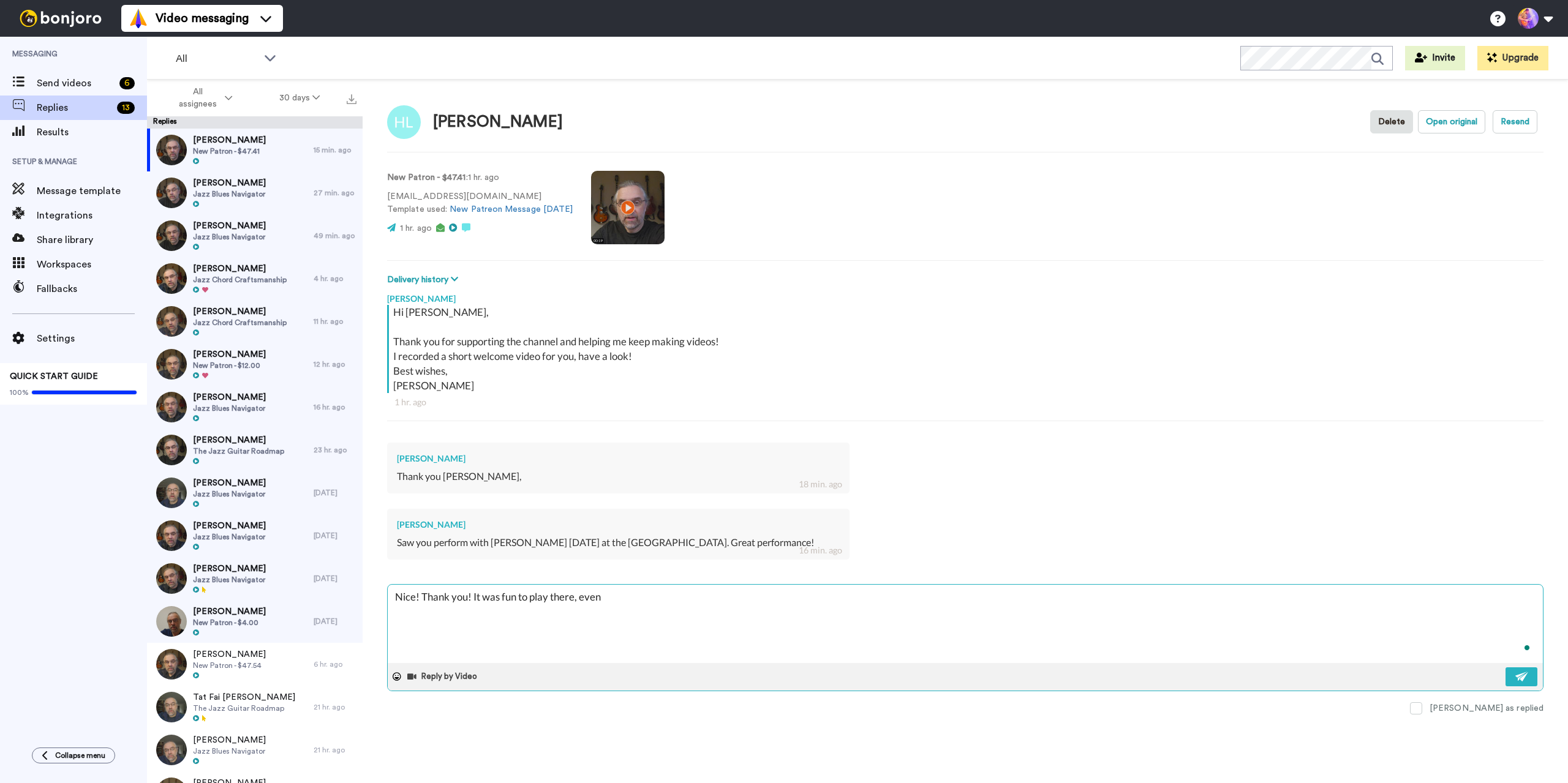
type textarea "Nice! Thank you! It was fun to play there, even"
type textarea "x"
type textarea "Nice! Thank you! It was fun to play there, even i"
type textarea "x"
type textarea "Nice! Thank you! It was fun to play there, even if"
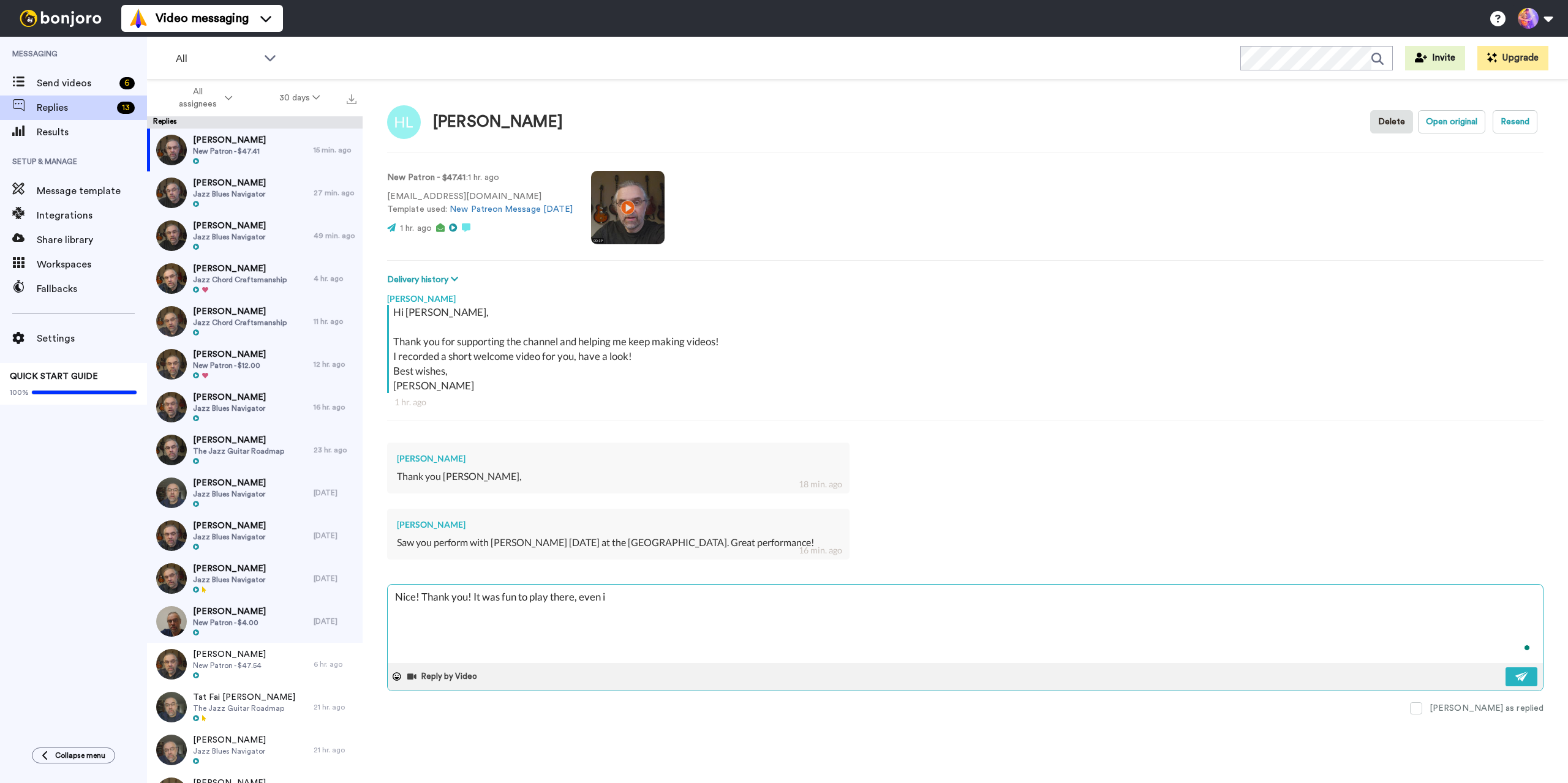
type textarea "x"
type textarea "Nice! Thank you! It was fun to play there, even if"
type textarea "x"
type textarea "Nice! Thank you! It was fun to play there, even if i"
type textarea "x"
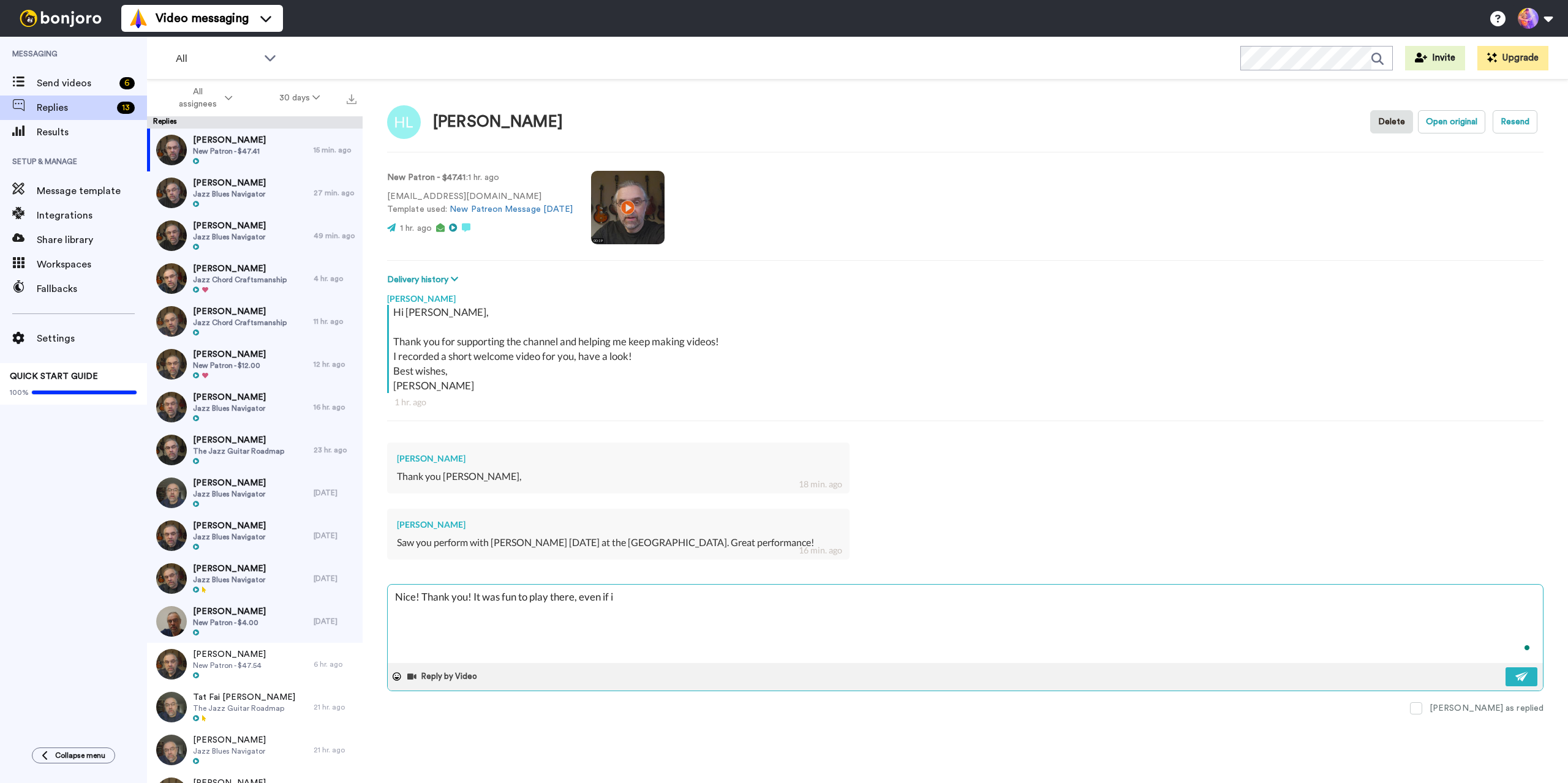
type textarea "Nice! Thank you! It was fun to play there, even if it"
type textarea "x"
type textarea "Nice! Thank you! It was fun to play there, even if it"
type textarea "x"
type textarea "Nice! Thank you! It was fun to play there, even if it i"
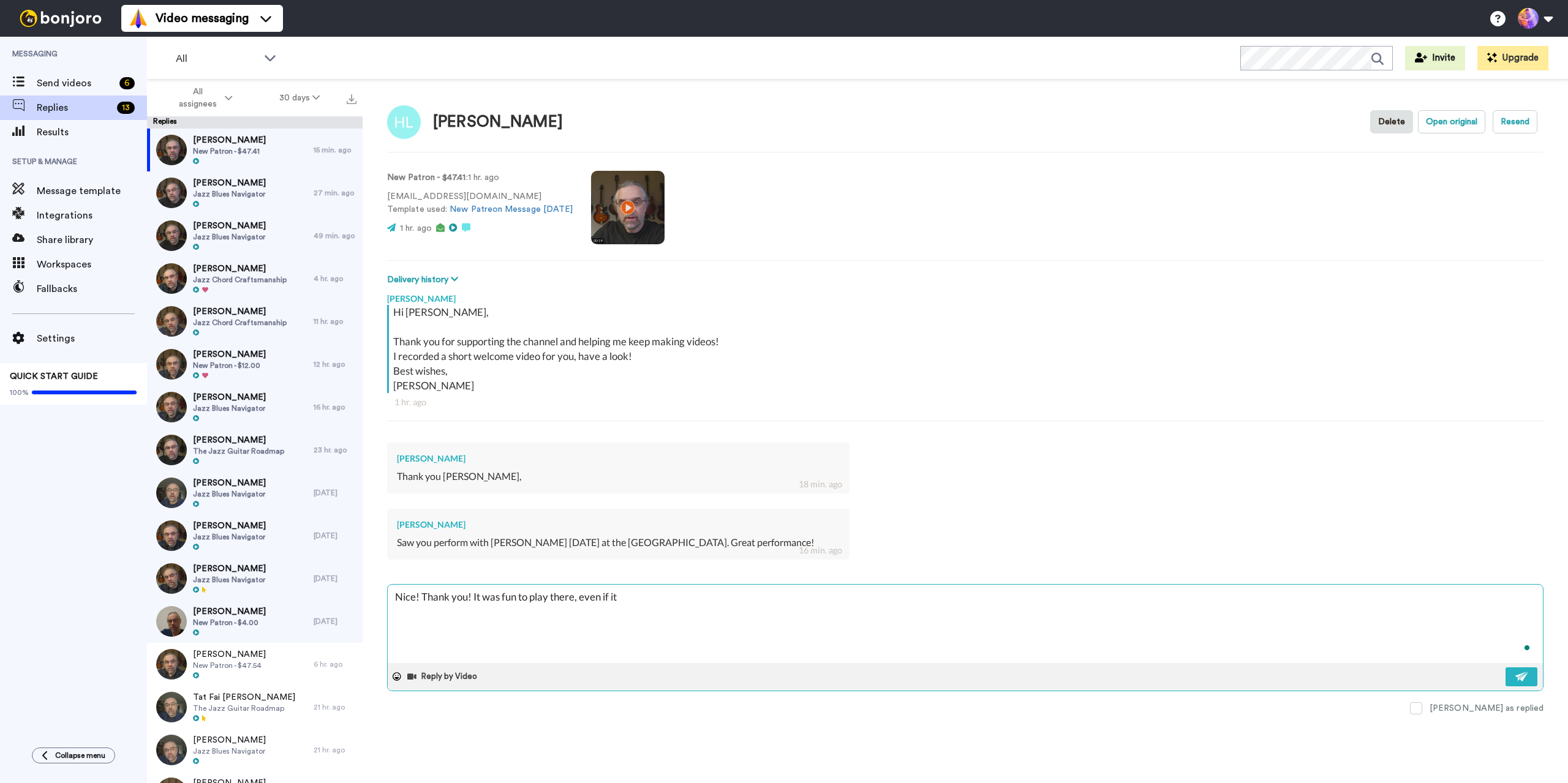
type textarea "x"
type textarea "Nice! Thank you! It was fun to play there, even if it is"
type textarea "x"
type textarea "Nice! Thank you! It was fun to play there, even if it is"
type textarea "x"
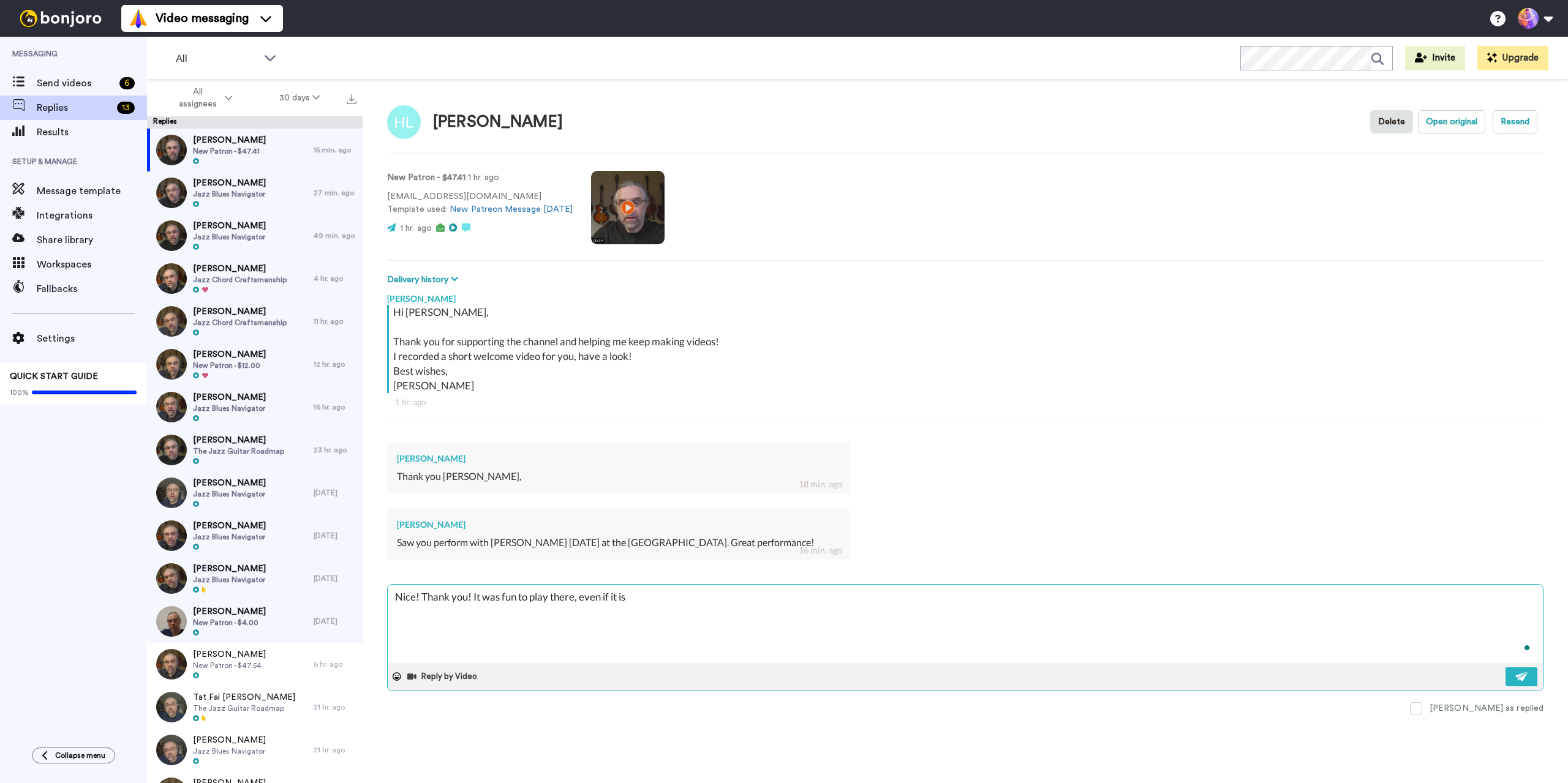
type textarea "Nice! Thank you! It was fun to play there, even if it is e"
type textarea "x"
type textarea "Nice! Thank you! It was fun to play there, even if it is ex"
type textarea "x"
type textarea "Nice! Thank you! It was fun to play there, even if it is exc"
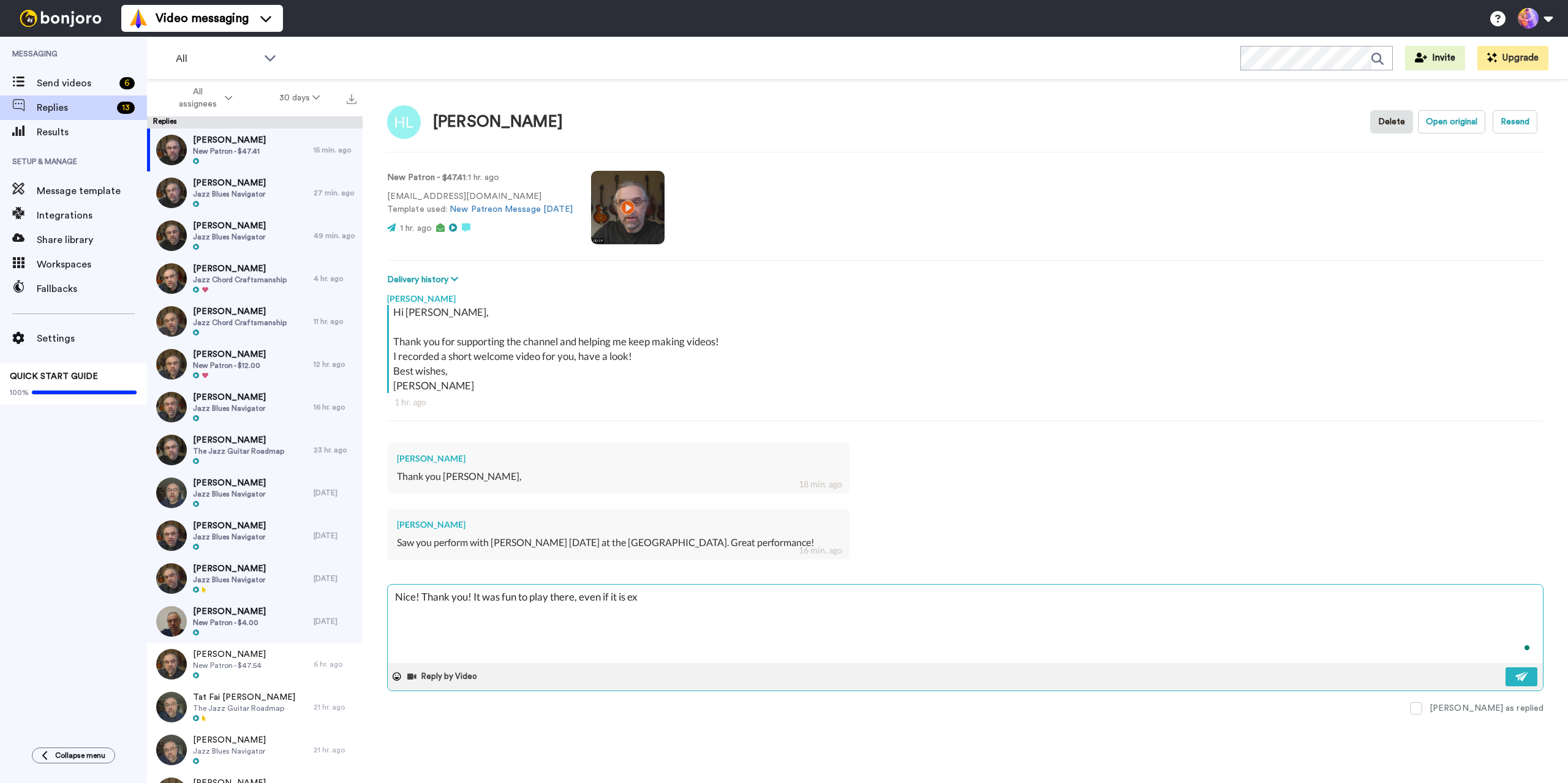
type textarea "x"
type textarea "Nice! Thank you! It was fun to play there, even if it is exci"
type textarea "x"
type textarea "Nice! Thank you! It was fun to play there, even if it is excii"
type textarea "x"
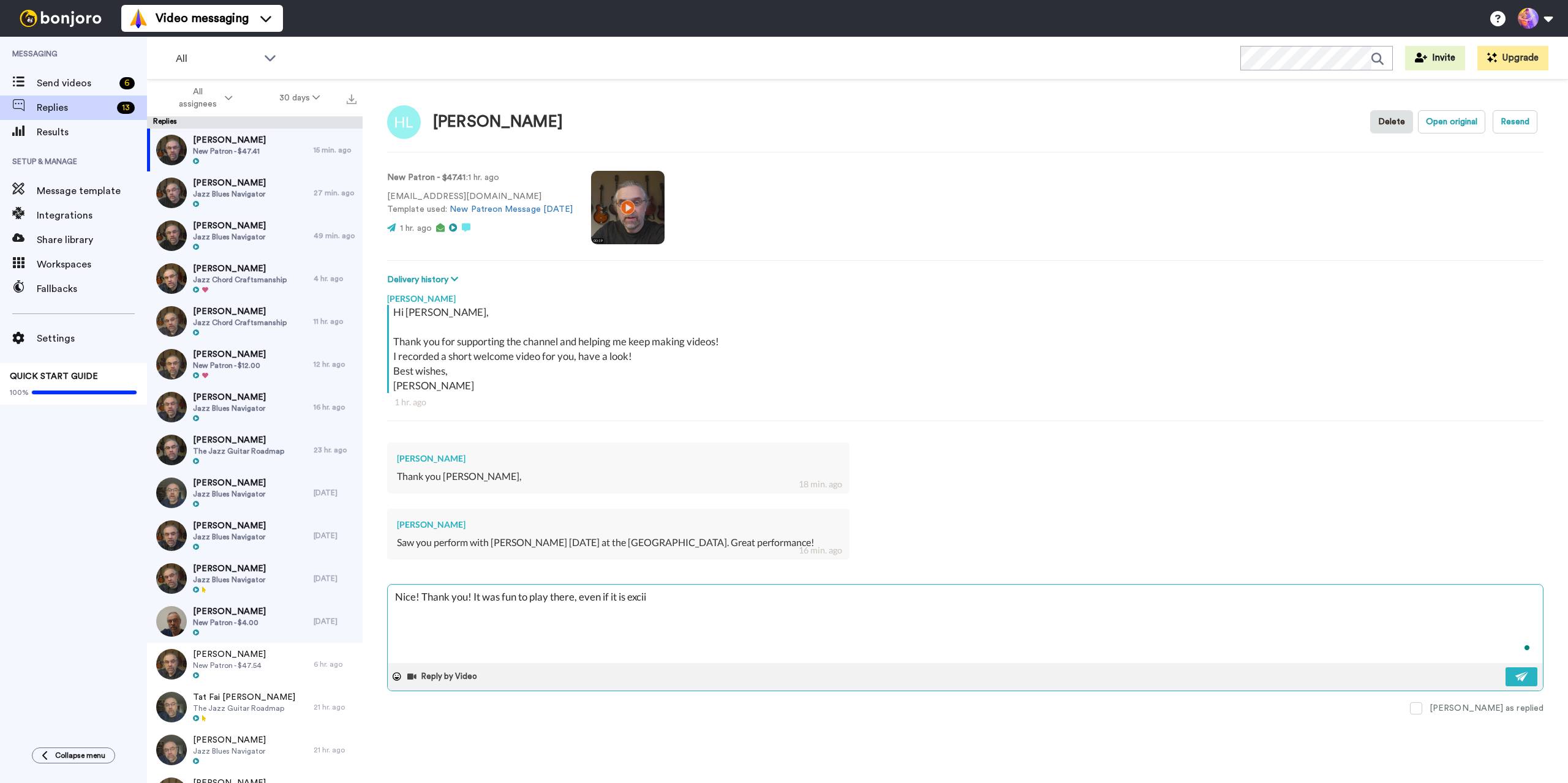
type textarea "Nice! Thank you! It was fun to play there, even if it is exciin"
type textarea "x"
type textarea "Nice! Thank you! It was fun to play there, even if it is exciing"
type textarea "x"
type textarea "Nice! Thank you! It was fun to play there, even if it is exciin"
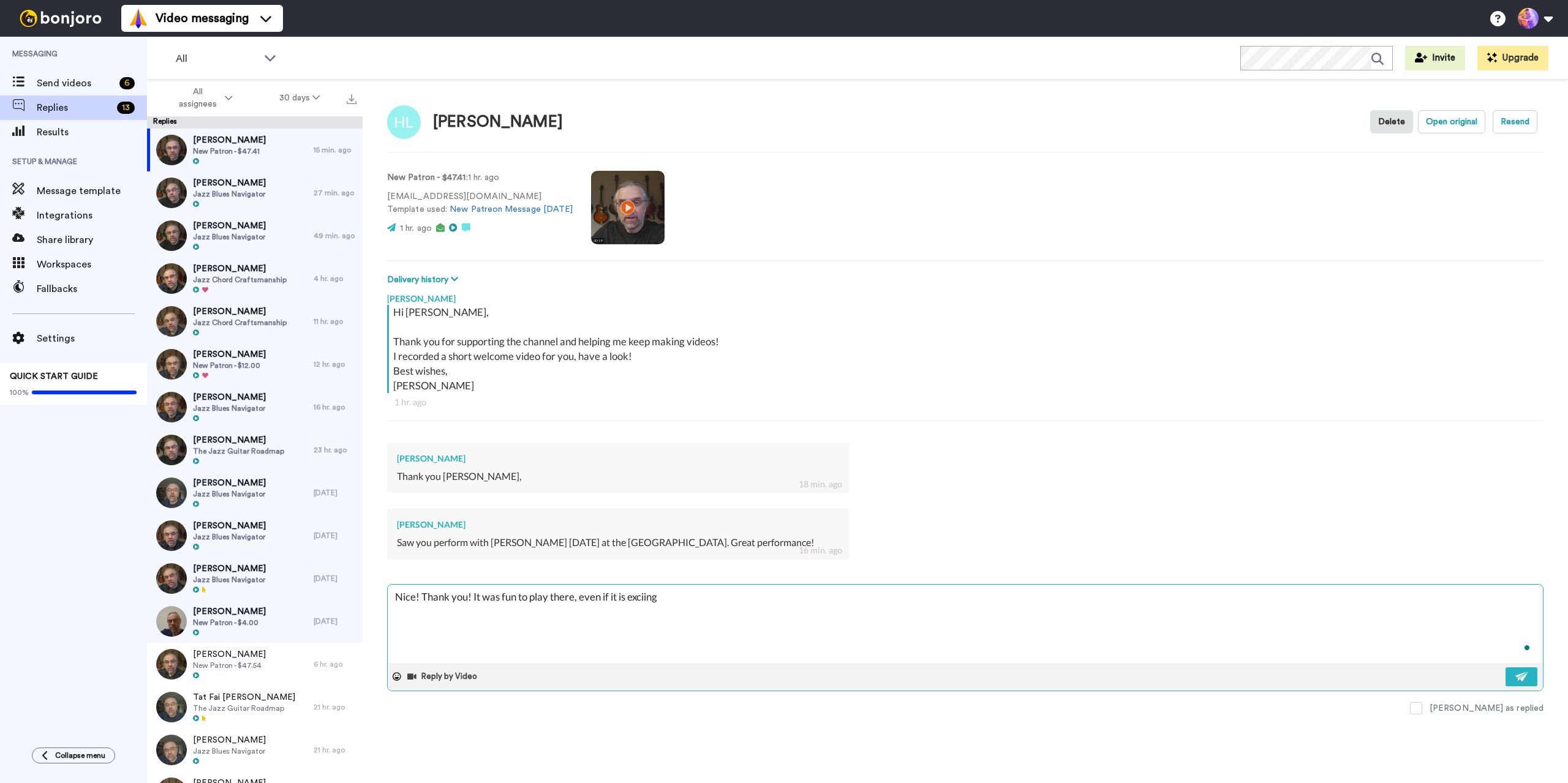
type textarea "x"
type textarea "Nice! Thank you! It was fun to play there, even if it is excii"
type textarea "x"
type textarea "Nice! Thank you! It was fun to play there, even if it is exci"
type textarea "x"
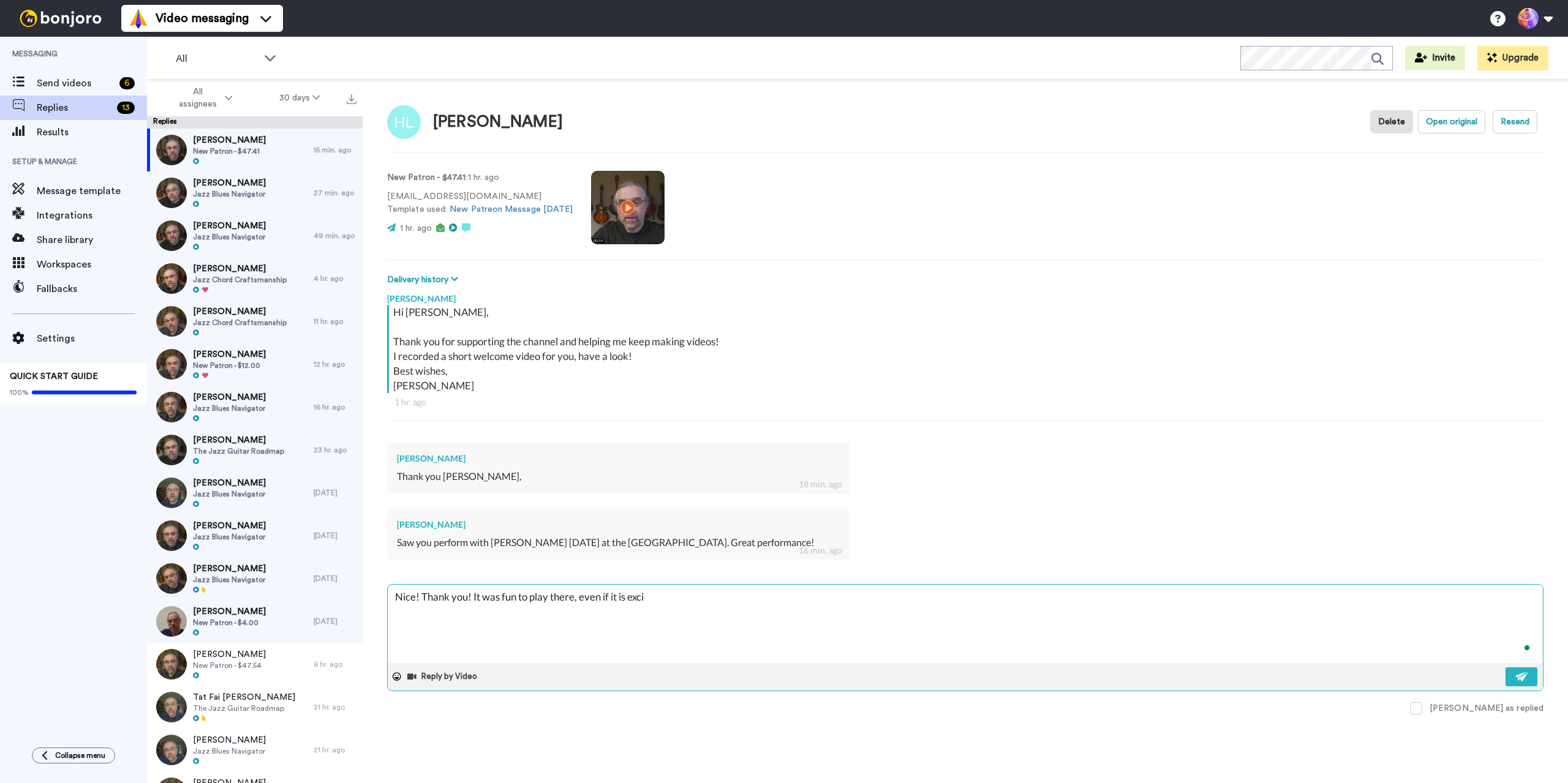
type textarea "Nice! Thank you! It was fun to play there, even if it is excit"
type textarea "x"
type textarea "Nice! Thank you! It was fun to play there, even if it is exciti"
type textarea "x"
type textarea "Nice! Thank you! It was fun to play there, even if it is excitin"
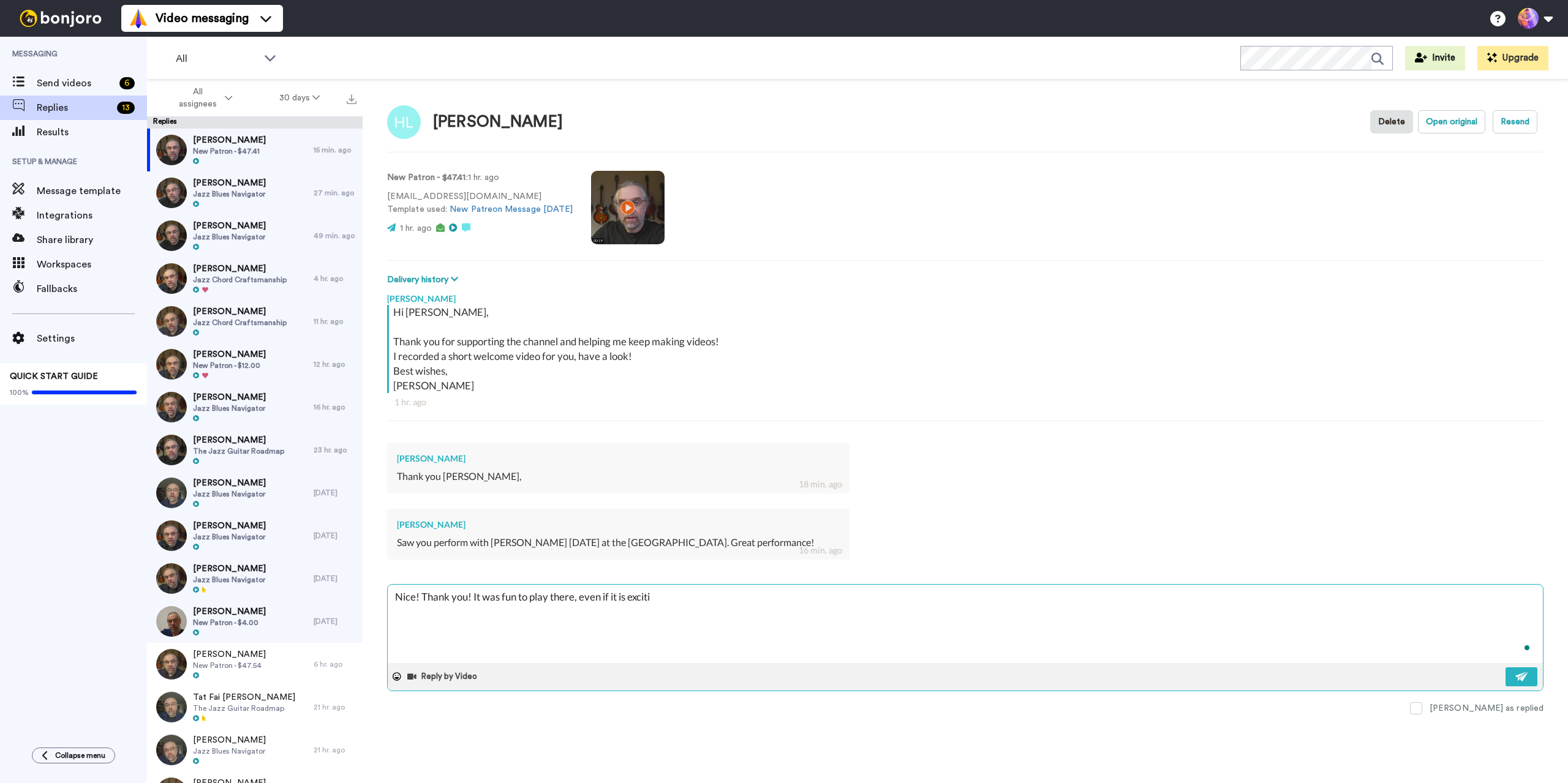
type textarea "x"
type textarea "Nice! Thank you! It was fun to play there, even if it is exciting"
type textarea "x"
type textarea "Nice! Thank you! It was fun to play there, even if it is exciting"
type textarea "x"
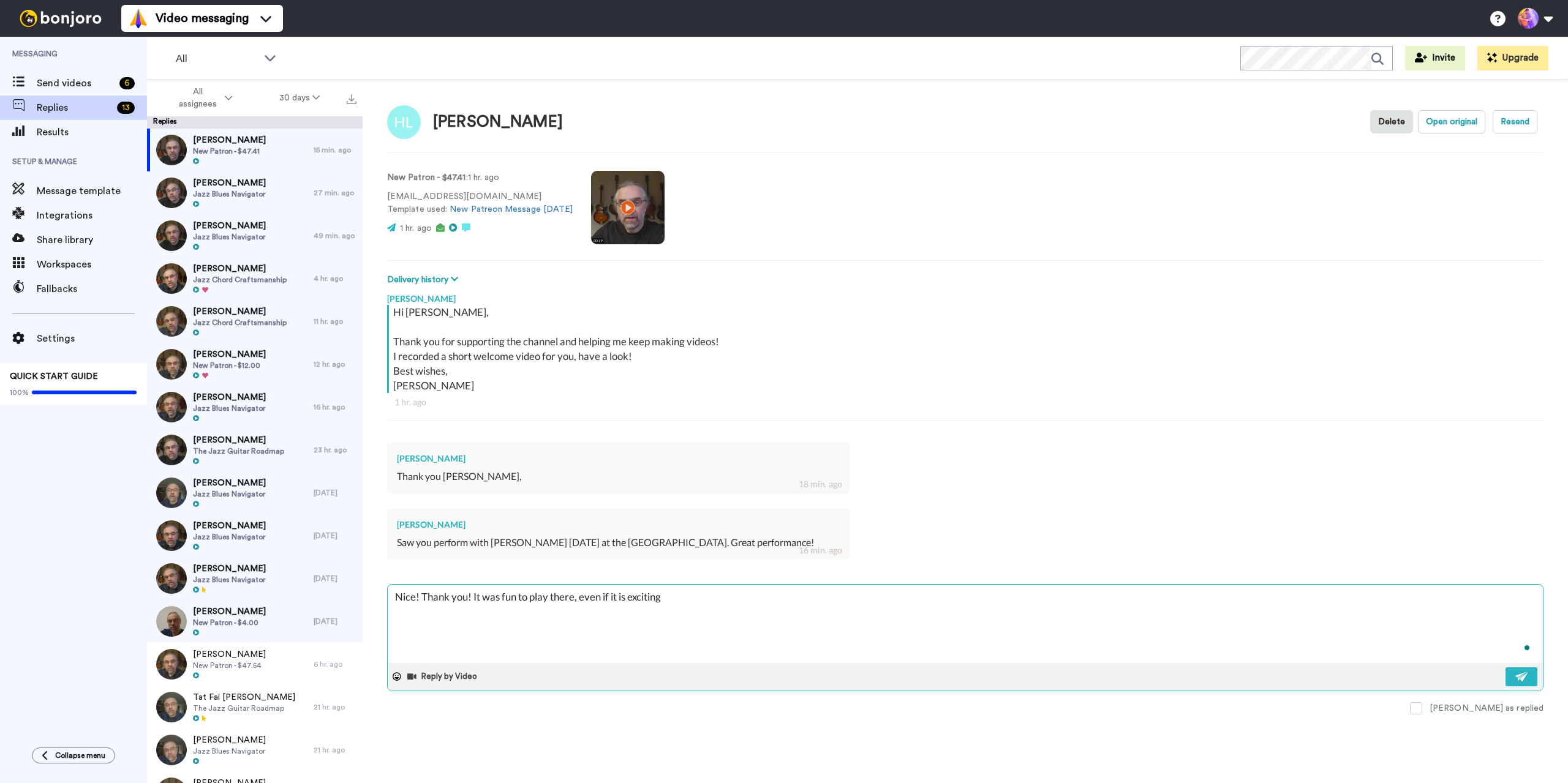
type textarea "Nice! Thank you! It was fun to play there, even if it is exciting w"
type textarea "x"
type textarea "Nice! Thank you! It was fun to play there, even if it is exciting wi"
type textarea "x"
type textarea "Nice! Thank you! It was fun to play there, even if it is exciting wit"
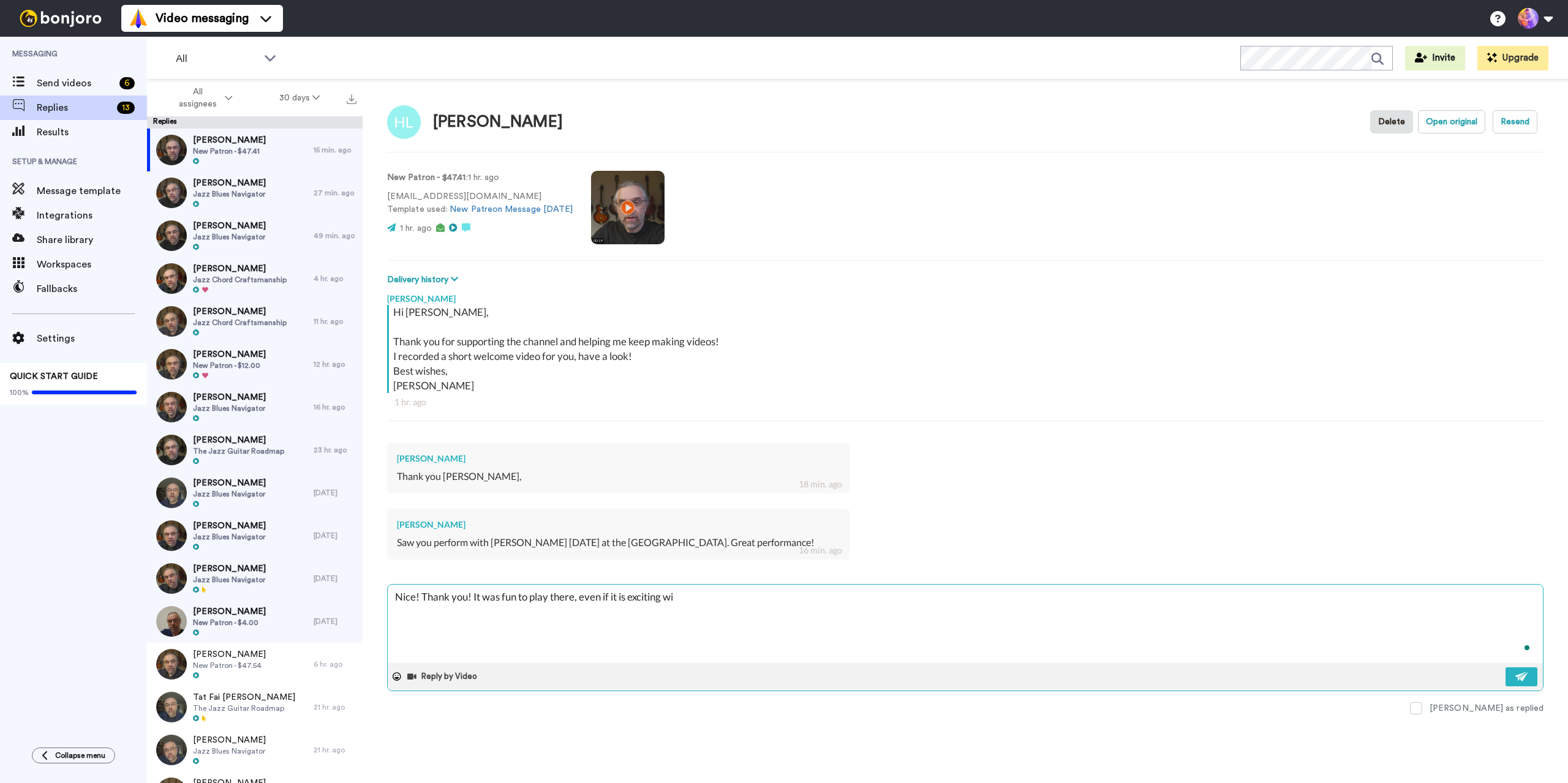
type textarea "x"
type textarea "Nice! Thank you! It was fun to play there, even if it is exciting with"
type textarea "x"
type textarea "Nice! Thank you! It was fun to play there, even if it is exciting witho"
type textarea "x"
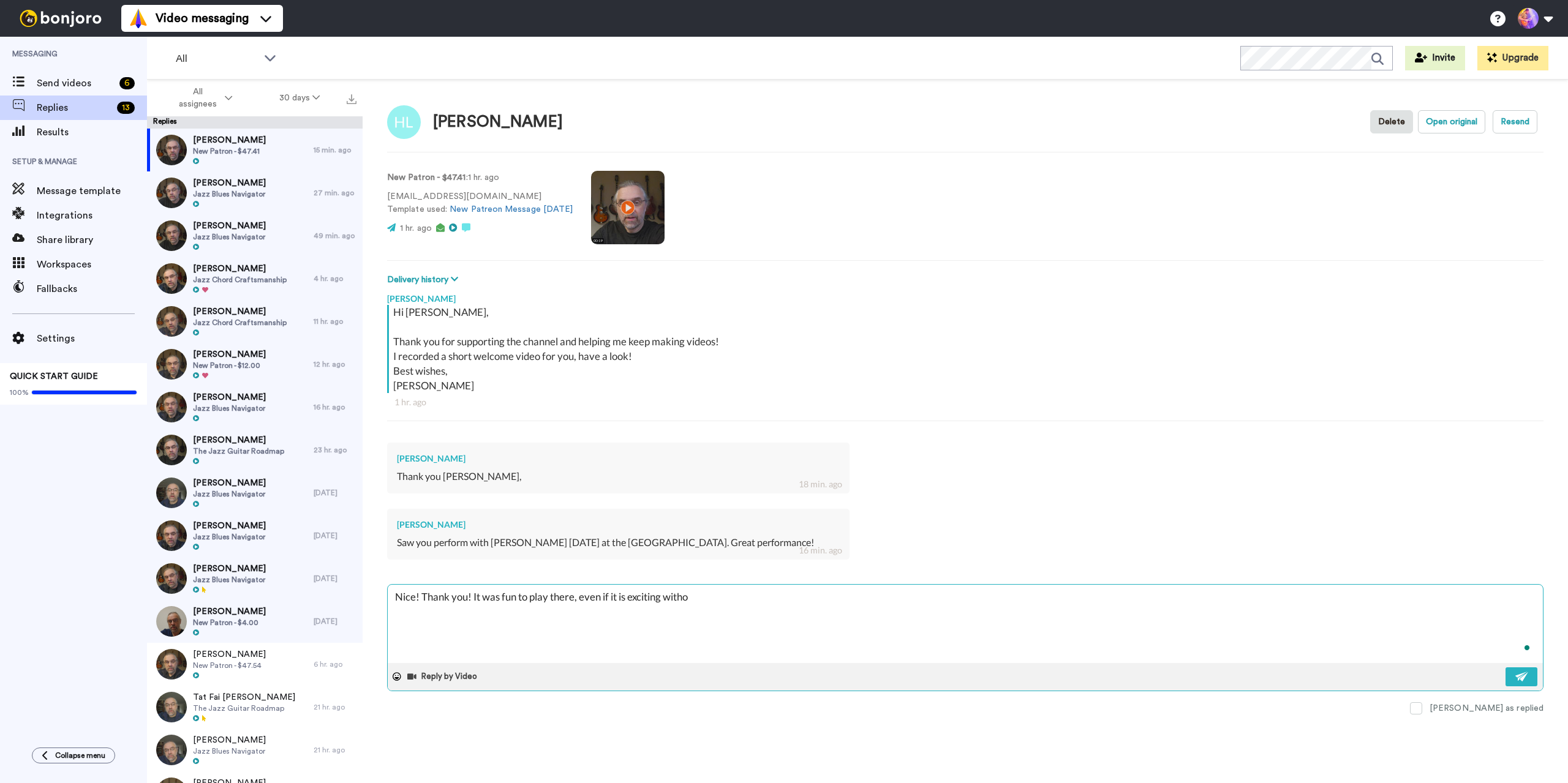
type textarea "Nice! Thank you! It was fun to play there, even if it is exciting withou"
type textarea "x"
type textarea "Nice! Thank you! It was fun to play there, even if it is exciting without"
type textarea "x"
type textarea "Nice! Thank you! It was fun to play there, even if it is exciting without"
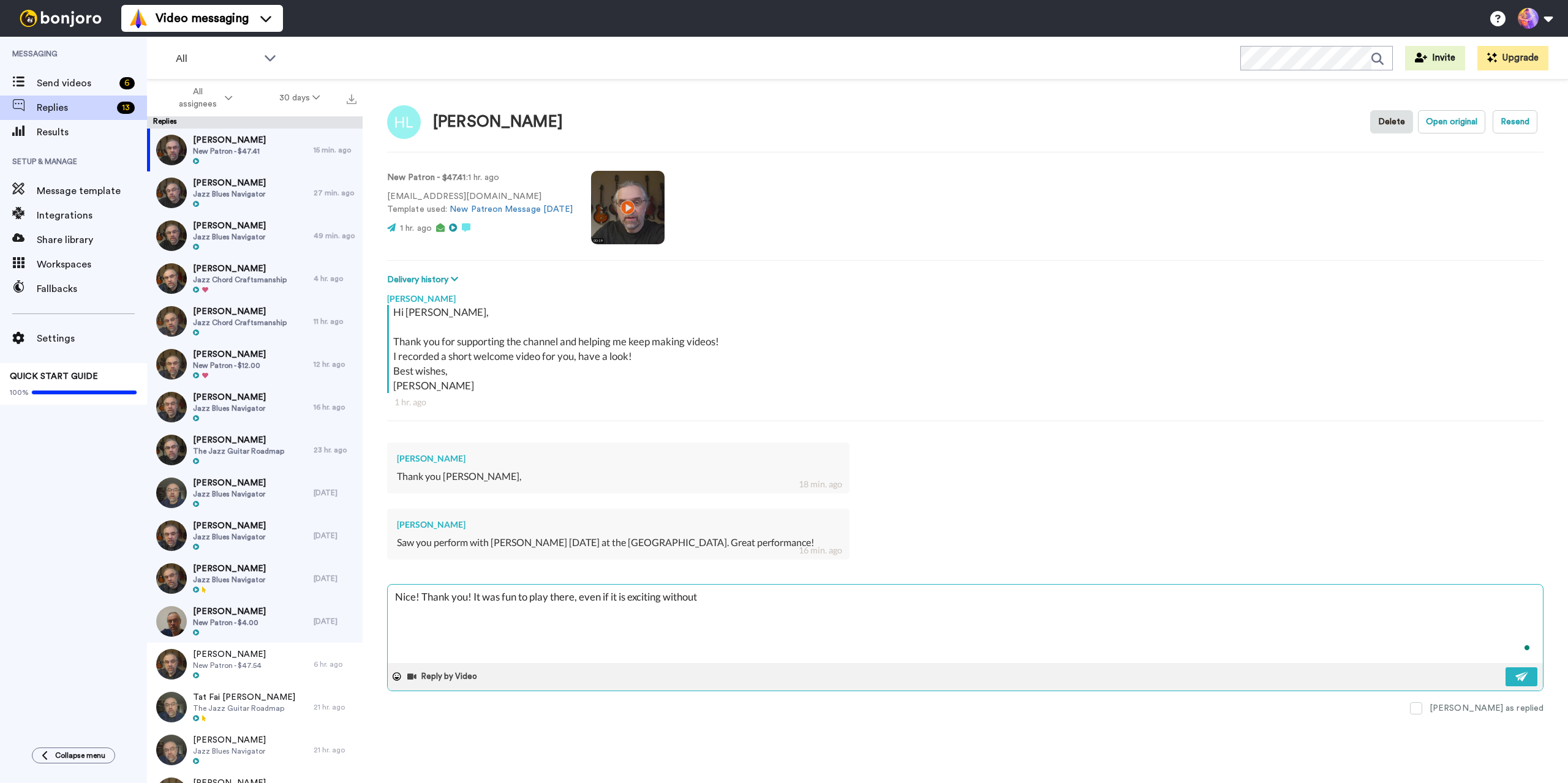
type textarea "x"
type textarea "Nice! Thank you! It was fun to play there, even if it is exciting without a"
type textarea "x"
type textarea "Nice! Thank you! It was fun to play there, even if it is exciting without an"
type textarea "x"
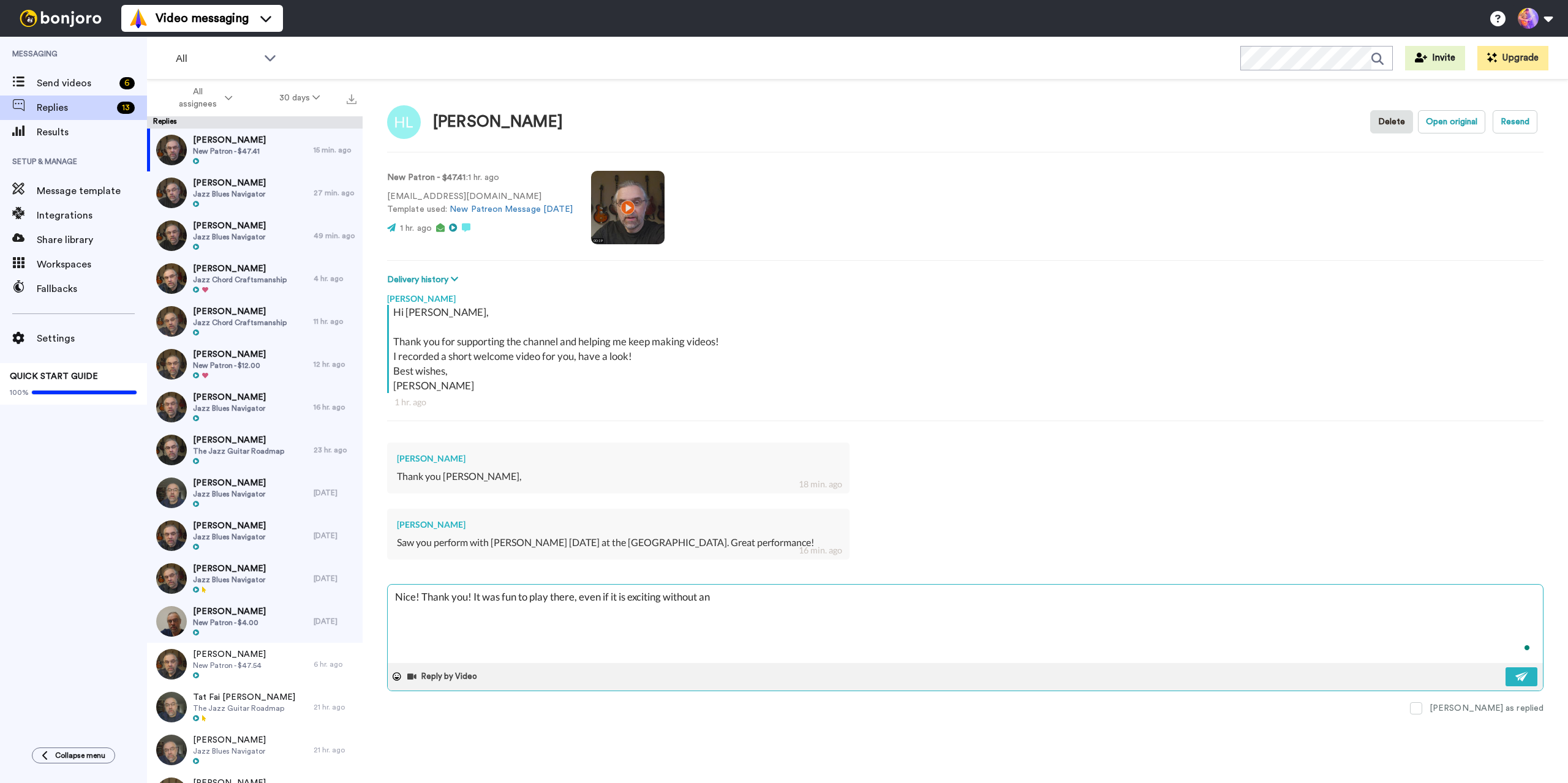
type textarea "Nice! Thank you! It was fun to play there, even if it is exciting without any"
type textarea "x"
type textarea "Nice! Thank you! It was fun to play there, even if it is exciting without an"
type textarea "x"
type textarea "Nice! Thank you! It was fun to play there, even if it is exciting without a"
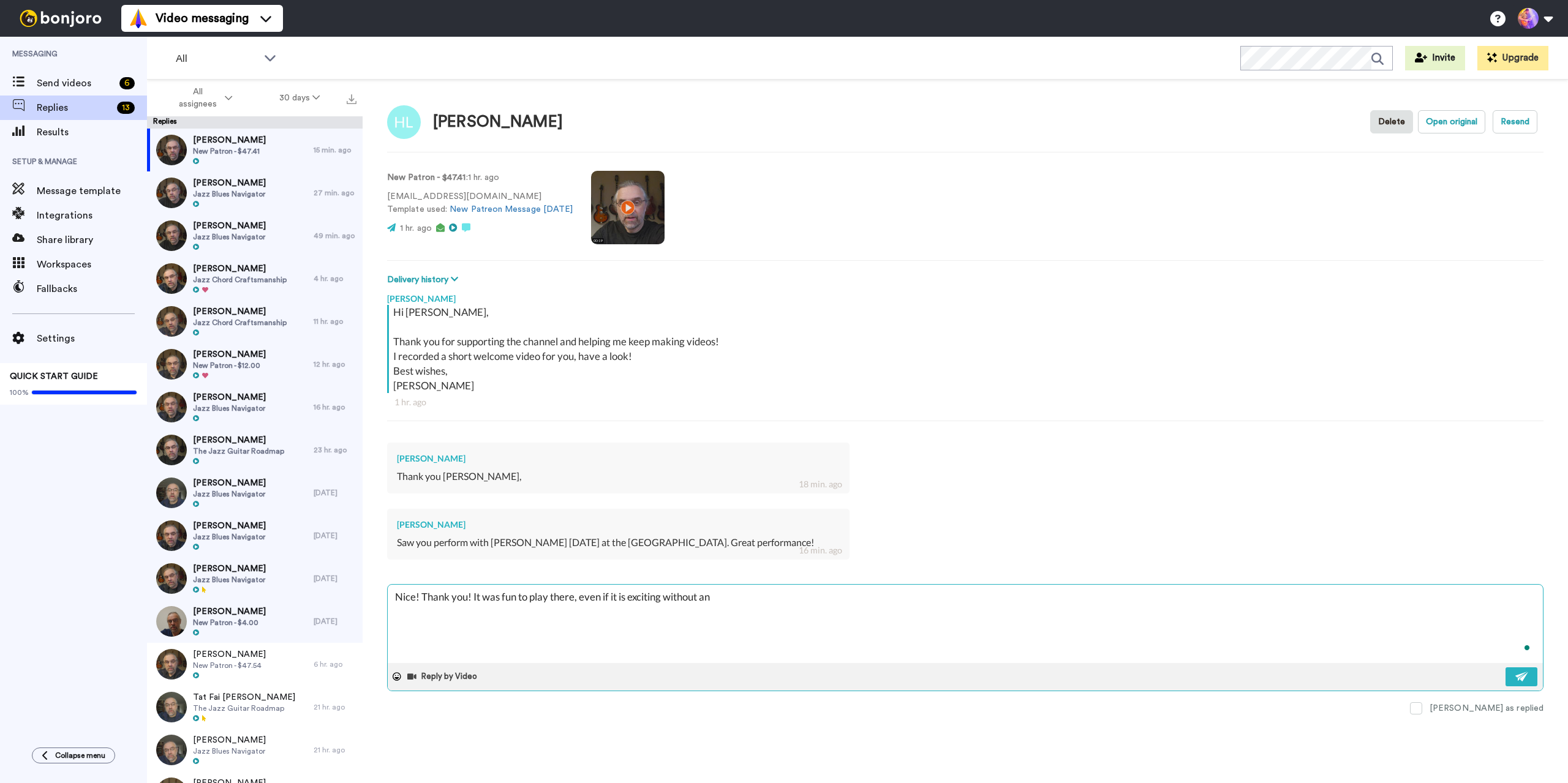
type textarea "x"
type textarea "Nice! Thank you! It was fun to play there, even if it is exciting without"
type textarea "x"
type textarea "Nice! Thank you! It was fun to play there, even if it is exciting without"
type textarea "x"
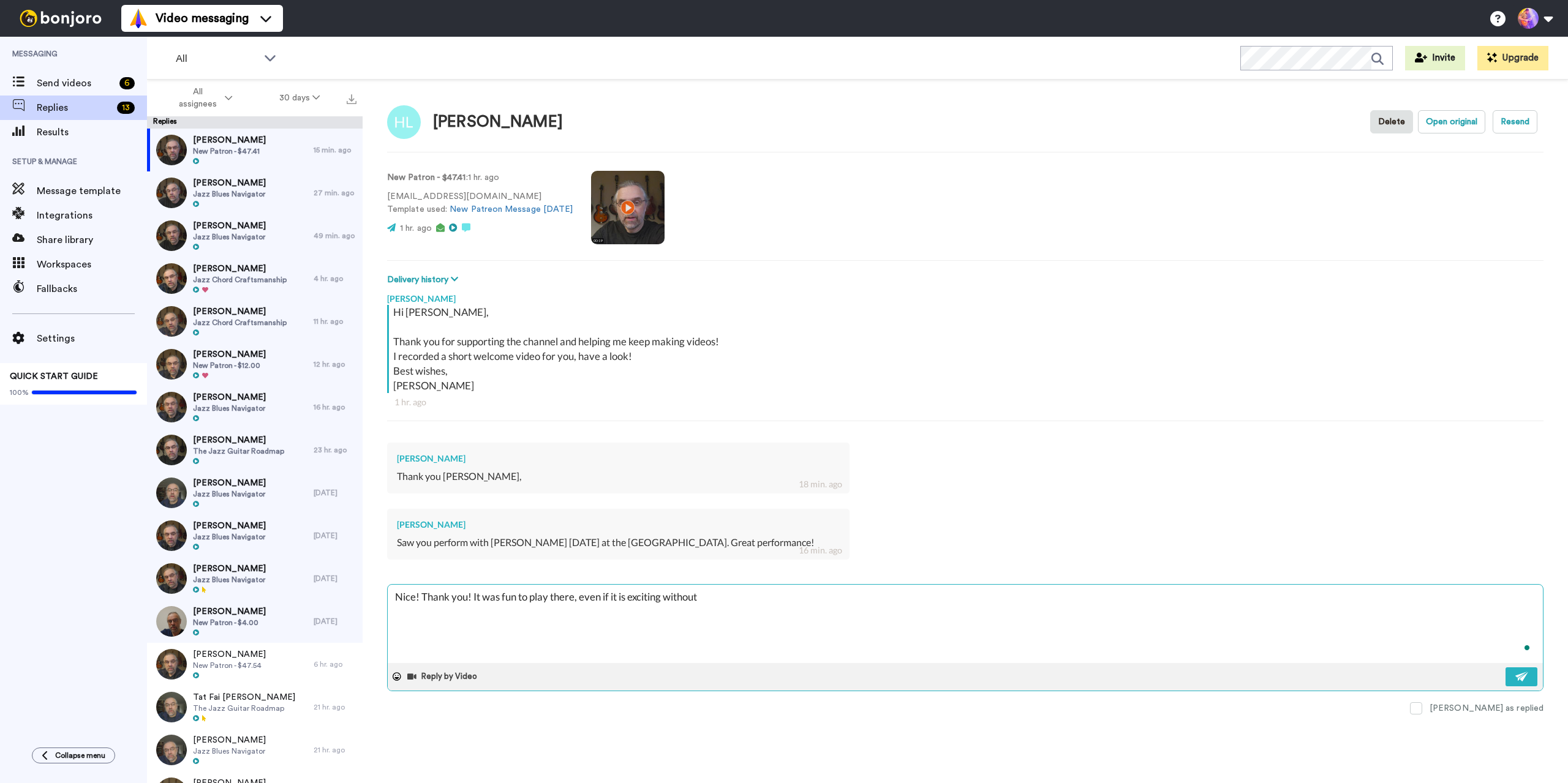
type textarea "Nice! Thank you! It was fun to play there, even if it is exciting withouta"
type textarea "x"
type textarea "Nice! Thank you! It was fun to play there, even if it is exciting withoutan"
type textarea "x"
type textarea "Nice! Thank you! It was fun to play there, even if it is exciting withoutany"
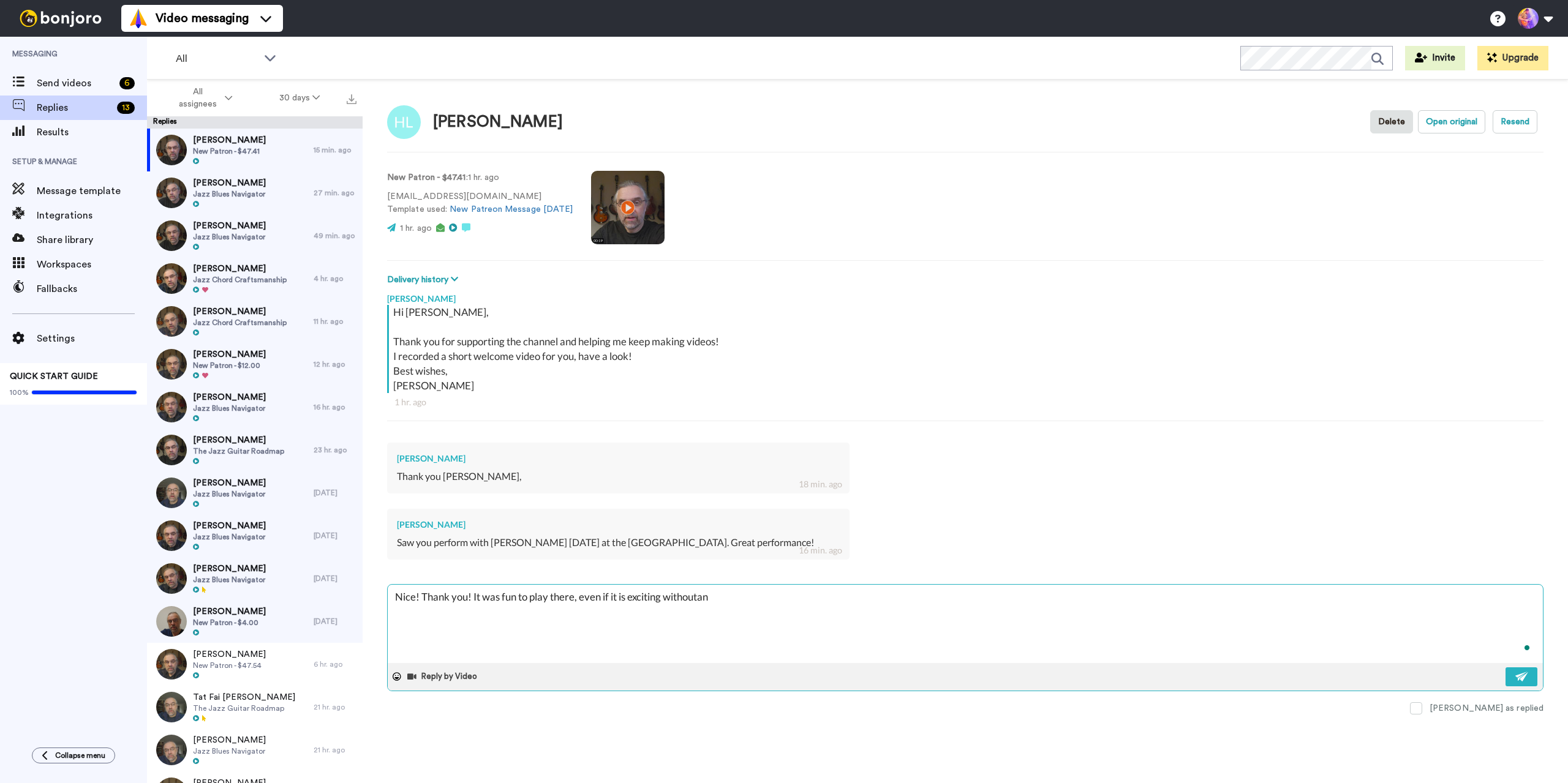
type textarea "x"
type textarea "Nice! Thank you! It was fun to play there, even if it is exciting withoutany"
type textarea "x"
type textarea "Nice! Thank you! It was fun to play there, even if it is exciting withoutany r"
type textarea "x"
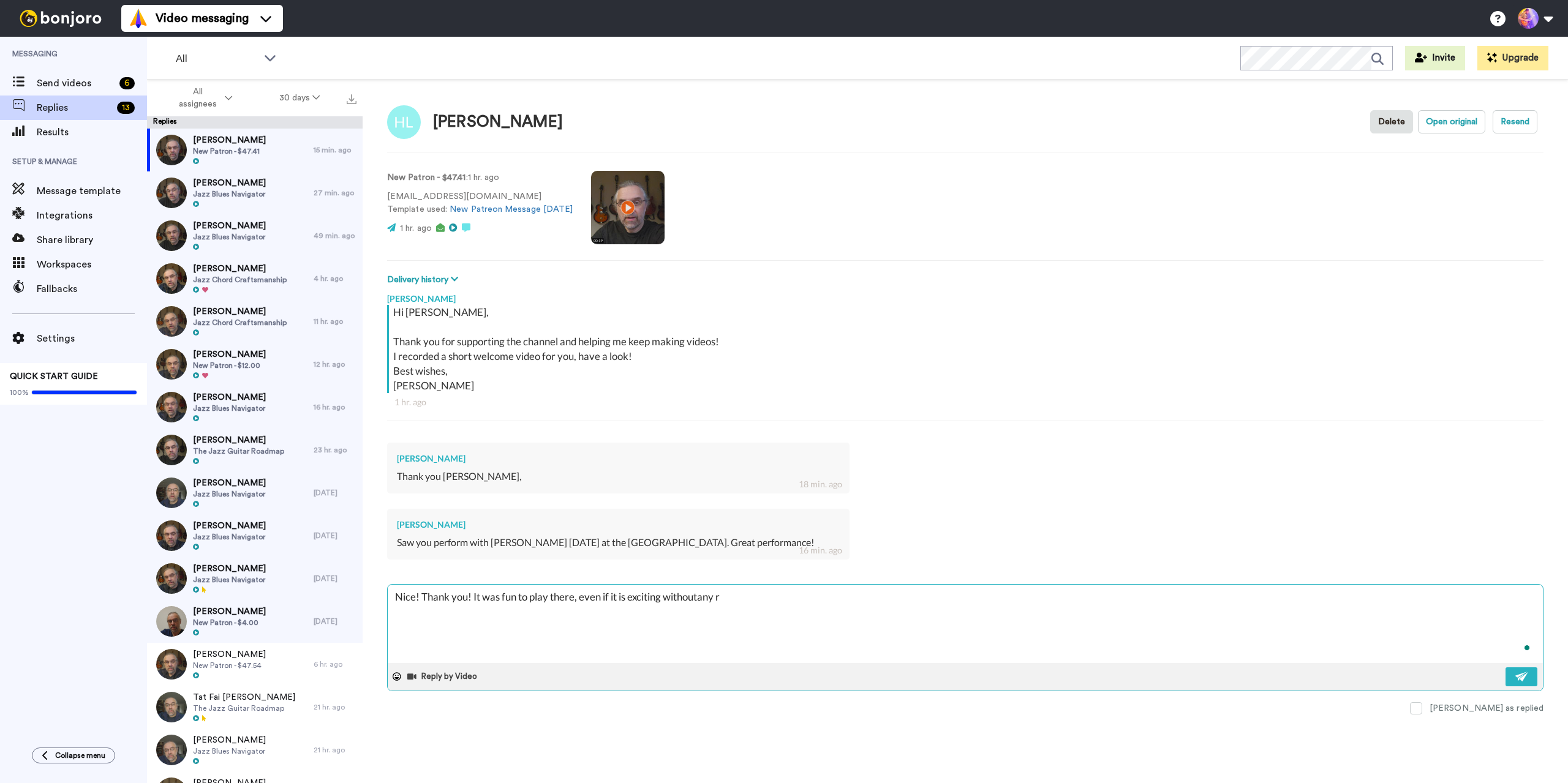
type textarea "Nice! Thank you! It was fun to play there, even if it is exciting withoutany re"
type textarea "x"
type textarea "Nice! Thank you! It was fun to play there, even if it is exciting withoutany reh"
type textarea "x"
type textarea "Nice! Thank you! It was fun to play there, even if it is exciting withoutany re…"
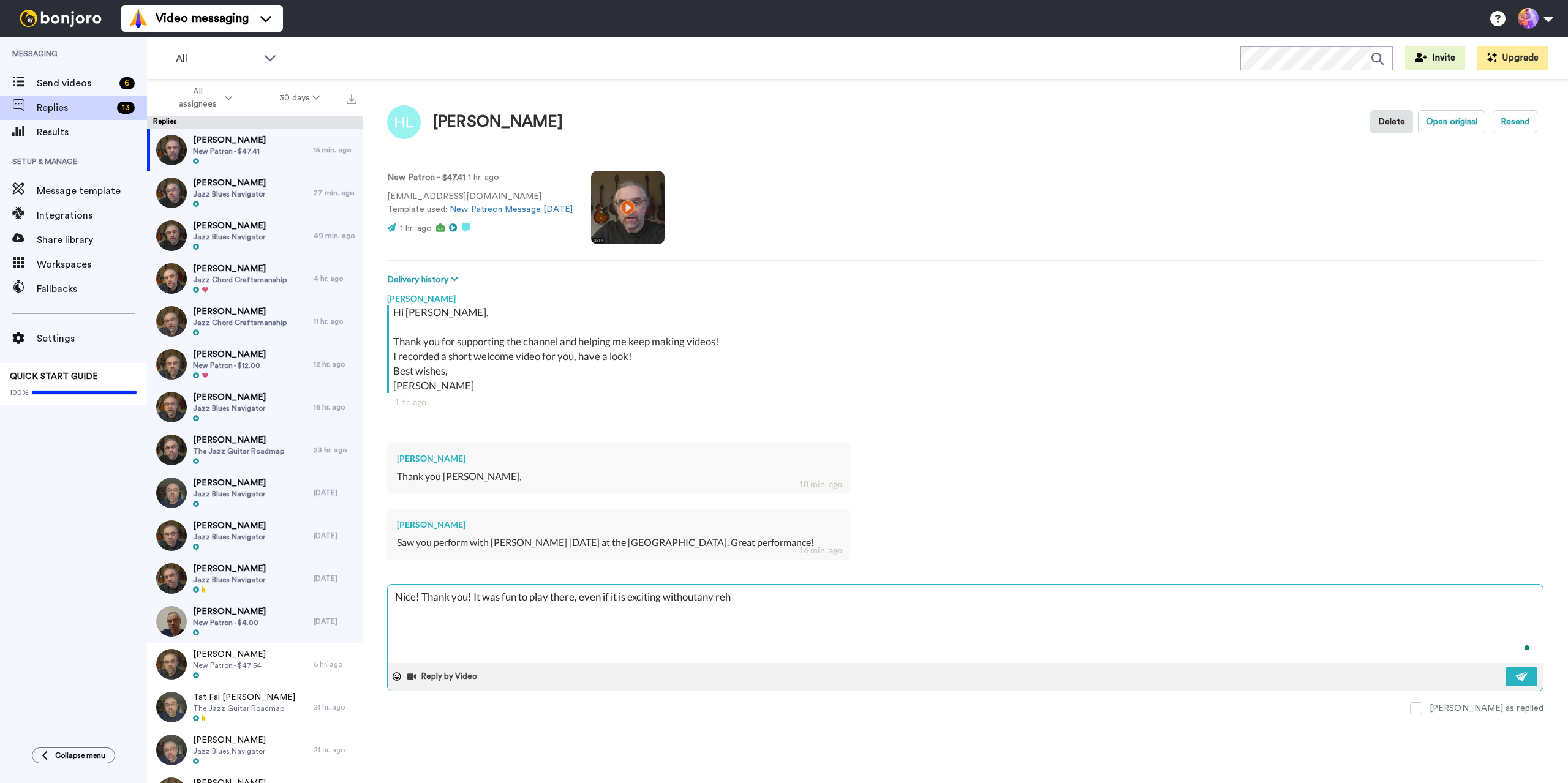
type textarea "x"
type textarea "Nice! Thank you! It was fun to play there, even if it is exciting withoutany re…"
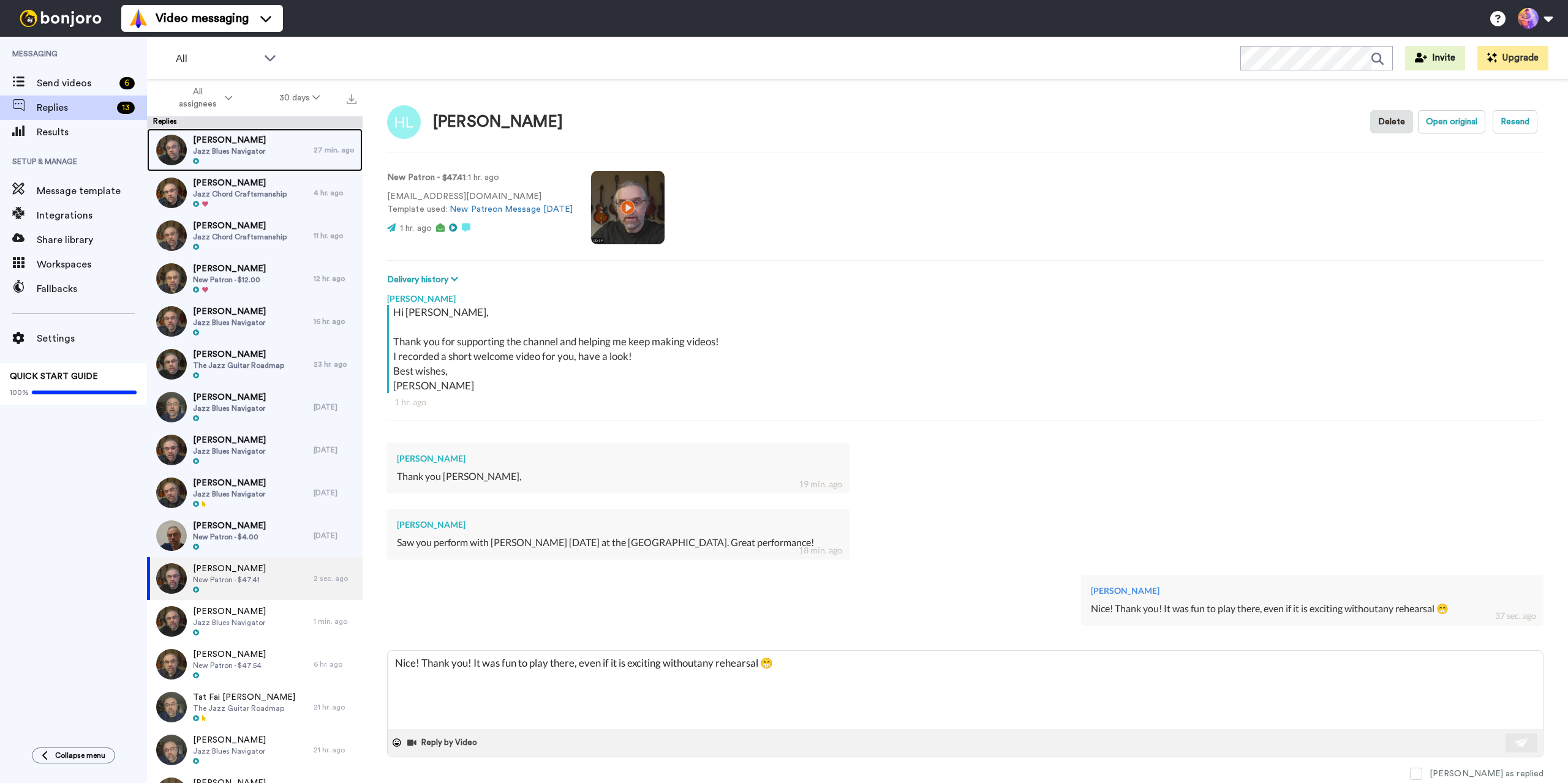
click at [300, 145] on div "Rudy Garza Jazz Blues Navigator" at bounding box center [230, 149] width 166 height 43
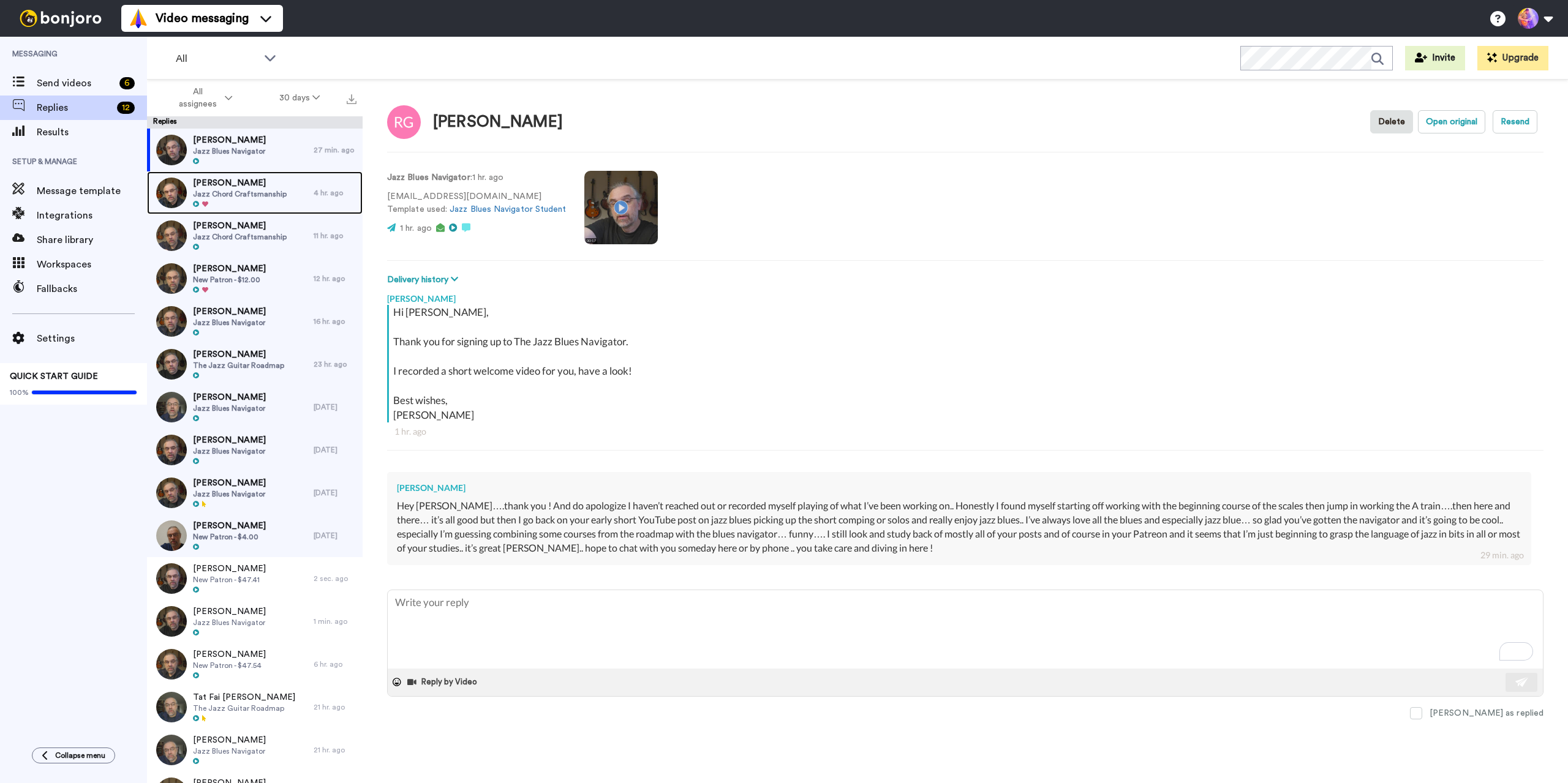
click at [214, 193] on span "Jazz Chord Craftsmanship" at bounding box center [239, 194] width 94 height 10
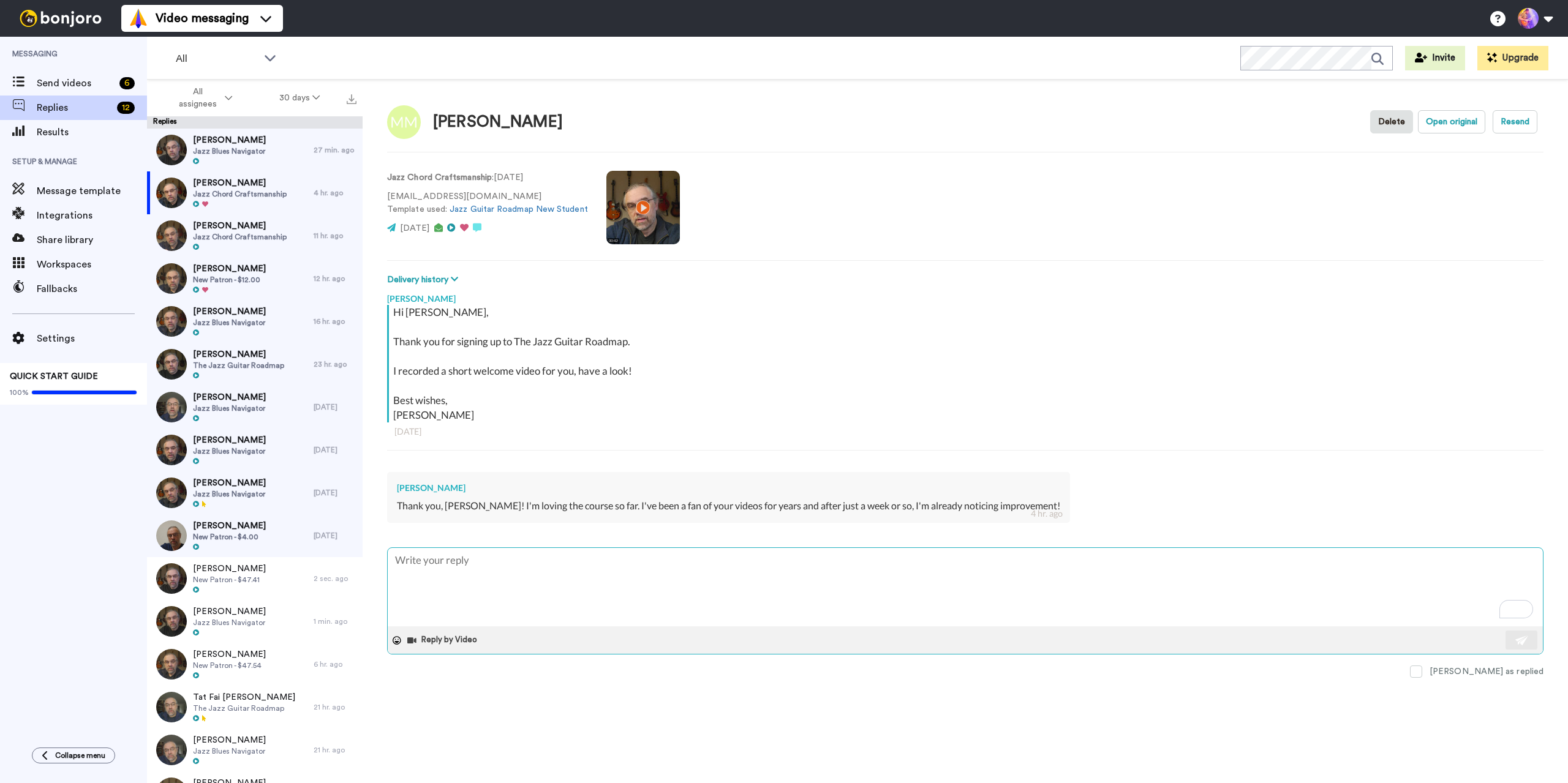
click at [528, 562] on textarea "To enrich screen reader interactions, please activate Accessibility in Grammarl…" at bounding box center [966, 587] width 1156 height 79
click at [533, 561] on textarea "To enrich screen reader interactions, please activate Accessibility in Grammarl…" at bounding box center [966, 587] width 1156 height 79
